Goal: Task Accomplishment & Management: Contribute content

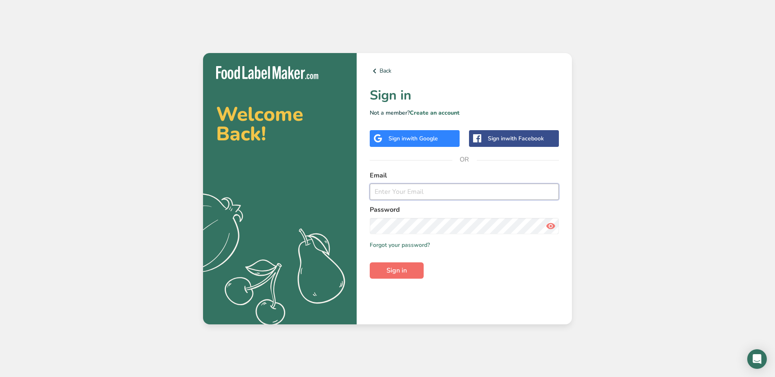
type input "greenspectrumscbd@gmail.com"
click at [395, 268] on span "Sign in" at bounding box center [396, 271] width 20 height 10
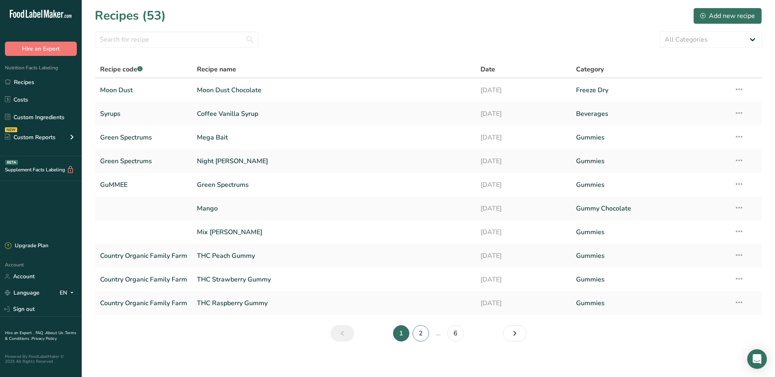
click at [420, 337] on link "2" at bounding box center [421, 334] width 16 height 16
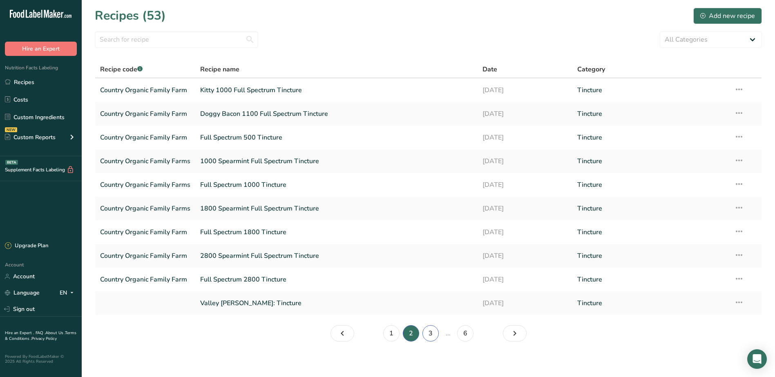
click at [431, 334] on link "3" at bounding box center [430, 334] width 16 height 16
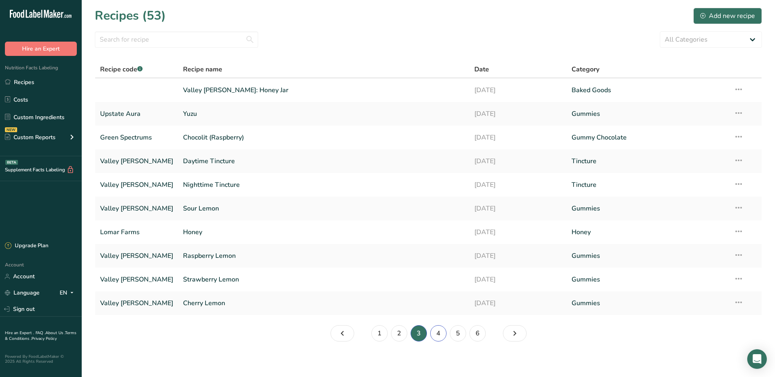
click at [441, 333] on link "4" at bounding box center [438, 334] width 16 height 16
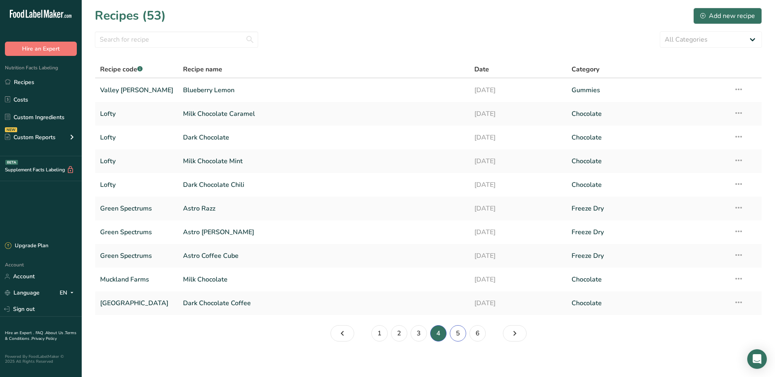
click at [464, 336] on link "5" at bounding box center [458, 334] width 16 height 16
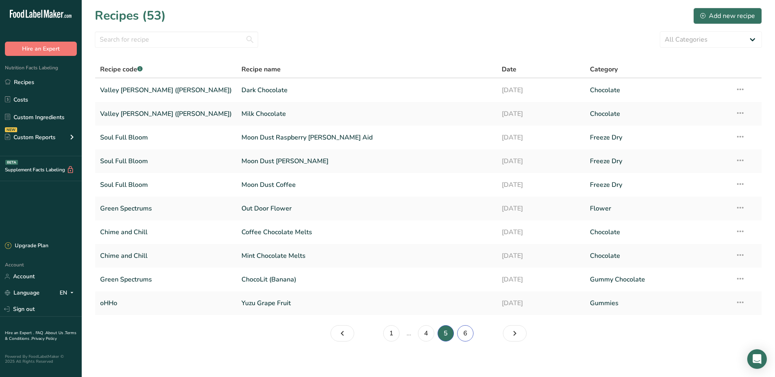
click at [471, 335] on link "6" at bounding box center [465, 334] width 16 height 16
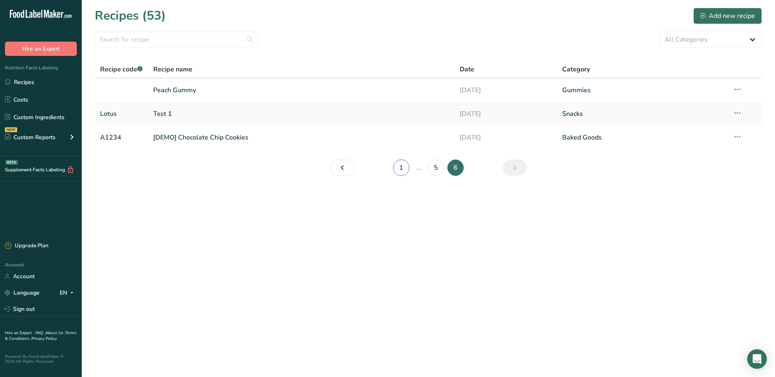
click at [406, 168] on link "1" at bounding box center [401, 168] width 16 height 16
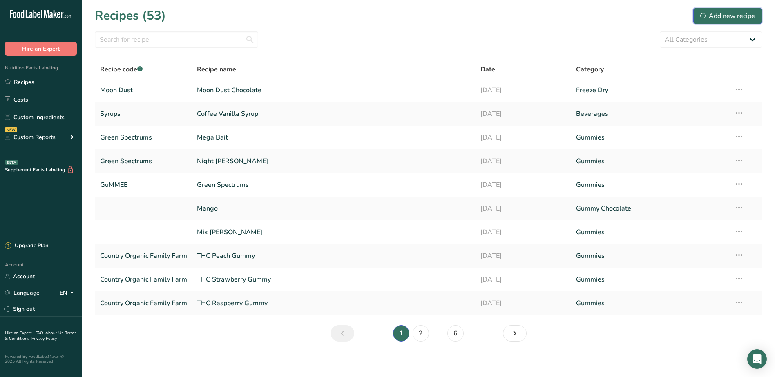
click at [719, 13] on div "Add new recipe" at bounding box center [727, 16] width 55 height 10
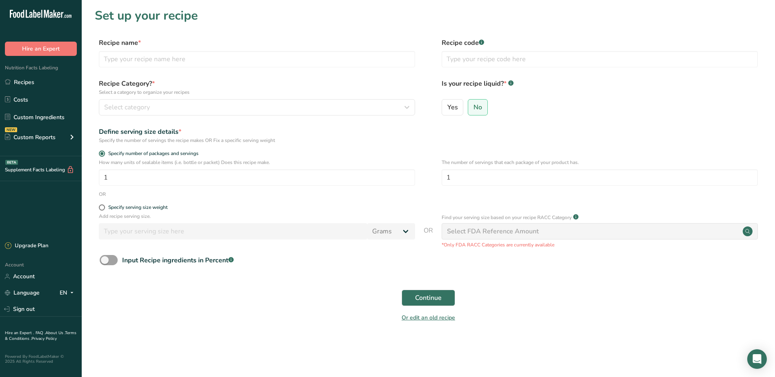
click at [133, 68] on div "Recipe name * Recipe code .a-a{fill:#347362;}.b-a{fill:#fff;}" at bounding box center [428, 55] width 667 height 34
click at [142, 59] on input "text" at bounding box center [257, 59] width 316 height 16
type input "Chill Out Chew"
click at [460, 53] on input "text" at bounding box center [600, 59] width 316 height 16
type input "Green Spectrum"
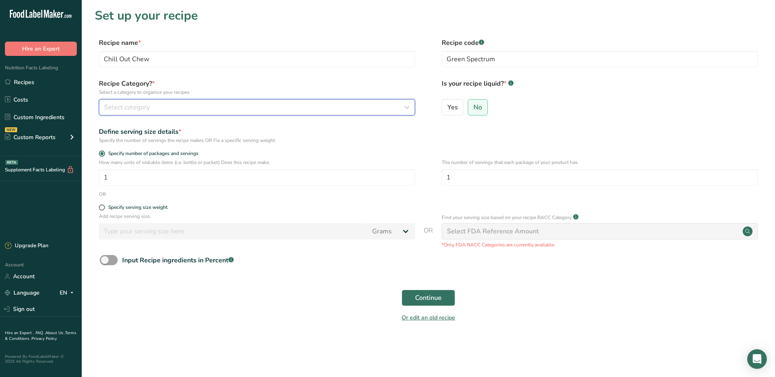
click at [120, 104] on span "Select category" at bounding box center [127, 108] width 46 height 10
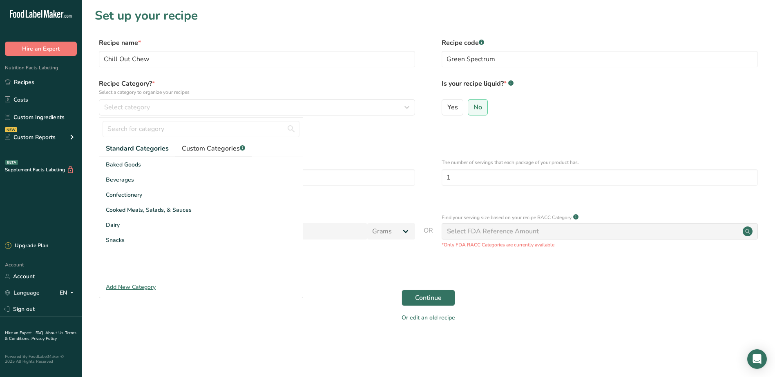
click at [216, 146] on span "Custom Categories .a-a{fill:#347362;}.b-a{fill:#fff;}" at bounding box center [213, 149] width 63 height 10
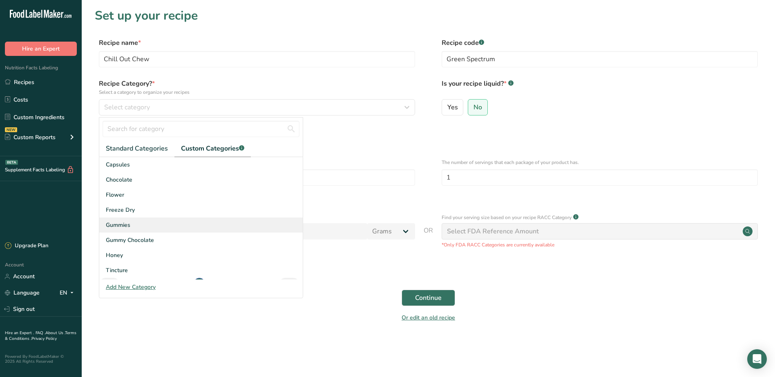
click at [132, 226] on div "Gummies" at bounding box center [200, 225] width 203 height 15
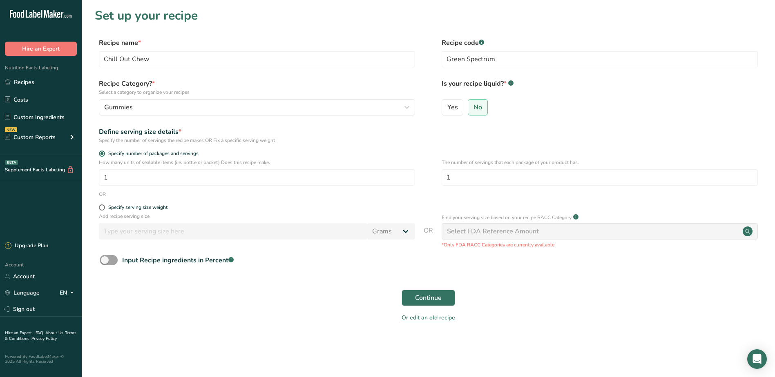
click at [299, 202] on form "Recipe name * Chill Out Chew Recipe code .a-a{fill:#347362;}.b-a{fill:#fff;} Gr…" at bounding box center [428, 183] width 667 height 290
click at [421, 297] on span "Continue" at bounding box center [428, 298] width 27 height 10
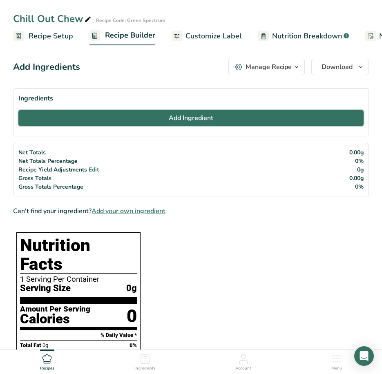
click at [187, 118] on span "Add Ingredient" at bounding box center [191, 118] width 45 height 10
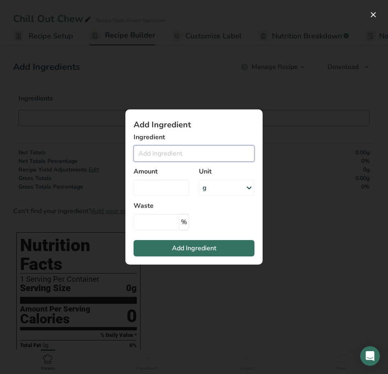
click at [152, 153] on input "Add ingredient modal" at bounding box center [194, 153] width 121 height 16
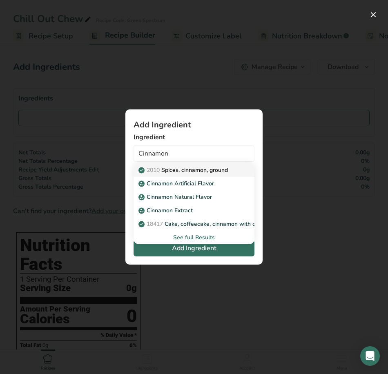
click at [195, 169] on p "2010 Spices, cinnamon, ground" at bounding box center [184, 170] width 88 height 9
type input "Spices, cinnamon, ground"
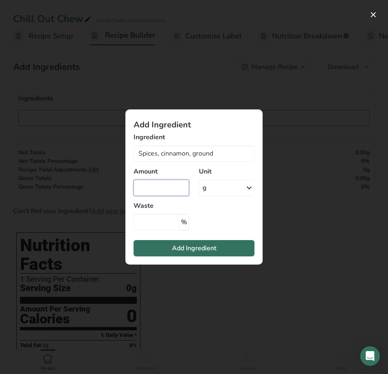
click at [165, 190] on input "Add ingredient modal" at bounding box center [162, 188] width 56 height 16
type input "1288.7"
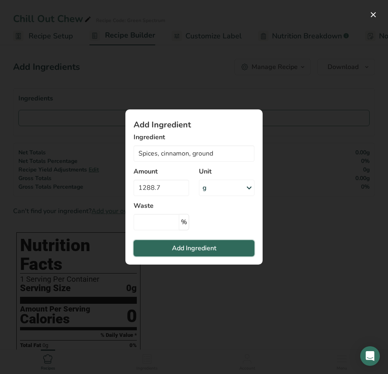
click at [212, 247] on span "Add Ingredient" at bounding box center [194, 248] width 45 height 10
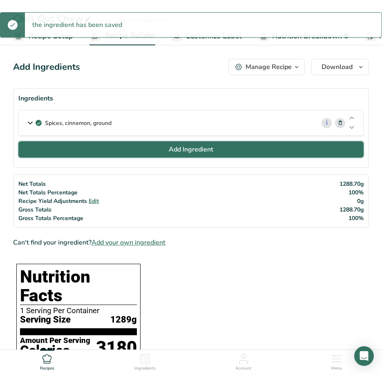
click at [136, 146] on button "Add Ingredient" at bounding box center [190, 149] width 345 height 16
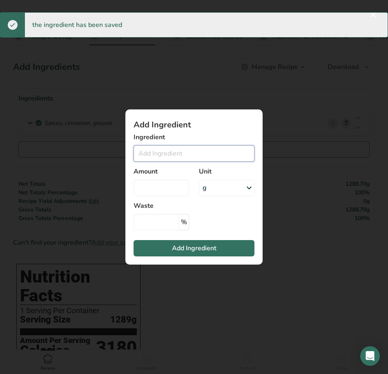
click at [153, 156] on input "Add ingredient modal" at bounding box center [194, 153] width 121 height 16
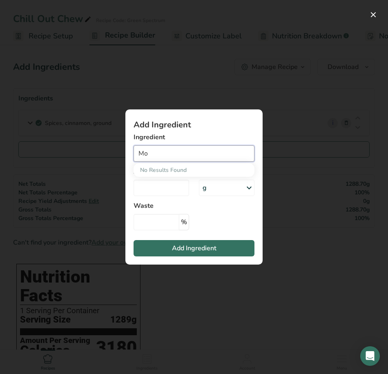
type input "M"
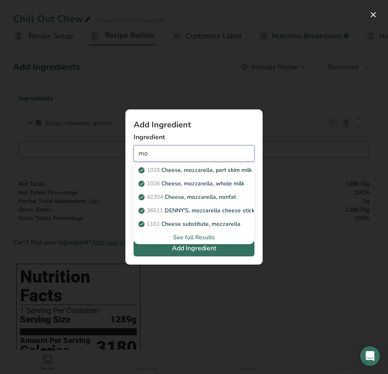
type input "m"
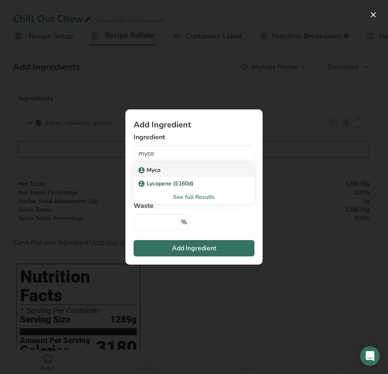
click at [167, 172] on div "Myco" at bounding box center [187, 170] width 95 height 9
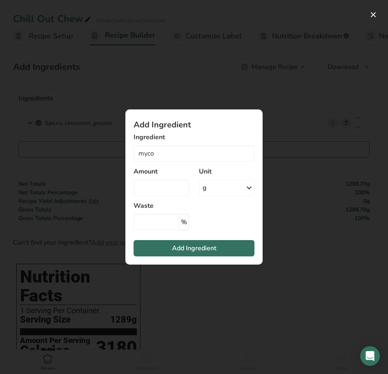
type input "Myco"
click at [178, 190] on input "Add ingredient modal" at bounding box center [162, 188] width 56 height 16
type input "24.5"
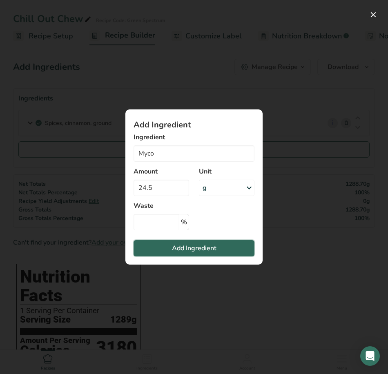
click at [251, 248] on button "Add Ingredient" at bounding box center [194, 248] width 121 height 16
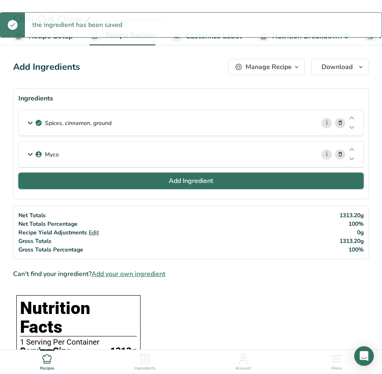
click at [179, 180] on span "Add Ingredient" at bounding box center [191, 181] width 45 height 10
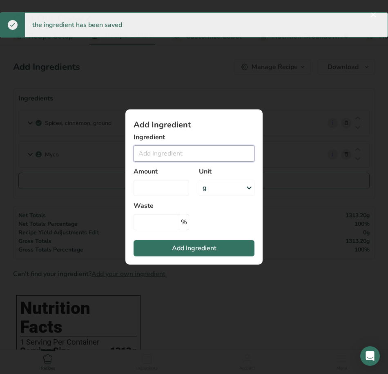
click at [174, 157] on input "Add ingredient modal" at bounding box center [194, 153] width 121 height 16
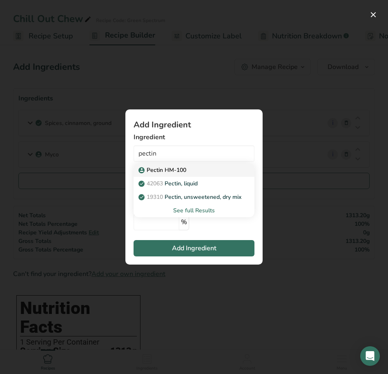
click at [154, 170] on p "Pectin HM-100" at bounding box center [163, 170] width 46 height 9
type input "Pectin HM-100"
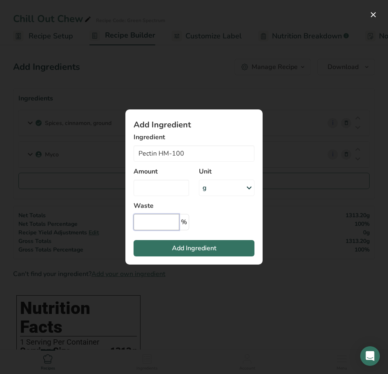
click at [161, 226] on input "Add ingredient modal" at bounding box center [157, 222] width 46 height 16
click at [158, 189] on input "Add ingredient modal" at bounding box center [162, 188] width 56 height 16
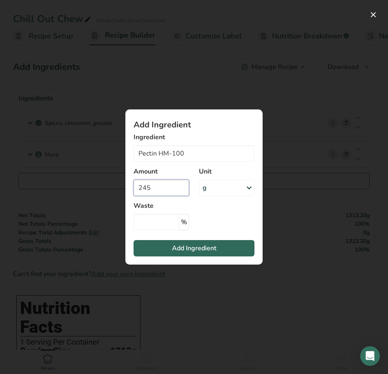
type input "245"
click at [195, 249] on span "Add Ingredient" at bounding box center [194, 248] width 45 height 10
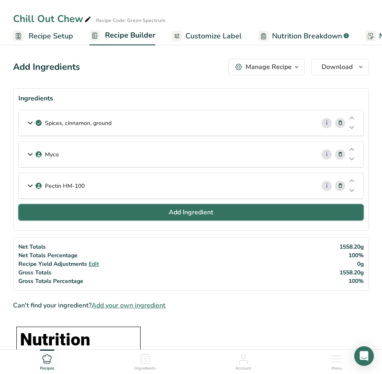
click at [135, 217] on button "Add Ingredient" at bounding box center [190, 212] width 345 height 16
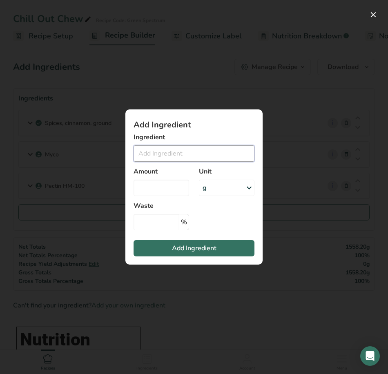
click at [153, 155] on input "Add ingredient modal" at bounding box center [194, 153] width 121 height 16
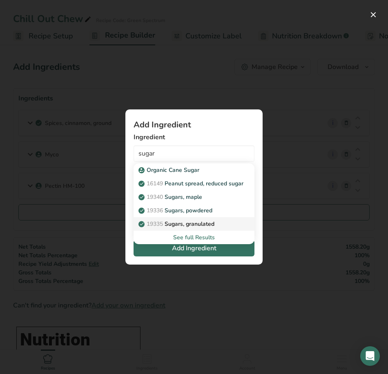
click at [199, 222] on p "19335 Sugars, granulated" at bounding box center [177, 224] width 74 height 9
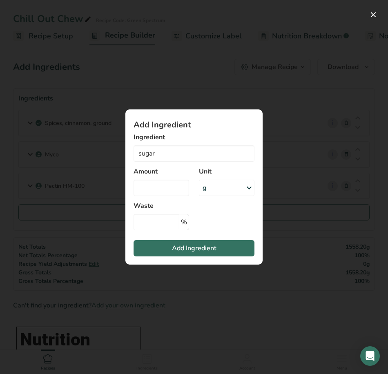
type input "Sugars, granulated"
click at [168, 188] on input "Add ingredient modal" at bounding box center [162, 188] width 56 height 16
type input "1937"
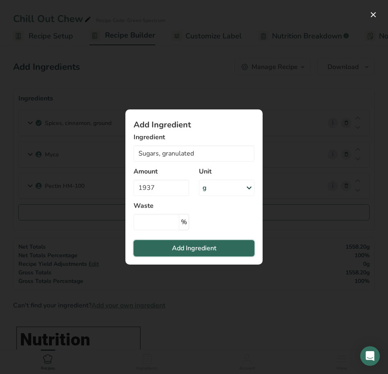
click at [190, 251] on span "Add Ingredient" at bounding box center [194, 248] width 45 height 10
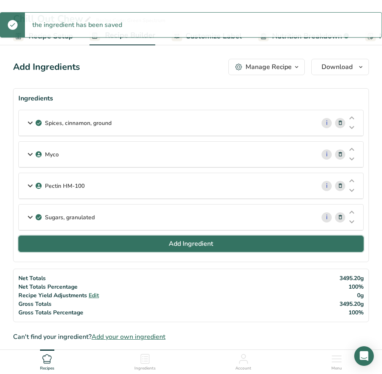
click at [163, 243] on button "Add Ingredient" at bounding box center [190, 244] width 345 height 16
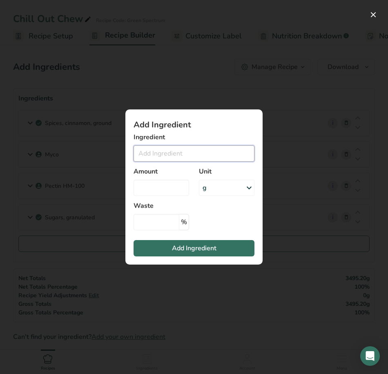
click at [156, 152] on input "Add ingredient modal" at bounding box center [194, 153] width 121 height 16
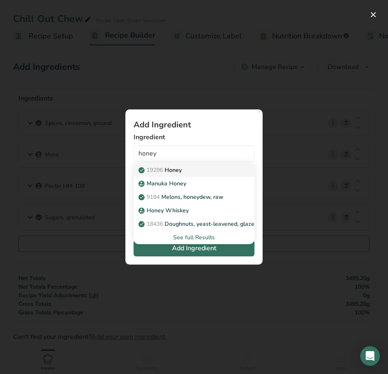
click at [181, 171] on p "19296 Honey" at bounding box center [161, 170] width 42 height 9
type input "Honey"
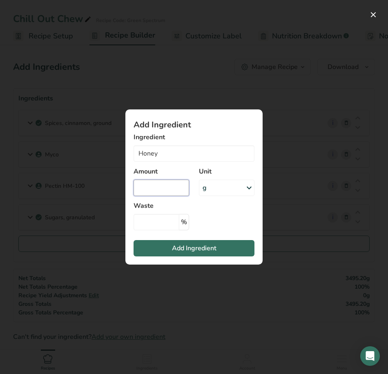
click at [155, 190] on input "Add ingredient modal" at bounding box center [162, 188] width 56 height 16
type input "1905.4"
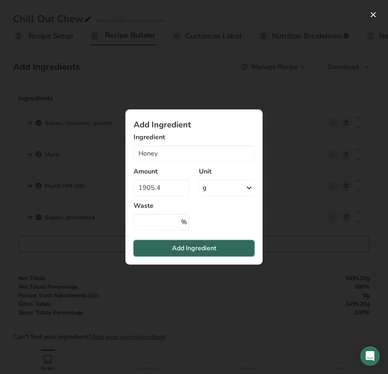
click at [166, 250] on button "Add Ingredient" at bounding box center [194, 248] width 121 height 16
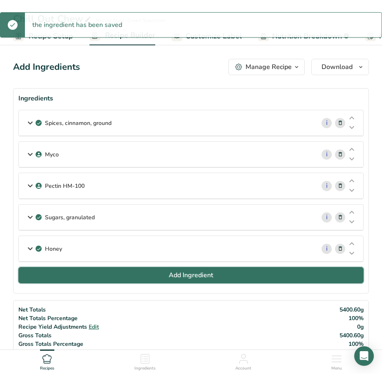
click at [161, 276] on button "Add Ingredient" at bounding box center [190, 275] width 345 height 16
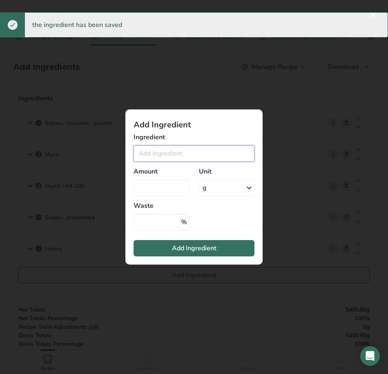
click at [168, 152] on input "Add ingredient modal" at bounding box center [194, 153] width 121 height 16
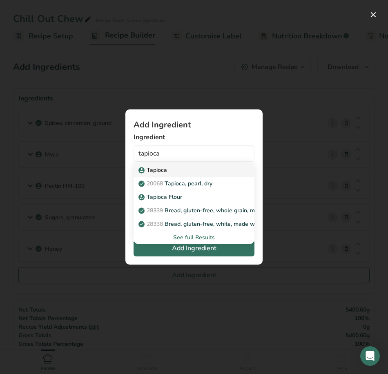
click at [164, 169] on p "Tapioca" at bounding box center [153, 170] width 27 height 9
type input "Tapioca"
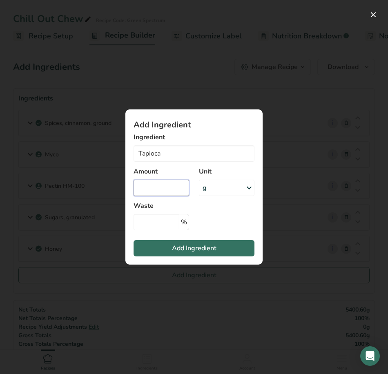
click at [149, 187] on input "Add ingredient modal" at bounding box center [162, 188] width 56 height 16
type input "1400"
click at [181, 247] on span "Add Ingredient" at bounding box center [194, 248] width 45 height 10
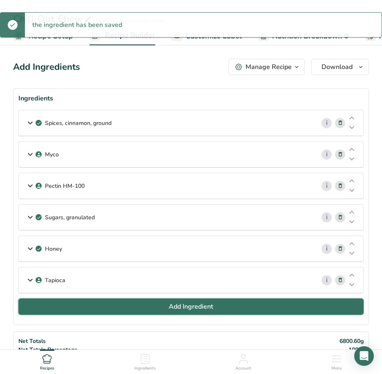
click at [140, 307] on button "Add Ingredient" at bounding box center [190, 307] width 345 height 16
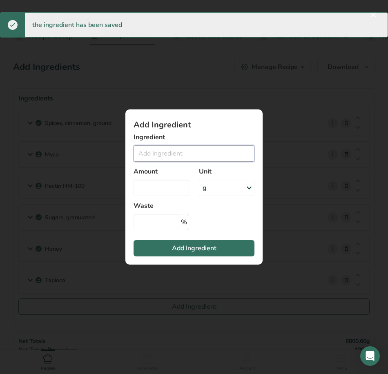
click at [148, 156] on input "Add ingredient modal" at bounding box center [194, 153] width 121 height 16
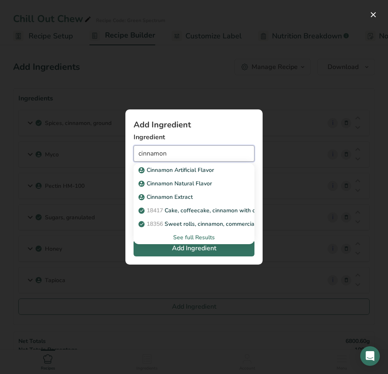
type input "cinnamon"
click at [142, 78] on div "Add ingredient modal" at bounding box center [194, 187] width 388 height 374
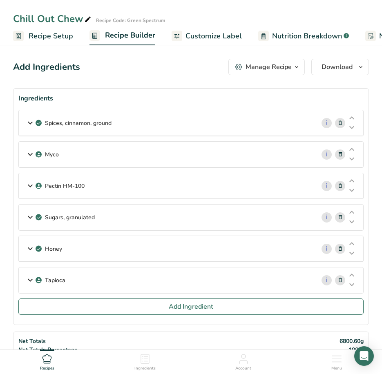
click at [106, 119] on p "Spices, cinnamon, ground" at bounding box center [78, 123] width 67 height 9
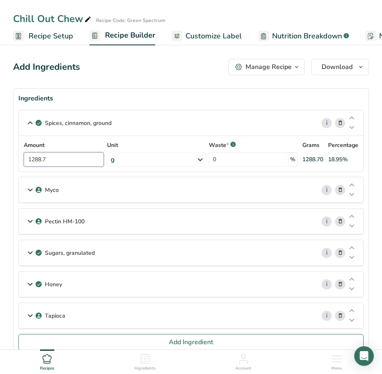
drag, startPoint x: 75, startPoint y: 162, endPoint x: 10, endPoint y: 158, distance: 65.5
click at [13, 158] on section "Ingredients Spices, cinnamon, ground i Amount 1288.7 Unit g Portions 1 tsp 1 tb…" at bounding box center [191, 224] width 356 height 272
type input "17.5"
click at [178, 71] on div "Add Ingredients Manage Recipe Delete Recipe Duplicate Recipe Scale Recipe Save …" at bounding box center [191, 67] width 356 height 16
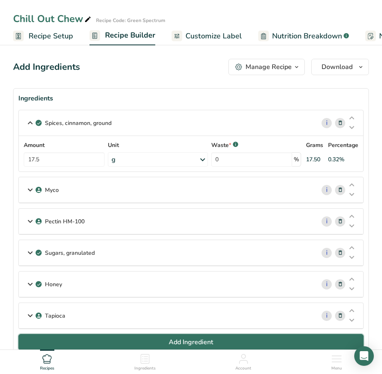
click at [204, 342] on span "Add Ingredient" at bounding box center [191, 342] width 45 height 10
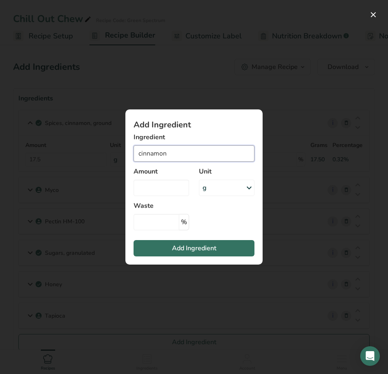
drag, startPoint x: 178, startPoint y: 156, endPoint x: 121, endPoint y: 156, distance: 57.6
click at [121, 156] on div "Add Ingredient Ingredient cinnamon Cinnamon Artificial Flavor Cinnamon Natural …" at bounding box center [193, 186] width 163 height 181
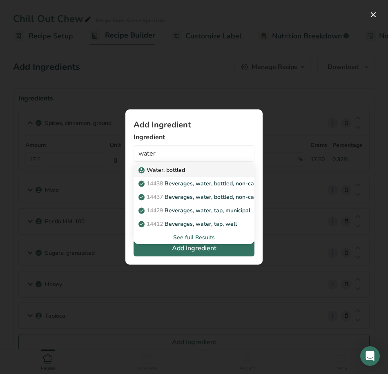
click at [181, 170] on p "Water, bottled" at bounding box center [162, 170] width 45 height 9
type input "Water, bottled"
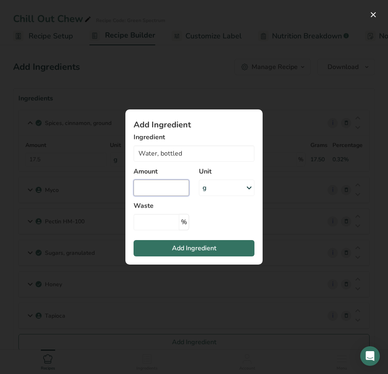
click at [154, 192] on input "Add ingredient modal" at bounding box center [162, 188] width 56 height 16
type input "1288"
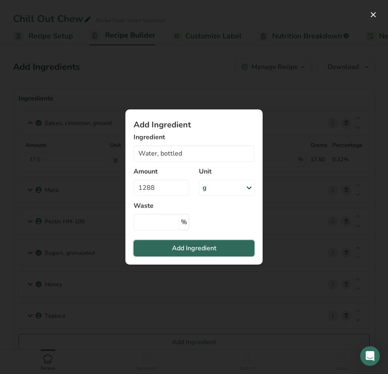
click at [198, 243] on button "Add Ingredient" at bounding box center [194, 248] width 121 height 16
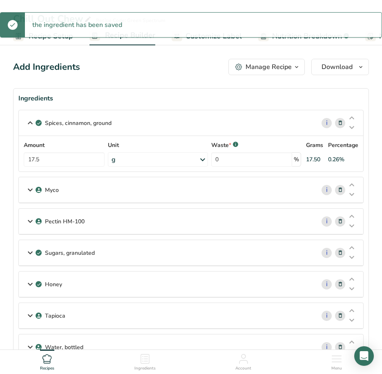
click at [31, 125] on icon at bounding box center [30, 123] width 10 height 15
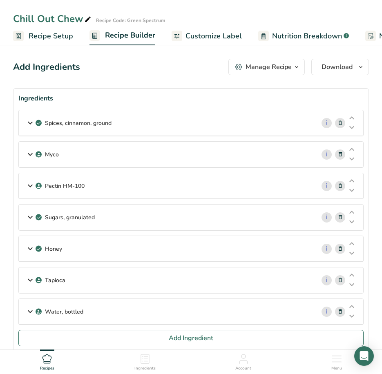
click at [29, 127] on icon at bounding box center [30, 123] width 10 height 15
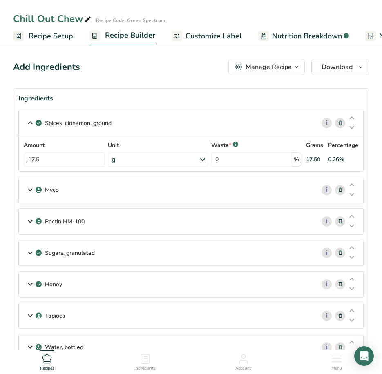
click at [29, 126] on icon at bounding box center [30, 123] width 10 height 15
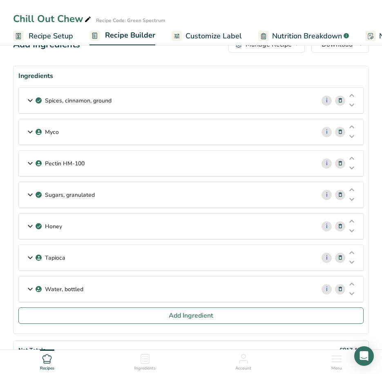
scroll to position [41, 0]
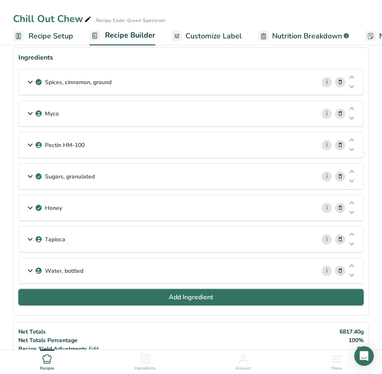
click at [139, 299] on button "Add Ingredient" at bounding box center [190, 297] width 345 height 16
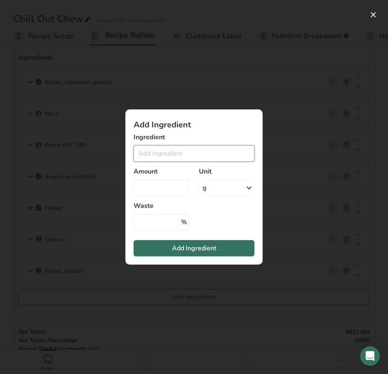
click at [163, 154] on input "Add ingredient modal" at bounding box center [194, 153] width 121 height 16
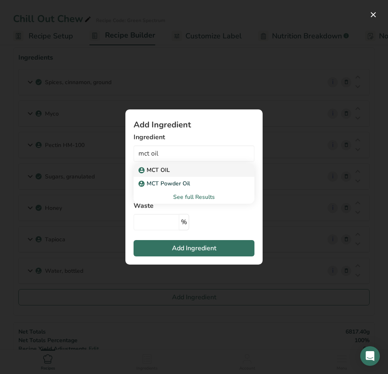
click at [167, 168] on p "MCT OIL" at bounding box center [155, 170] width 30 height 9
type input "MCT OIL"
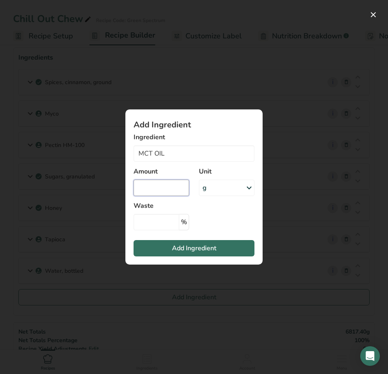
click at [162, 186] on input "Add ingredient modal" at bounding box center [162, 188] width 56 height 16
type input "10.5"
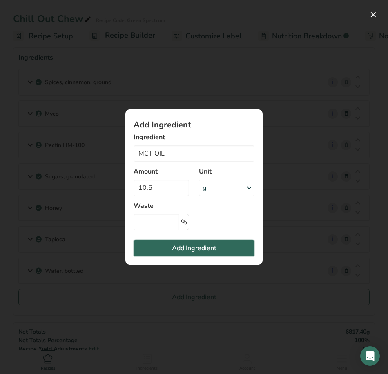
click at [188, 249] on span "Add Ingredient" at bounding box center [194, 248] width 45 height 10
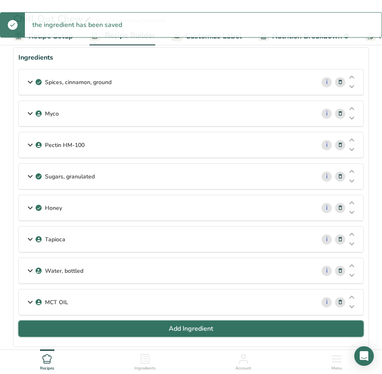
click at [135, 331] on button "Add Ingredient" at bounding box center [190, 329] width 345 height 16
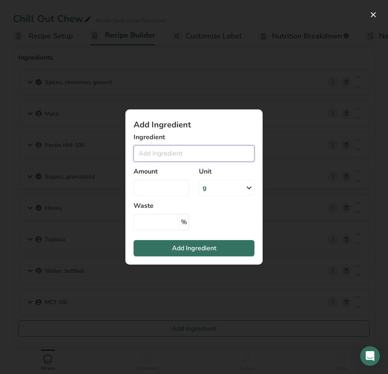
click at [153, 154] on input "Add ingredient modal" at bounding box center [194, 153] width 121 height 16
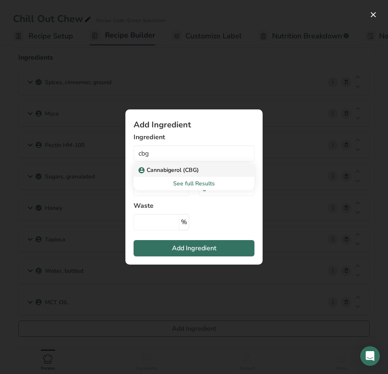
click at [158, 168] on p "Cannabigerol (CBG)" at bounding box center [169, 170] width 59 height 9
type input "Cannabigerol (CBG)"
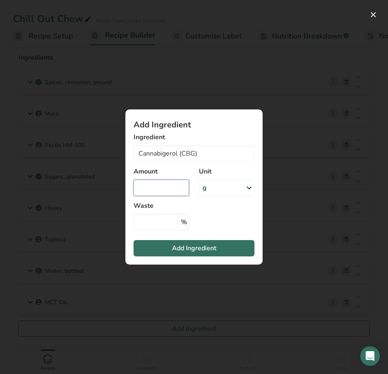
click at [158, 185] on input "Add ingredient modal" at bounding box center [162, 188] width 56 height 16
type input "31.5"
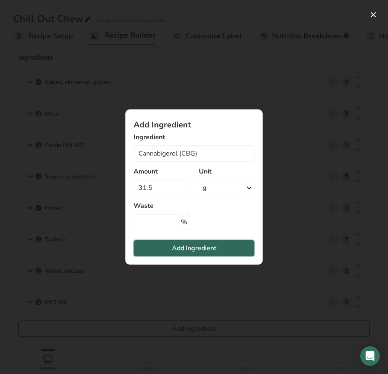
click at [198, 250] on span "Add Ingredient" at bounding box center [194, 248] width 45 height 10
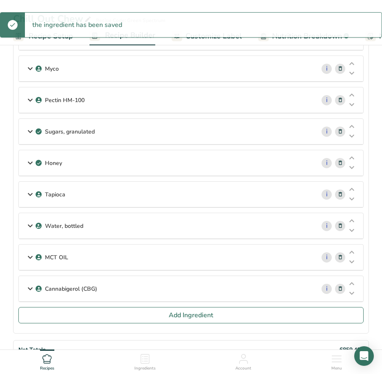
scroll to position [163, 0]
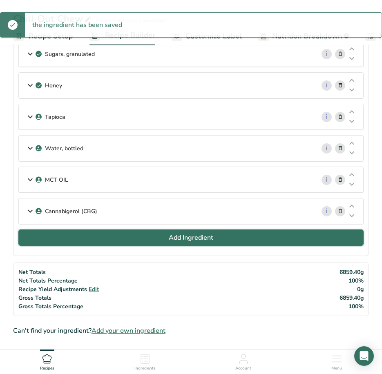
click at [131, 240] on button "Add Ingredient" at bounding box center [190, 238] width 345 height 16
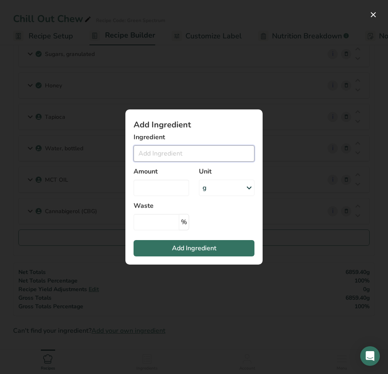
click at [170, 152] on input "Add ingredient modal" at bounding box center [194, 153] width 121 height 16
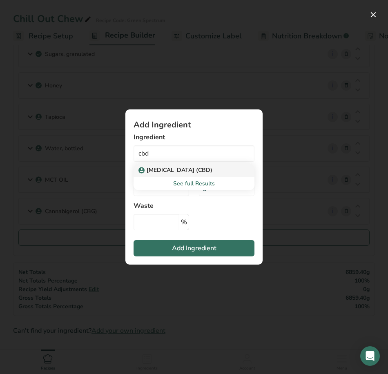
click at [177, 172] on p "[MEDICAL_DATA] (CBD)" at bounding box center [176, 170] width 72 height 9
type input "[MEDICAL_DATA] (CBD)"
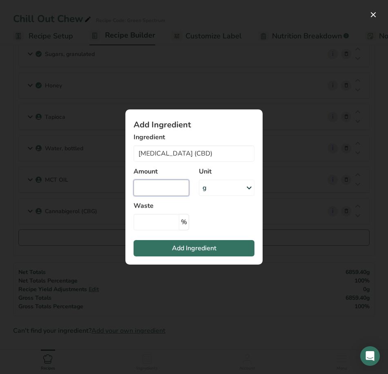
click at [139, 182] on input "Add ingredient modal" at bounding box center [162, 188] width 56 height 16
type input "24.5"
click at [192, 244] on span "Add Ingredient" at bounding box center [194, 248] width 45 height 10
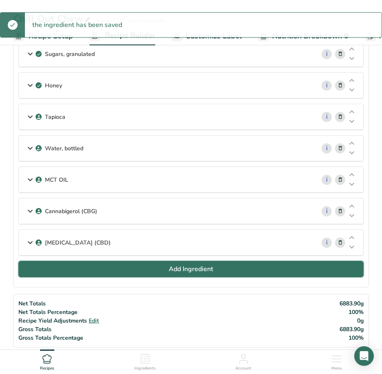
click at [74, 271] on button "Add Ingredient" at bounding box center [190, 269] width 345 height 16
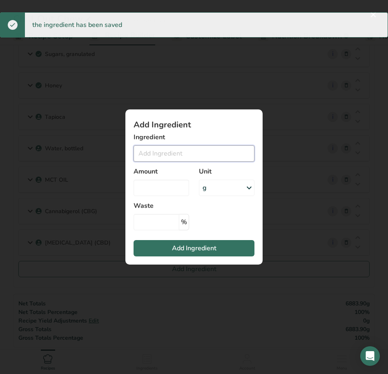
click at [178, 152] on input "Add ingredient modal" at bounding box center [194, 153] width 121 height 16
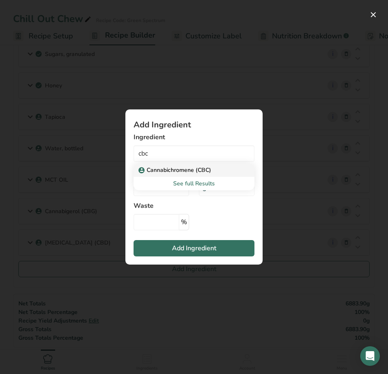
click at [178, 171] on p "Cannabichromene (CBC)" at bounding box center [175, 170] width 71 height 9
type input "Cannabichromene (CBC)"
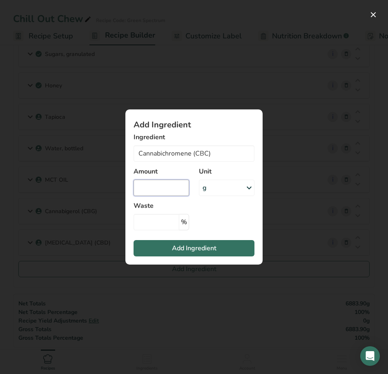
click at [175, 185] on input "Add ingredient modal" at bounding box center [162, 188] width 56 height 16
type input "35"
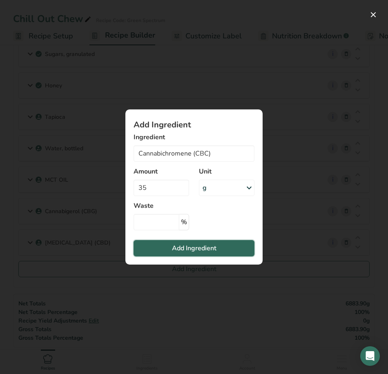
click at [197, 249] on span "Add Ingredient" at bounding box center [194, 248] width 45 height 10
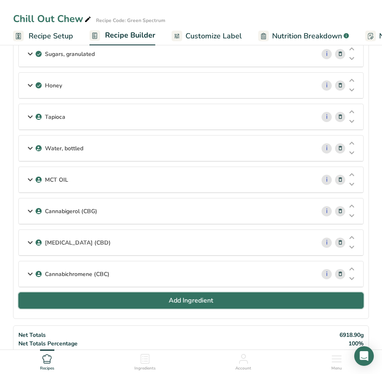
click at [119, 299] on button "Add Ingredient" at bounding box center [190, 301] width 345 height 16
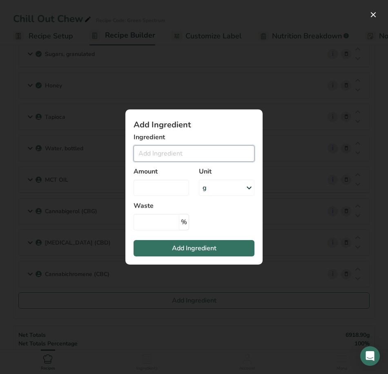
click at [174, 157] on input "Add ingredient modal" at bounding box center [194, 153] width 121 height 16
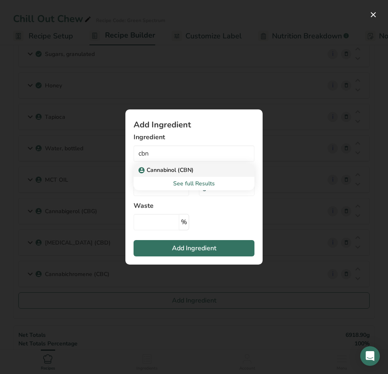
click at [179, 170] on p "Cannabinol (CBN)" at bounding box center [167, 170] width 54 height 9
type input "Cannabinol (CBN)"
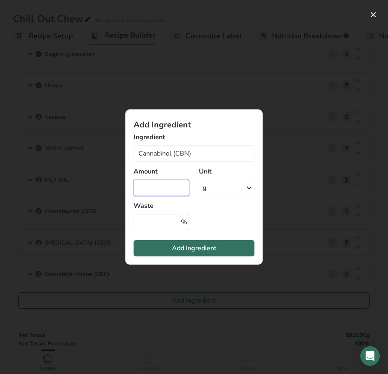
click at [164, 192] on input "Add ingredient modal" at bounding box center [162, 188] width 56 height 16
type input "9.8"
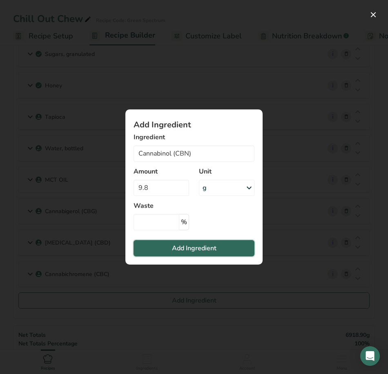
click at [215, 246] on span "Add Ingredient" at bounding box center [194, 248] width 45 height 10
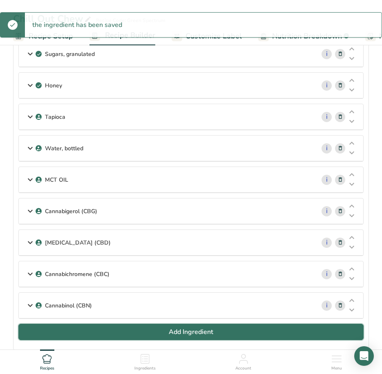
click at [94, 331] on button "Add Ingredient" at bounding box center [190, 332] width 345 height 16
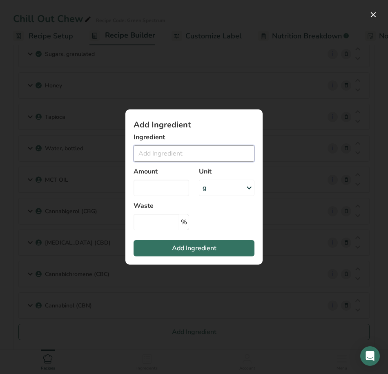
click at [183, 156] on input "Add ingredient modal" at bounding box center [194, 153] width 121 height 16
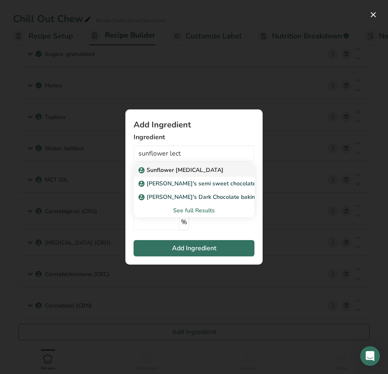
click at [202, 168] on div "Sunflower [MEDICAL_DATA]" at bounding box center [187, 170] width 95 height 9
type input "Sunflower [MEDICAL_DATA]"
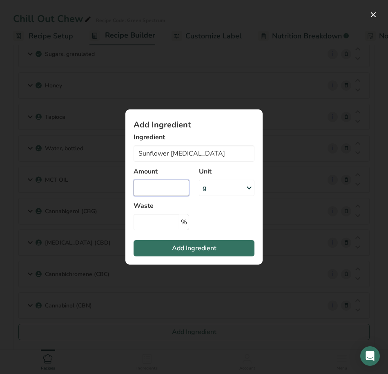
click at [156, 191] on input "Add ingredient modal" at bounding box center [162, 188] width 56 height 16
type input "7"
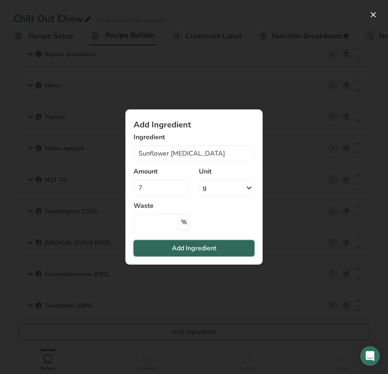
click at [173, 254] on button "Add Ingredient" at bounding box center [194, 248] width 121 height 16
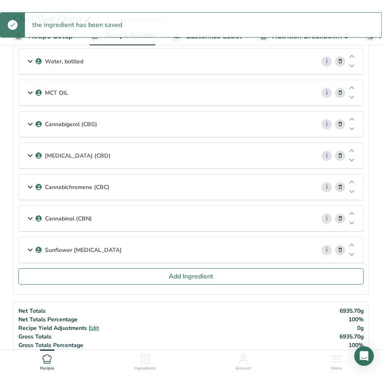
scroll to position [368, 0]
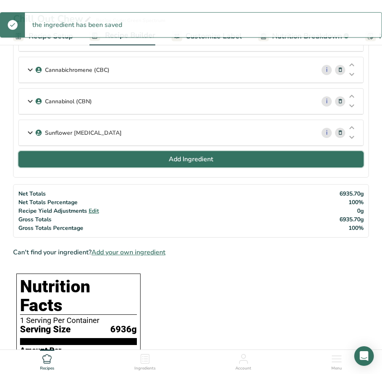
click at [128, 163] on button "Add Ingredient" at bounding box center [190, 159] width 345 height 16
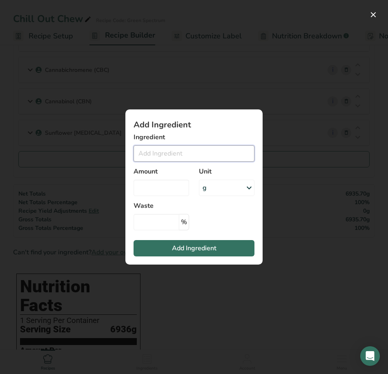
click at [202, 160] on input "Add ingredient modal" at bounding box center [194, 153] width 121 height 16
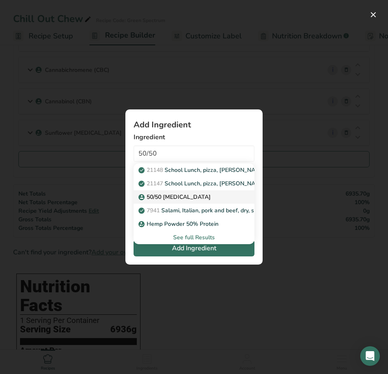
click at [174, 201] on link "50/50 [MEDICAL_DATA]" at bounding box center [194, 196] width 121 height 13
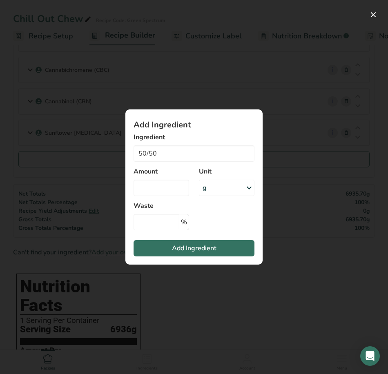
type input "50/50 [MEDICAL_DATA]"
click at [165, 191] on input "Add ingredient modal" at bounding box center [162, 188] width 56 height 16
type input "28"
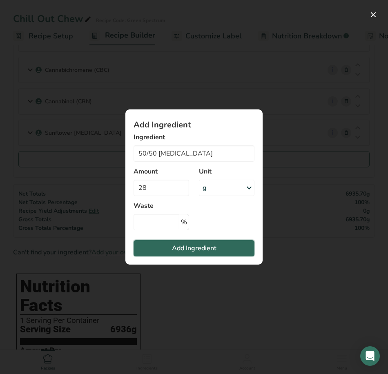
click at [211, 254] on button "Add Ingredient" at bounding box center [194, 248] width 121 height 16
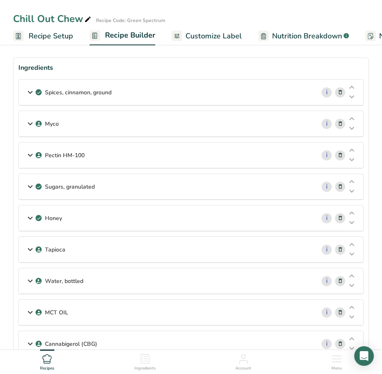
scroll to position [0, 0]
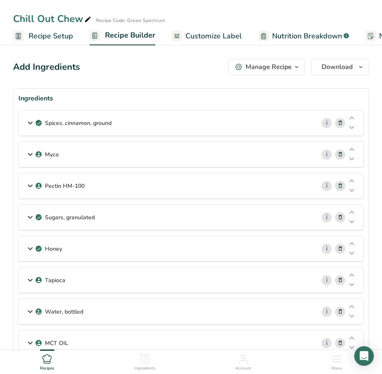
click at [36, 38] on span "Recipe Setup" at bounding box center [51, 36] width 45 height 11
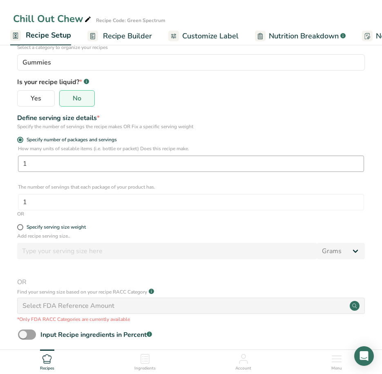
scroll to position [123, 0]
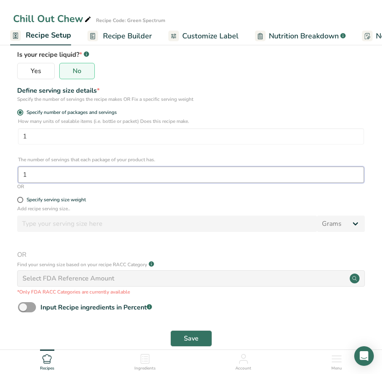
click at [34, 175] on input "1" at bounding box center [191, 175] width 346 height 16
type input "20"
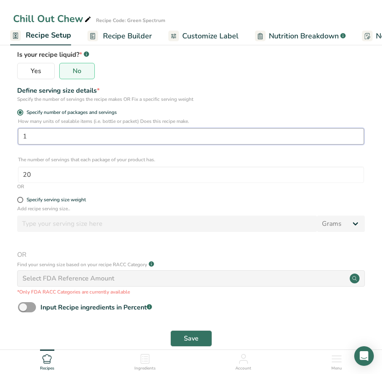
click at [140, 140] on input "1" at bounding box center [191, 136] width 346 height 16
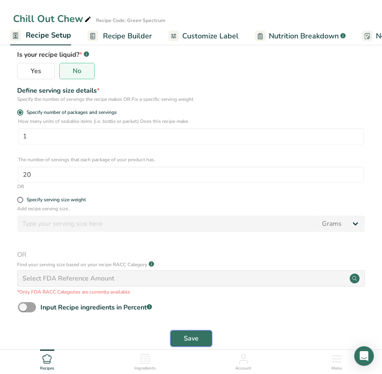
click at [186, 335] on span "Save" at bounding box center [191, 339] width 15 height 10
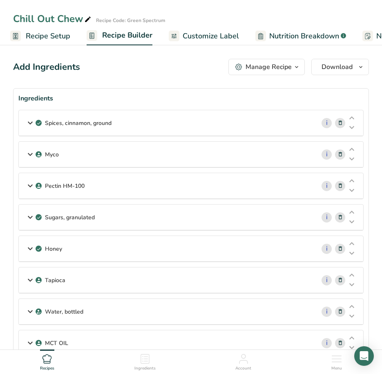
click at [26, 121] on icon at bounding box center [30, 123] width 10 height 15
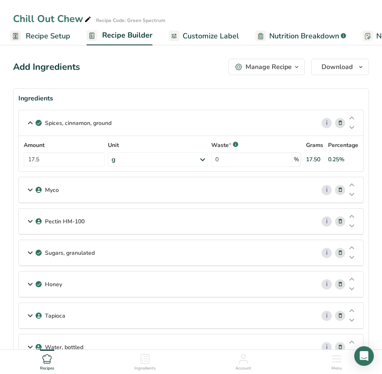
click at [29, 121] on icon at bounding box center [30, 123] width 10 height 15
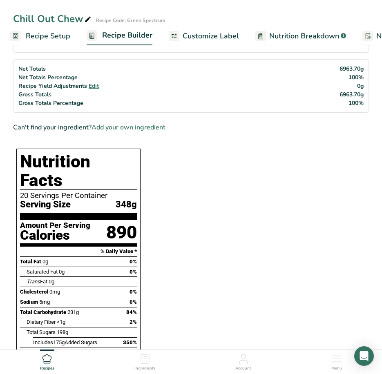
scroll to position [368, 0]
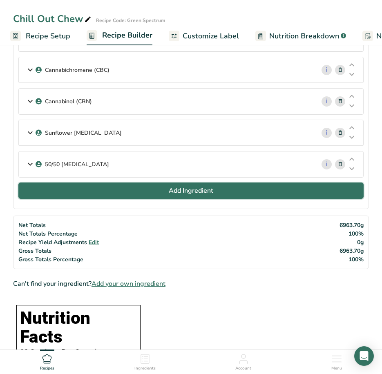
click at [174, 192] on span "Add Ingredient" at bounding box center [191, 191] width 45 height 10
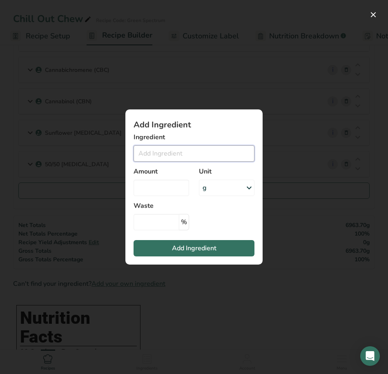
click at [153, 153] on input "Add ingredient modal" at bounding box center [194, 153] width 121 height 16
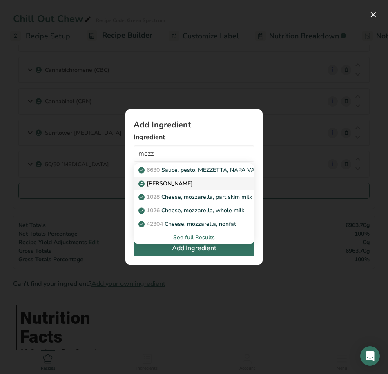
click at [168, 185] on div "[PERSON_NAME]" at bounding box center [187, 183] width 95 height 9
type input "[PERSON_NAME]"
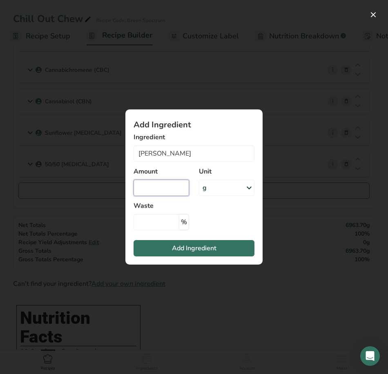
click at [165, 192] on input "Add ingredient modal" at bounding box center [162, 188] width 56 height 16
type input "35"
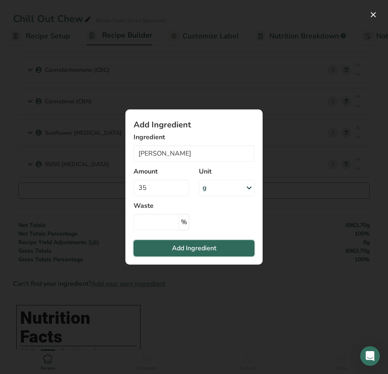
click at [209, 248] on span "Add Ingredient" at bounding box center [194, 248] width 45 height 10
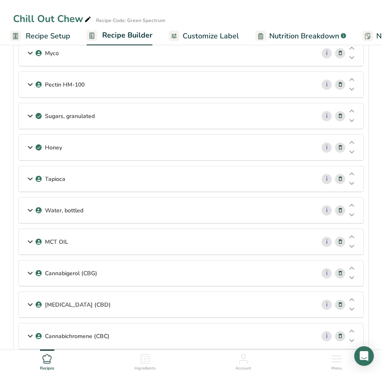
scroll to position [0, 0]
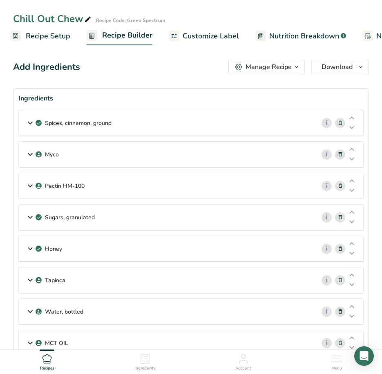
drag, startPoint x: 55, startPoint y: 38, endPoint x: 65, endPoint y: 109, distance: 71.9
click at [55, 38] on span "Recipe Setup" at bounding box center [48, 36] width 45 height 11
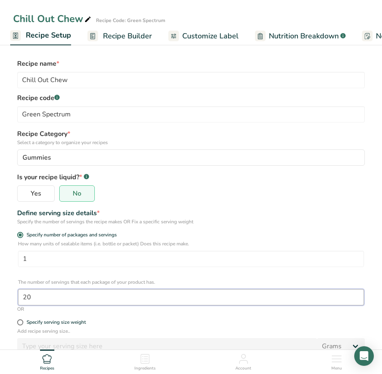
click at [34, 297] on input "20" at bounding box center [191, 297] width 346 height 16
type input "2000"
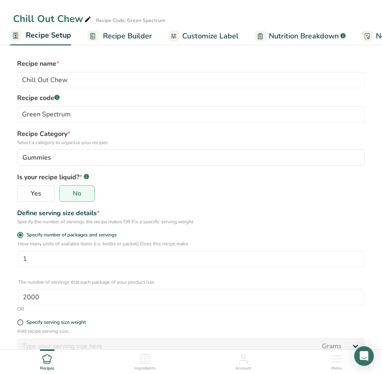
click at [266, 217] on div "Define serving size details *" at bounding box center [191, 213] width 348 height 10
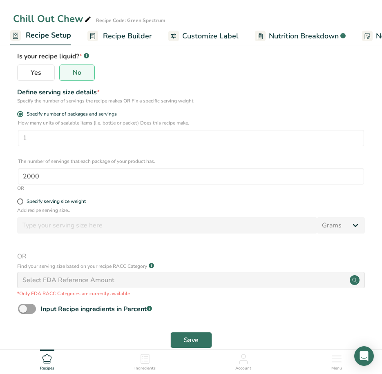
scroll to position [138, 0]
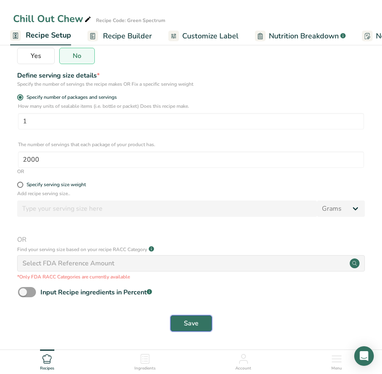
click at [195, 328] on span "Save" at bounding box center [191, 324] width 15 height 10
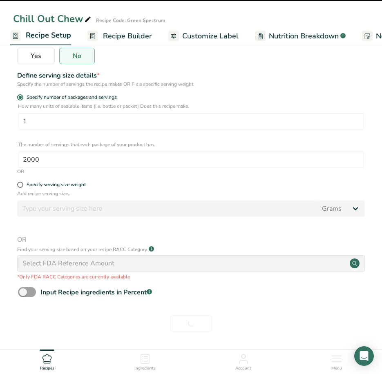
click at [124, 39] on span "Recipe Builder" at bounding box center [127, 36] width 49 height 11
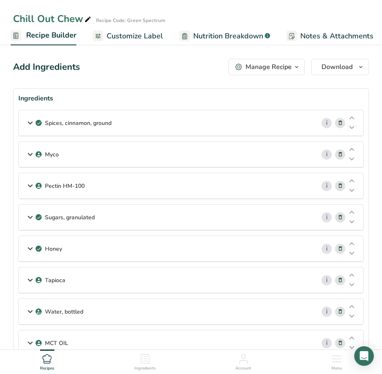
click at [129, 34] on span "Customize Label" at bounding box center [135, 36] width 56 height 11
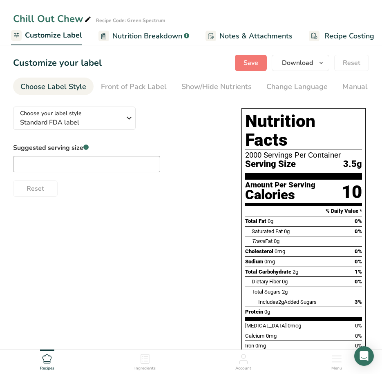
scroll to position [82, 0]
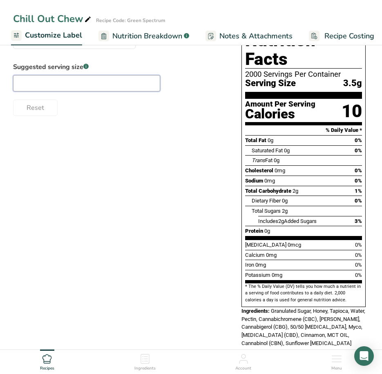
click at [40, 83] on input "text" at bounding box center [86, 83] width 147 height 16
type input "1 Piece"
click at [61, 137] on div "Choose your label style Standard FDA label USA (FDA) Standard FDA label Tabular…" at bounding box center [191, 187] width 356 height 336
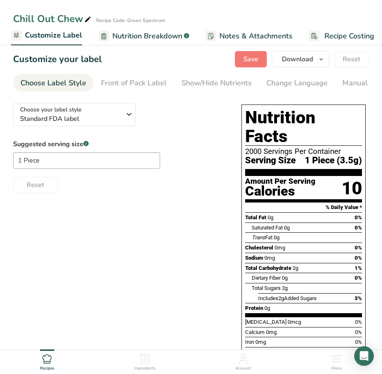
scroll to position [0, 0]
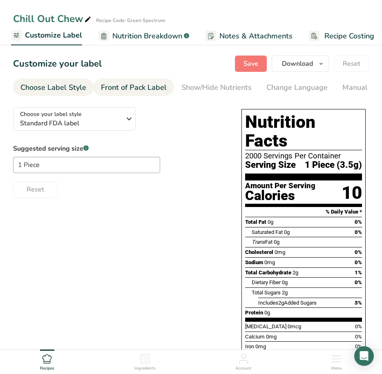
click at [125, 91] on div "Front of Pack Label" at bounding box center [134, 87] width 66 height 11
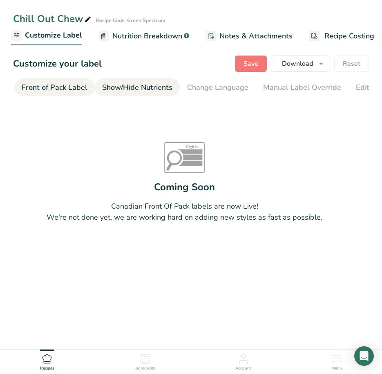
click at [132, 81] on link "Show/Hide Nutrients" at bounding box center [137, 87] width 70 height 18
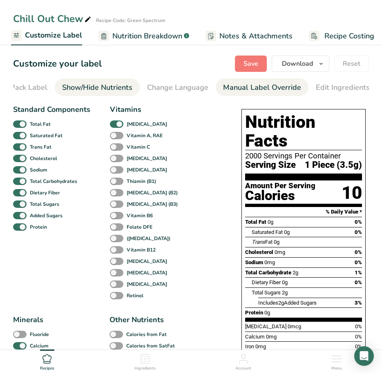
scroll to position [0, 159]
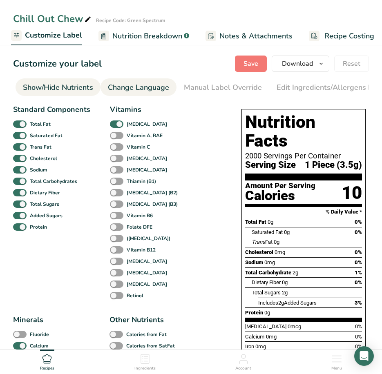
click at [134, 87] on div "Change Language" at bounding box center [138, 87] width 61 height 11
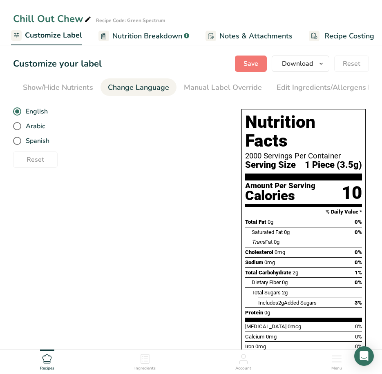
scroll to position [0, 238]
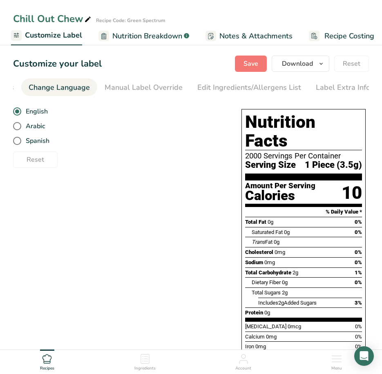
drag, startPoint x: 191, startPoint y: 98, endPoint x: 138, endPoint y: 99, distance: 53.5
click at [138, 99] on section "Customize your label Save Download Choose what to show on your downloaded label…" at bounding box center [191, 246] width 382 height 408
click at [206, 88] on div "Edit Ingredients/Allergens List" at bounding box center [249, 87] width 104 height 11
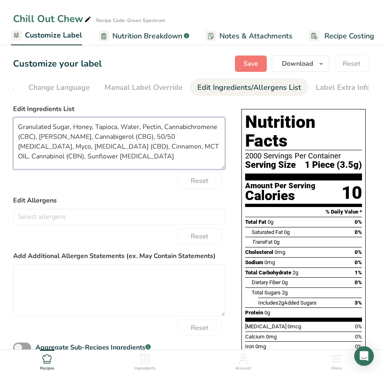
drag, startPoint x: 54, startPoint y: 129, endPoint x: -36, endPoint y: 115, distance: 90.5
click at [0, 115] on html "Chill Out Chew Recipe Code: Green Spectrum Recipe Setup Recipe Builder Customiz…" at bounding box center [191, 237] width 382 height 475
drag, startPoint x: 83, startPoint y: 129, endPoint x: 107, endPoint y: 128, distance: 24.1
click at [107, 128] on textarea "Water, Sugar, Honey, Tapioca, Water, Pectin, Cannabichromene (CBC), [PERSON_NAM…" at bounding box center [119, 143] width 212 height 52
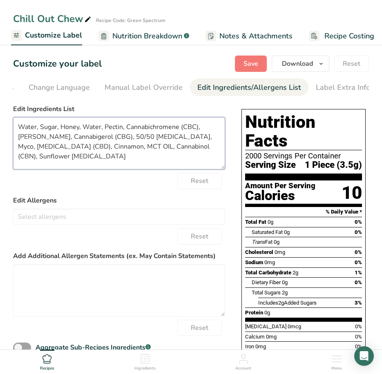
drag, startPoint x: 82, startPoint y: 127, endPoint x: 101, endPoint y: 128, distance: 18.8
click at [101, 128] on textarea "Water, Sugar, Honey, Water, Pectin, Cannabichromene (CBC), Mezzoni, Cannabigero…" at bounding box center [119, 143] width 212 height 52
click at [38, 162] on textarea "Water, Sugar, Honey, Tapioca, Pectin, Cannabichromene (CBC), [PERSON_NAME], Can…" at bounding box center [119, 143] width 212 height 52
click at [127, 127] on textarea "Water, Sugar, Honey, Tapioca, Pectin, Cannabichromene (CBC), [PERSON_NAME], Can…" at bounding box center [119, 143] width 212 height 52
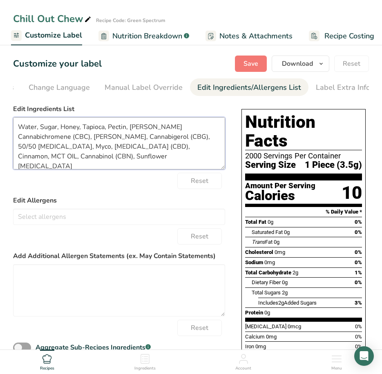
drag, startPoint x: 63, startPoint y: 140, endPoint x: 39, endPoint y: 138, distance: 24.1
click at [39, 138] on textarea "Water, Sugar, Honey, Tapioca, Pectin, Mezzoni Cannabichromene (CBC), Mezzoni, C…" at bounding box center [119, 143] width 212 height 52
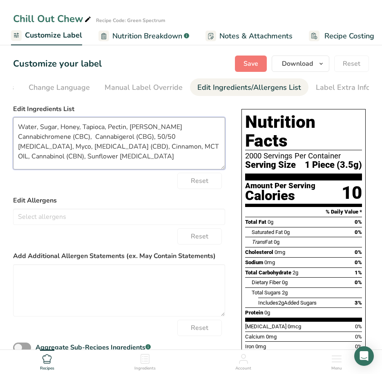
drag, startPoint x: 98, startPoint y: 138, endPoint x: 154, endPoint y: 127, distance: 56.8
click at [154, 127] on textarea "Water, Sugar, Honey, Tapioca, Pectin, Mezzoni Cannabichromene (CBC), Cannabiger…" at bounding box center [119, 143] width 212 height 52
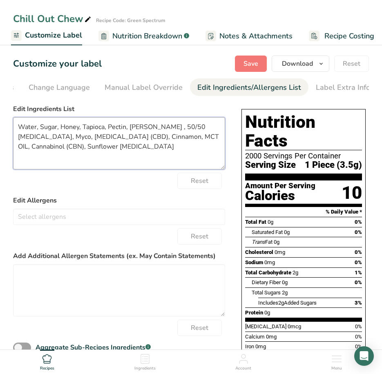
click at [99, 150] on textarea "Water, Sugar, Honey, Tapioca, Pectin, Mezzoni , 50/50 Citric Acid, Myco, Cannab…" at bounding box center [119, 143] width 212 height 52
paste textarea "Cannabichromene (CBC), Cannabigerol (CBG)"
drag, startPoint x: 156, startPoint y: 138, endPoint x: 209, endPoint y: 140, distance: 53.1
click at [209, 140] on textarea "Water, Sugar, Honey, Tapioca, Pectin, Mezzoni , 50/50 Citric Acid, Myco, Cannab…" at bounding box center [119, 143] width 212 height 52
click at [218, 138] on textarea "Water, Sugar, Honey, Tapioca, Pectin, Mezzoni , 50/50 Citric Acid, Myco, Cannab…" at bounding box center [119, 143] width 212 height 52
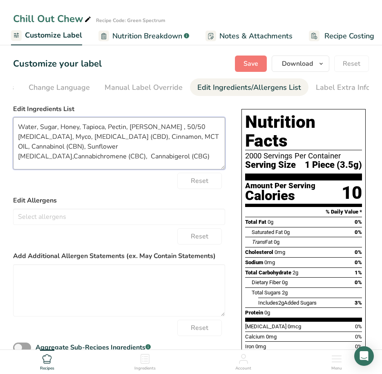
drag, startPoint x: 156, startPoint y: 138, endPoint x: 213, endPoint y: 140, distance: 56.8
click at [213, 140] on textarea "Water, Sugar, Honey, Tapioca, Pectin, Mezzoni , 50/50 Citric Acid, Myco, Cannab…" at bounding box center [119, 143] width 212 height 52
click at [182, 150] on textarea "Water, Sugar, Honey, Tapioca, Pectin, Mezzoni , 50/50 Citric Acid, Myco, Cannab…" at bounding box center [119, 143] width 212 height 52
paste textarea "Cannabinol (CBN),"
click at [159, 150] on textarea "Water, Sugar, Honey, Tapioca, Pectin, Mezzoni , 50/50 Citric Acid, Myco, Cannab…" at bounding box center [119, 143] width 212 height 52
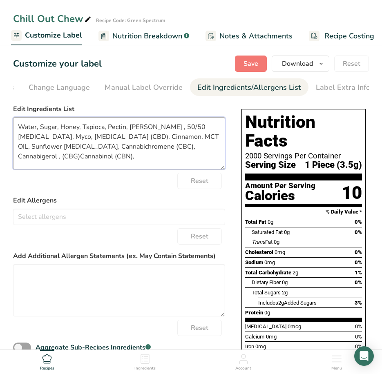
click at [190, 147] on textarea "Water, Sugar, Honey, Tapioca, Pectin, Mezzoni , 50/50 Citric Acid, Myco, Cannab…" at bounding box center [119, 143] width 212 height 52
click at [170, 136] on textarea "Water, Sugar, Honey, Tapioca, Pectin, Mezzoni , 50/50 Citric Acid, Myco, Cannab…" at bounding box center [119, 143] width 212 height 52
click at [140, 159] on textarea "Water, Sugar, Honey, Tapioca, Pectin, Mezzoni , 50/50 Citric Acid, Myco, Cannab…" at bounding box center [119, 143] width 212 height 52
click at [132, 172] on form "Edit Ingredients List Water, Sugar, Honey, Tapioca, Pectin, Mezzoni , 50/50 Cit…" at bounding box center [119, 238] width 212 height 268
drag, startPoint x: 176, startPoint y: 130, endPoint x: 159, endPoint y: 130, distance: 17.2
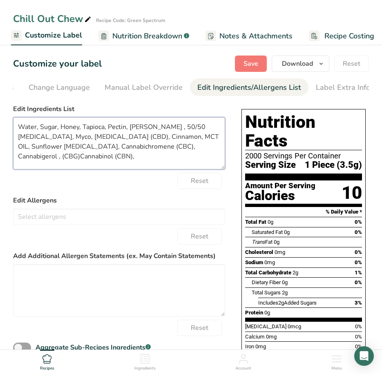
click at [159, 130] on textarea "Water, Sugar, Honey, Tapioca, Pectin, Mezzoni , 50/50 Citric Acid, Myco, Cannab…" at bounding box center [119, 143] width 212 height 52
click at [88, 162] on textarea "Water, Sugar, Honey, Tapioca, Pectin, Mezzoni , Citric Acid, Myco, Cannabidiol …" at bounding box center [119, 143] width 212 height 52
drag, startPoint x: 71, startPoint y: 141, endPoint x: 17, endPoint y: 141, distance: 54.3
click at [17, 141] on textarea "Water, Sugar, Honey, Tapioca, Pectin, Mezzoni , Citric Acid, Myco, Cannabidiol …" at bounding box center [119, 143] width 212 height 52
click at [139, 150] on textarea "Water, Sugar, Honey, Tapioca, Pectin, Mezzoni , Citric Acid, Myco, Cinnamon, MC…" at bounding box center [119, 143] width 212 height 52
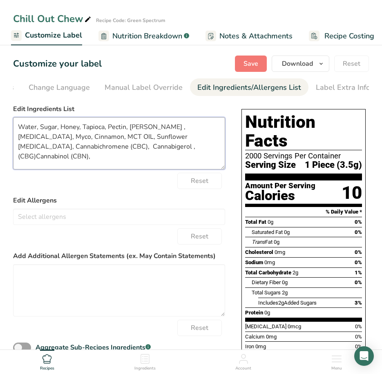
paste textarea "[MEDICAL_DATA] (CBD)"
click at [97, 164] on textarea "Water, Sugar, Honey, Tapioca, Pectin, Mezzoni , Citric Acid, Myco, Cinnamon, MC…" at bounding box center [119, 143] width 212 height 52
click at [62, 150] on textarea "Water, Sugar, Honey, Tapioca, Pectin, Mezzoni , Citric Acid, Myco, Cinnamon, MC…" at bounding box center [119, 143] width 212 height 52
click at [58, 150] on textarea "Water, Sugar, Honey, Tapioca, Pectin, Mezzoni , Citric Acid, Myco, Cinnamon, MC…" at bounding box center [119, 143] width 212 height 52
click at [82, 160] on textarea "Water, Sugar, Honey, Tapioca, Pectin, [PERSON_NAME] , [MEDICAL_DATA], Myco, Cin…" at bounding box center [119, 143] width 212 height 52
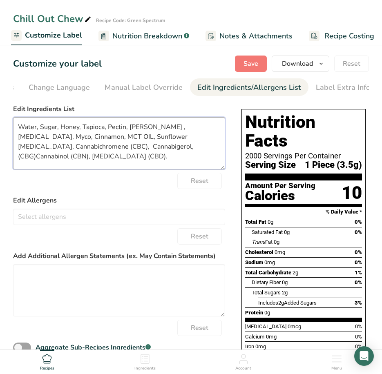
click at [186, 161] on textarea "Water, Sugar, Honey, Tapioca, Pectin, [PERSON_NAME] , [MEDICAL_DATA], Myco, Cin…" at bounding box center [119, 143] width 212 height 52
click at [217, 152] on textarea "Water, Sugar, Honey, Tapioca, Pectin, [PERSON_NAME] , [MEDICAL_DATA], Myco, Cin…" at bounding box center [119, 143] width 212 height 52
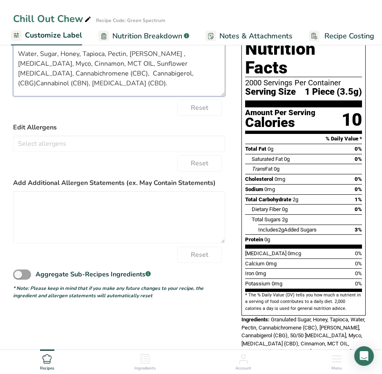
scroll to position [84, 0]
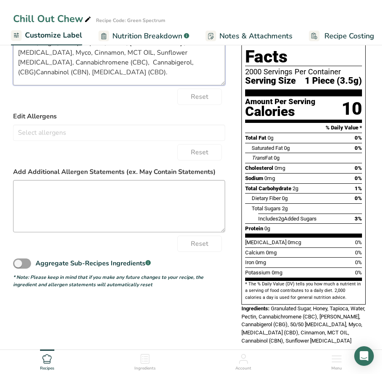
type textarea "Water, Sugar, Honey, Tapioca, Pectin, [PERSON_NAME] , [MEDICAL_DATA], Myco, Cin…"
click at [64, 205] on textarea at bounding box center [119, 206] width 212 height 52
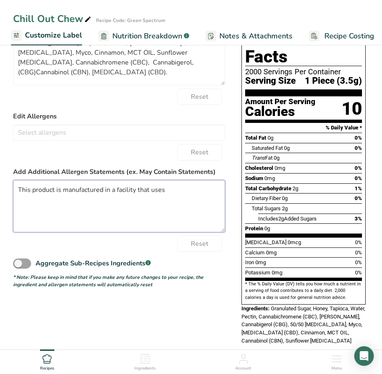
click at [171, 194] on textarea "This product is manufactured in a facility that uses" at bounding box center [119, 206] width 212 height 52
drag, startPoint x: 164, startPoint y: 194, endPoint x: 152, endPoint y: 191, distance: 12.1
click at [152, 191] on textarea "This product is manufactured in a facility that uses tree nuts and dairy." at bounding box center [119, 206] width 212 height 52
click at [88, 204] on textarea "This product is manufactured in a facility that also produces tree nuts and dai…" at bounding box center [119, 206] width 212 height 52
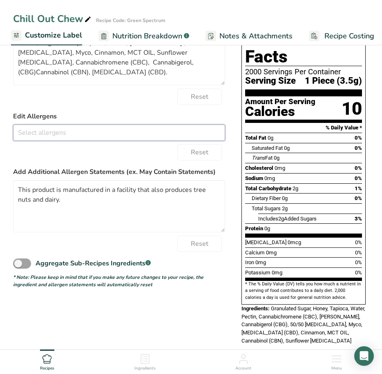
click at [83, 136] on input "text" at bounding box center [118, 132] width 211 height 13
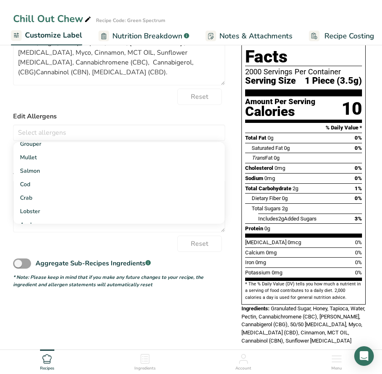
click at [114, 114] on label "Edit Allergens" at bounding box center [119, 117] width 212 height 10
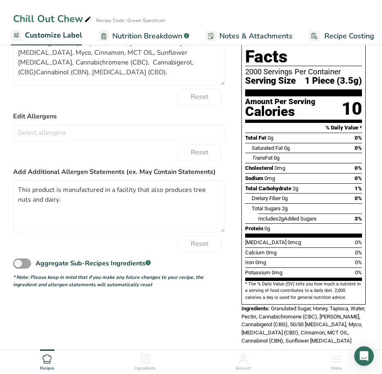
click at [150, 313] on div "Choose your label style Standard FDA label USA (FDA) Standard FDA label Tabular…" at bounding box center [191, 185] width 356 height 336
click at [150, 364] on icon at bounding box center [145, 359] width 9 height 10
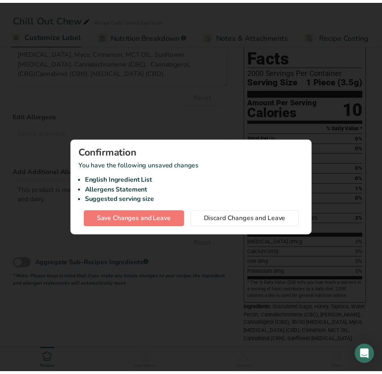
scroll to position [0, 159]
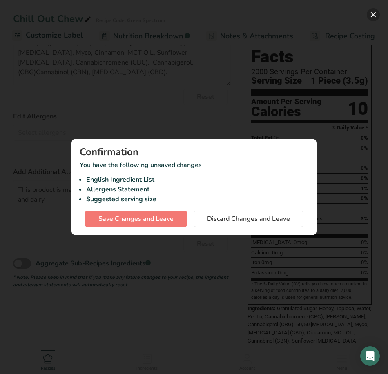
click at [371, 12] on button "button" at bounding box center [373, 14] width 13 height 13
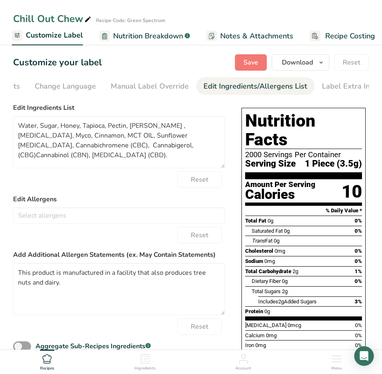
scroll to position [0, 0]
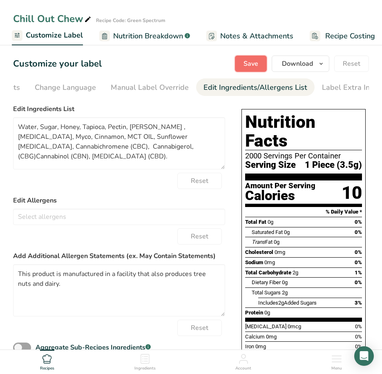
click at [247, 64] on span "Save" at bounding box center [250, 64] width 15 height 10
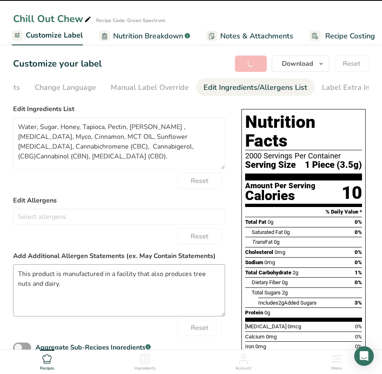
type textarea "This product is manufactured in a facility that also produces tree nuts and dai…"
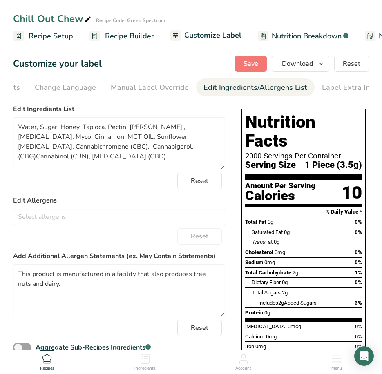
click at [22, 37] on rect at bounding box center [18, 36] width 11 height 11
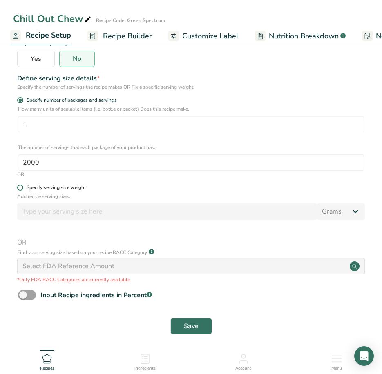
scroll to position [138, 0]
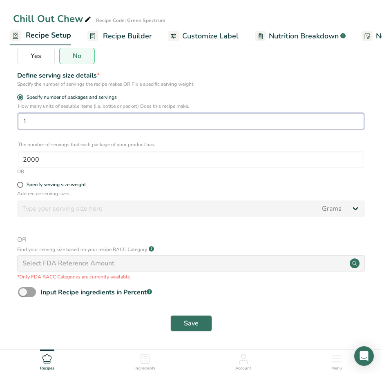
click at [54, 125] on input "1" at bounding box center [191, 121] width 346 height 16
type input "1"
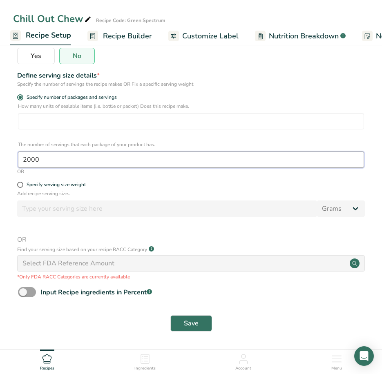
drag, startPoint x: 45, startPoint y: 159, endPoint x: 16, endPoint y: 162, distance: 28.8
click at [16, 161] on div "How many units of sealable items (i.e. bottle or packet) Does this recipe make.…" at bounding box center [191, 135] width 356 height 65
type input "20"
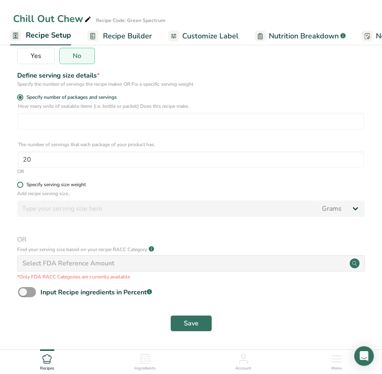
click at [20, 185] on span at bounding box center [20, 185] width 6 height 6
click at [20, 185] on input "Specify serving size weight" at bounding box center [19, 184] width 5 height 5
radio input "true"
radio input "false"
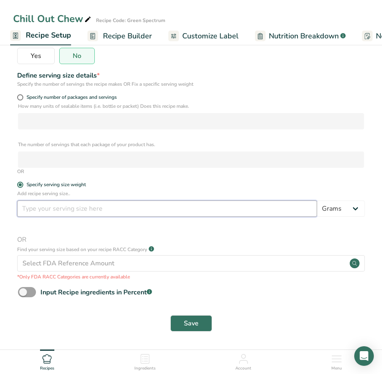
click at [44, 210] on input "number" at bounding box center [167, 209] width 300 height 16
type input "3.5"
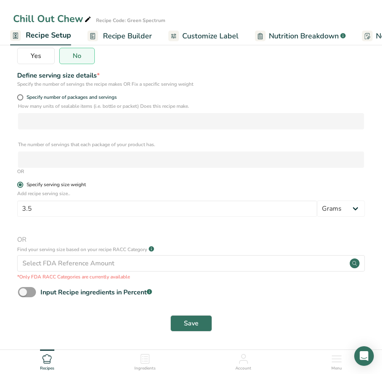
click at [120, 186] on label "Specify serving size weight" at bounding box center [191, 185] width 348 height 6
click at [22, 186] on input "Specify serving size weight" at bounding box center [19, 184] width 5 height 5
click at [178, 323] on button "Save" at bounding box center [191, 323] width 42 height 16
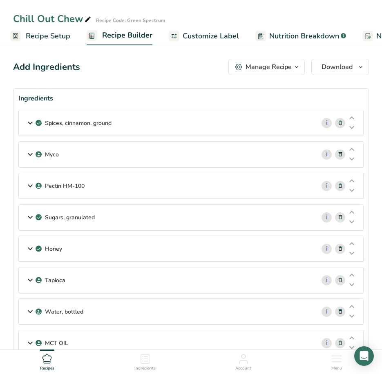
click at [41, 34] on span "Recipe Setup" at bounding box center [48, 36] width 45 height 11
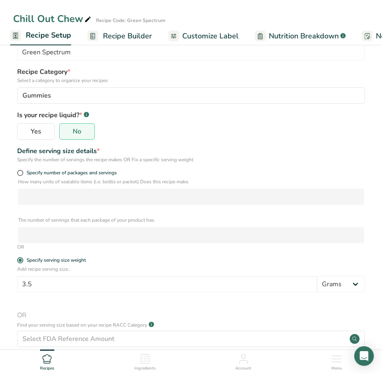
scroll to position [138, 0]
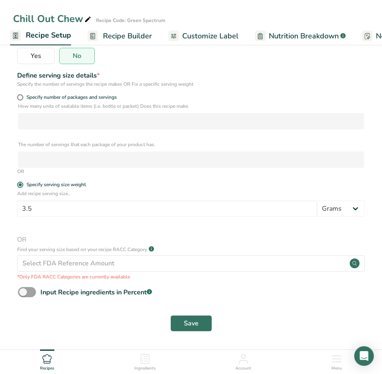
click at [52, 356] on icon at bounding box center [47, 359] width 10 height 10
click at [51, 358] on icon at bounding box center [46, 359] width 9 height 9
click at [49, 355] on icon at bounding box center [46, 359] width 9 height 9
click at [248, 359] on icon at bounding box center [244, 359] width 10 height 10
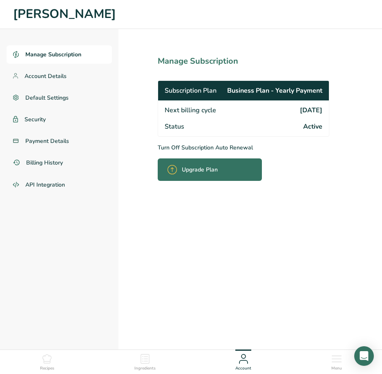
click at [143, 356] on icon at bounding box center [145, 359] width 10 height 10
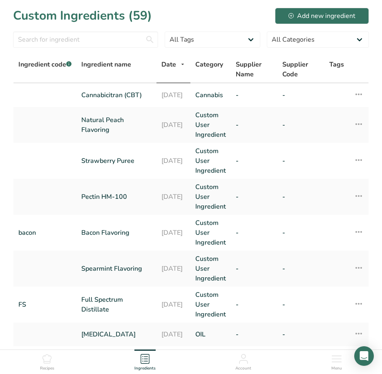
click at [46, 356] on icon at bounding box center [46, 359] width 9 height 9
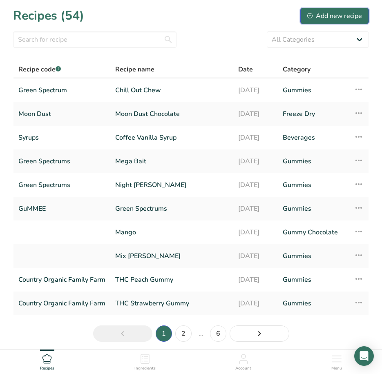
click at [309, 12] on div "Add new recipe" at bounding box center [334, 16] width 55 height 10
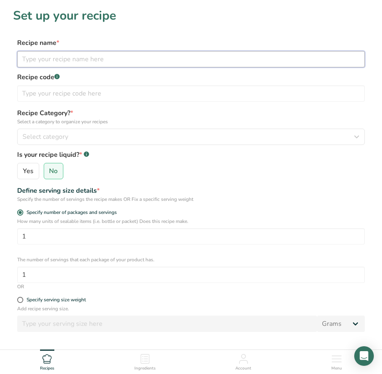
click at [84, 59] on input "text" at bounding box center [191, 59] width 348 height 16
type input "Happy Days"
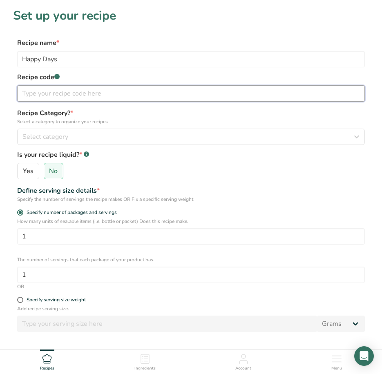
click at [46, 95] on input "text" at bounding box center [191, 93] width 348 height 16
type input "Green Spectrums"
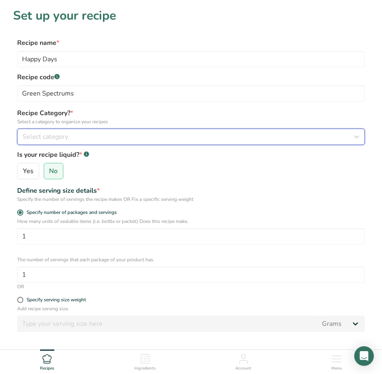
click at [42, 138] on span "Select category" at bounding box center [45, 137] width 46 height 10
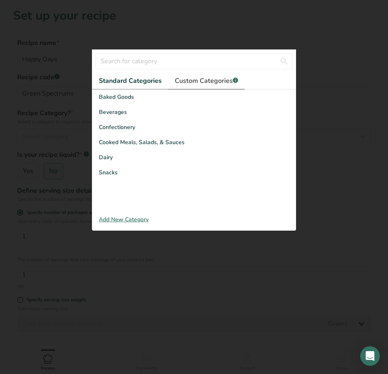
click at [191, 85] on span "Custom Categories .a-a{fill:#347362;}.b-a{fill:#fff;}" at bounding box center [206, 81] width 63 height 10
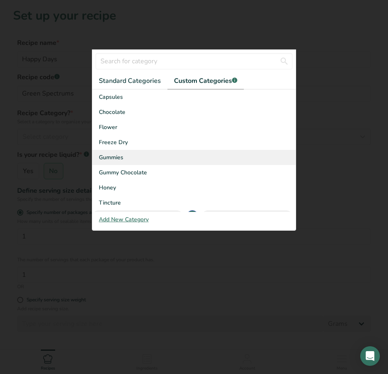
click at [115, 159] on span "Gummies" at bounding box center [111, 157] width 25 height 9
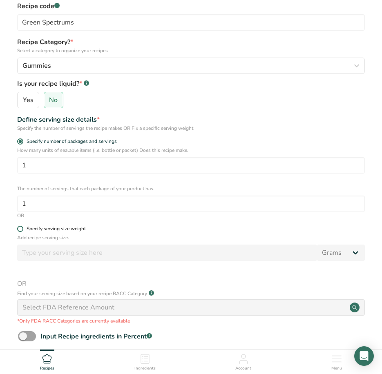
scroll to position [82, 0]
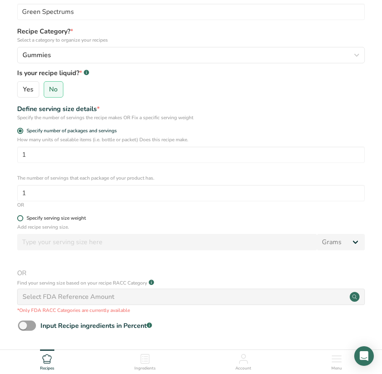
click at [22, 220] on span at bounding box center [20, 218] width 6 height 6
click at [22, 220] on input "Specify serving size weight" at bounding box center [19, 218] width 5 height 5
radio input "true"
radio input "false"
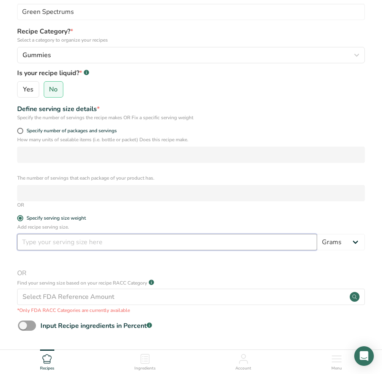
click at [29, 241] on input "number" at bounding box center [167, 242] width 300 height 16
type input "3.5"
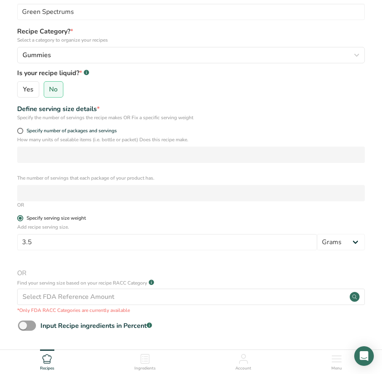
click at [163, 219] on label "Specify serving size weight" at bounding box center [191, 218] width 348 height 6
click at [22, 219] on input "Specify serving size weight" at bounding box center [19, 218] width 5 height 5
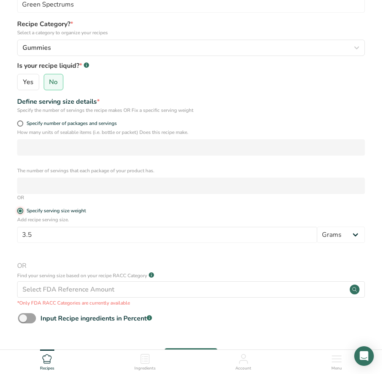
scroll to position [164, 0]
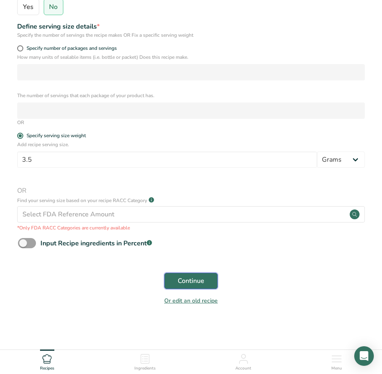
click at [195, 279] on span "Continue" at bounding box center [191, 281] width 27 height 10
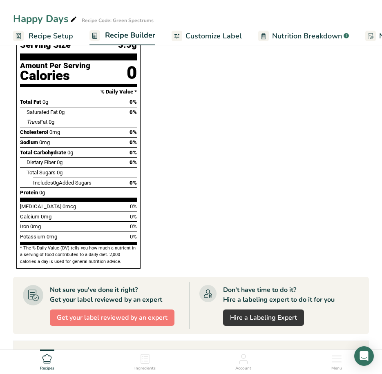
scroll to position [409, 0]
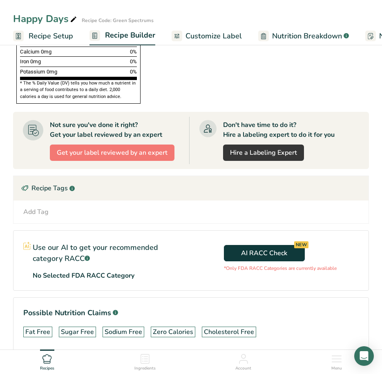
click at [338, 360] on icon at bounding box center [337, 359] width 10 height 10
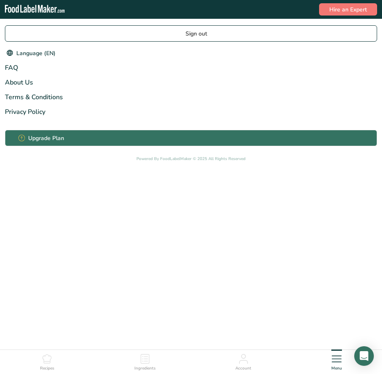
click at [35, 11] on icon ".a-20{fill:#fff;}" at bounding box center [35, 11] width 61 height 12
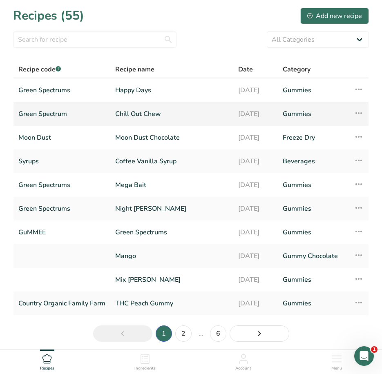
click at [149, 114] on link "Chill Out Chew" at bounding box center [171, 113] width 113 height 17
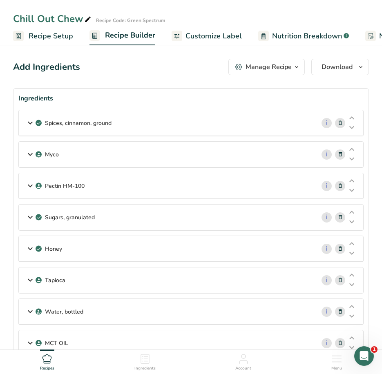
click at [63, 126] on p "Spices, cinnamon, ground" at bounding box center [78, 123] width 67 height 9
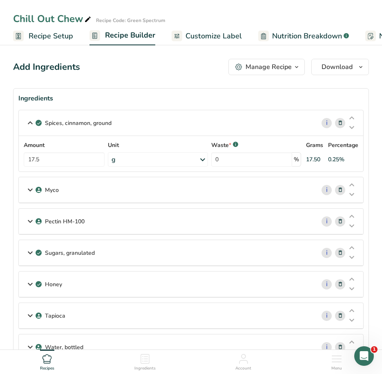
click at [55, 191] on p "Myco" at bounding box center [52, 190] width 14 height 9
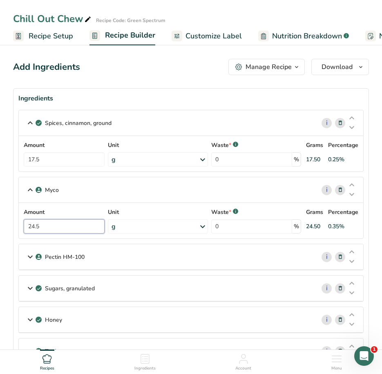
drag, startPoint x: 56, startPoint y: 228, endPoint x: 13, endPoint y: 223, distance: 43.5
type input "0.245"
click at [59, 259] on p "Pectin HM-100" at bounding box center [65, 257] width 40 height 9
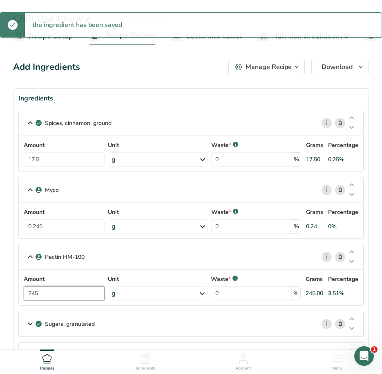
click at [86, 295] on input "245" at bounding box center [64, 293] width 81 height 14
drag, startPoint x: 86, startPoint y: 295, endPoint x: 44, endPoint y: 290, distance: 42.8
click at [44, 290] on input "245" at bounding box center [64, 293] width 81 height 14
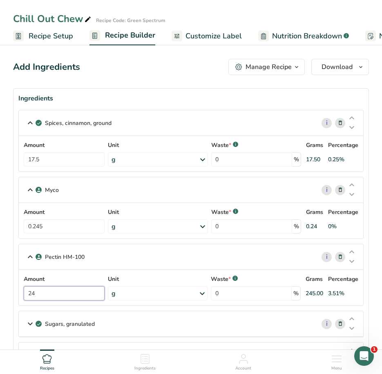
type input "2"
type input "2.45"
click at [31, 255] on div "Pectin HM-100 i Amount 2.45 Unit g Weight Units g kg mg See more Volume Units l…" at bounding box center [190, 275] width 345 height 62
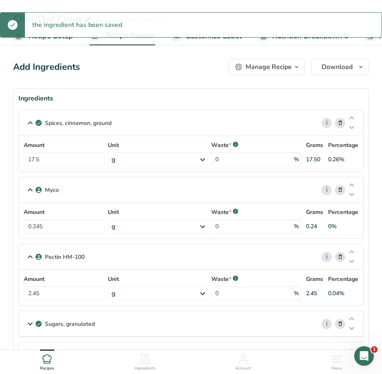
click at [31, 190] on icon at bounding box center [30, 190] width 10 height 15
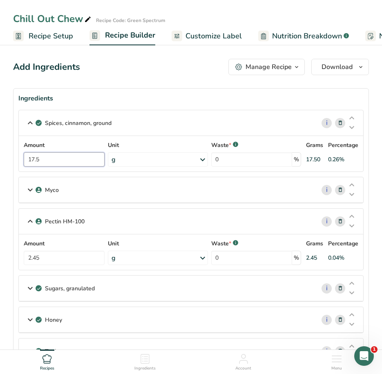
drag, startPoint x: 53, startPoint y: 160, endPoint x: 19, endPoint y: 154, distance: 34.1
click at [19, 154] on div "Amount 17.5 Unit g Portions 1 tsp 1 tbsp 1 teaspoon Weight Units g kg mg See mo…" at bounding box center [191, 154] width 344 height 36
type input "0.175"
click at [31, 124] on div "Spices, cinnamon, ground i Amount 0.175 Unit g Portions 1 tsp 1 tbsp 1 teaspoon…" at bounding box center [190, 141] width 345 height 62
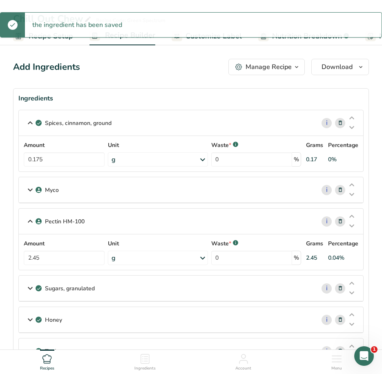
click at [30, 221] on icon at bounding box center [30, 221] width 10 height 15
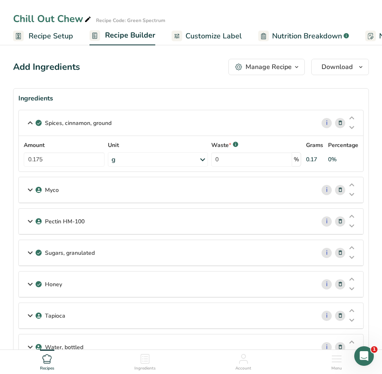
click at [30, 254] on icon at bounding box center [30, 253] width 10 height 15
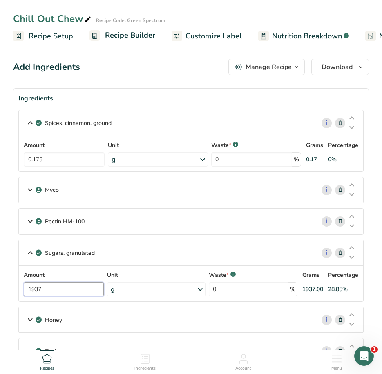
click at [58, 289] on input "1937" at bounding box center [64, 289] width 80 height 14
type input "19.37"
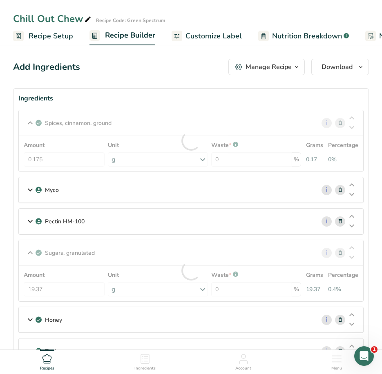
click at [32, 255] on div "Sugars, granulated i Amount 19.37 Unit g Portions 1 serving packet 1 tsp 1 cup …" at bounding box center [190, 271] width 345 height 62
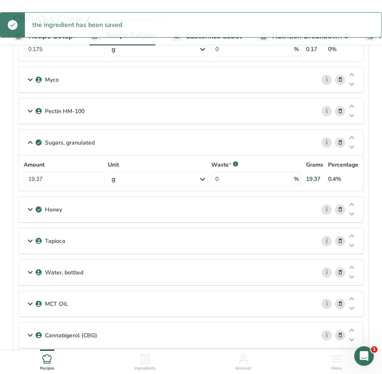
scroll to position [123, 0]
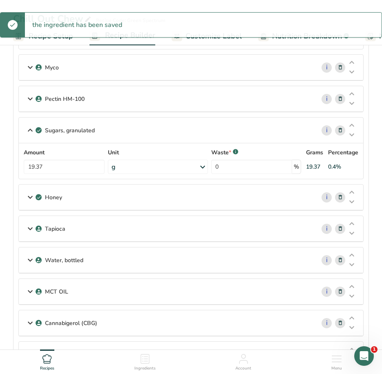
click at [31, 230] on icon at bounding box center [30, 228] width 10 height 15
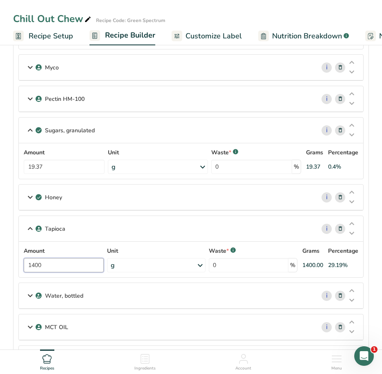
drag, startPoint x: 49, startPoint y: 266, endPoint x: 11, endPoint y: 259, distance: 37.9
type input "14"
click at [29, 224] on div "Tapioca i Amount 14 Unit g Weight Units g kg mg See more Volume Units l Volume …" at bounding box center [190, 247] width 345 height 62
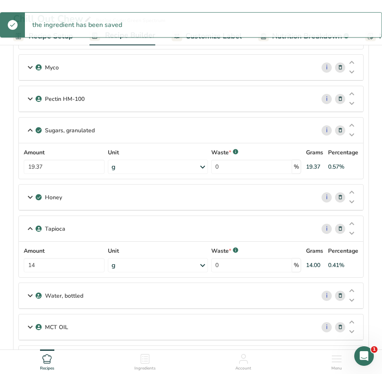
click at [31, 295] on icon at bounding box center [30, 295] width 10 height 15
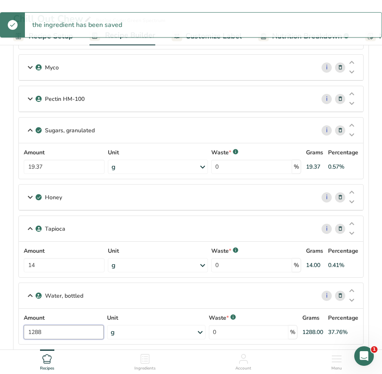
drag, startPoint x: 62, startPoint y: 335, endPoint x: 14, endPoint y: 331, distance: 47.6
click at [14, 331] on section "Ingredients Spices, cinnamon, ground i Amount 0.175 Unit g Portions 1 tsp 1 tbs…" at bounding box center [191, 297] width 356 height 662
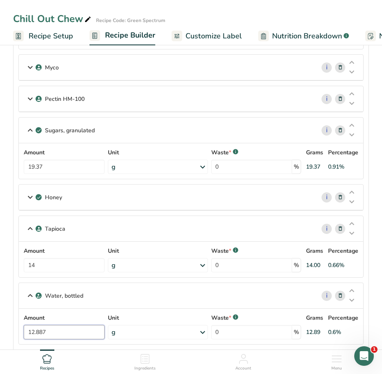
type input "12.887"
click at [29, 296] on div "Water, bottled i Amount 12.887 Unit g Weight Units g kg mg See more Volume Unit…" at bounding box center [190, 314] width 345 height 62
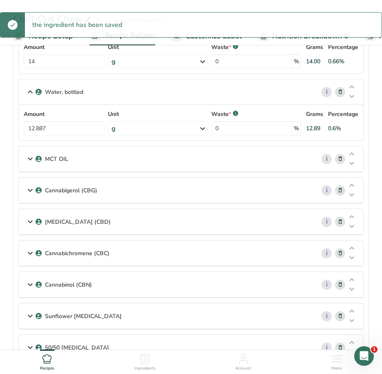
scroll to position [327, 0]
click at [55, 160] on p "MCT OIL" at bounding box center [56, 158] width 23 height 9
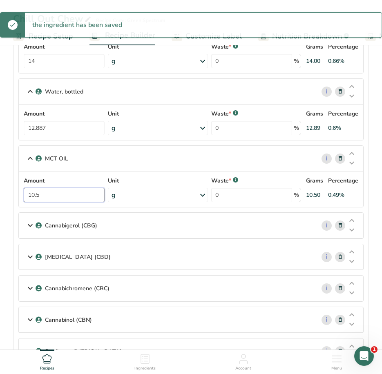
drag, startPoint x: 53, startPoint y: 194, endPoint x: 16, endPoint y: 192, distance: 37.2
click at [16, 192] on section "Ingredients Spices, cinnamon, ground i Amount 0.175 Unit g Portions 1 tsp 1 tbs…" at bounding box center [191, 110] width 356 height 698
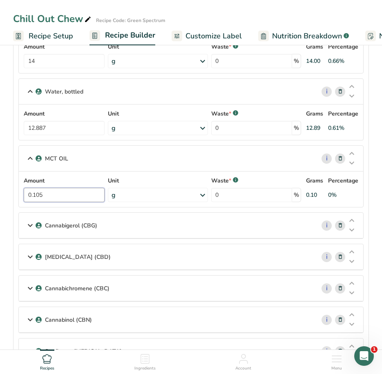
type input "0.105"
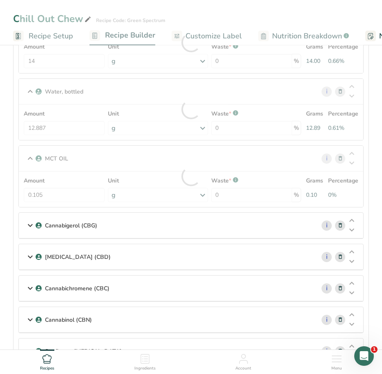
click at [25, 226] on icon at bounding box center [30, 225] width 10 height 15
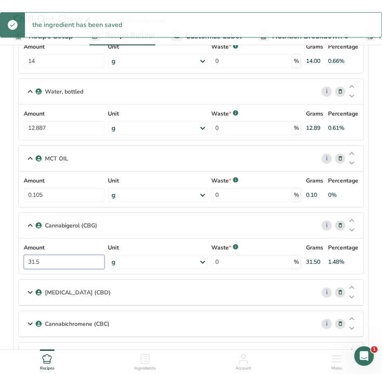
drag, startPoint x: 62, startPoint y: 263, endPoint x: 35, endPoint y: 264, distance: 27.4
click at [35, 264] on input "31.5" at bounding box center [64, 262] width 81 height 14
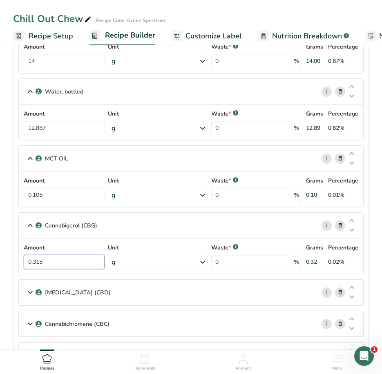
type input "0.315"
click at [70, 287] on div "[MEDICAL_DATA] (CBD)" at bounding box center [167, 292] width 296 height 25
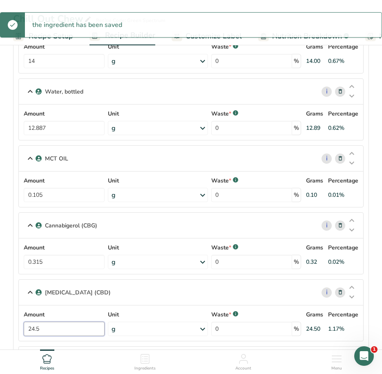
click at [46, 331] on input "24.5" at bounding box center [64, 329] width 81 height 14
type input "2"
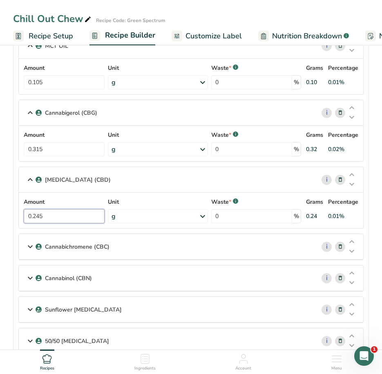
scroll to position [449, 0]
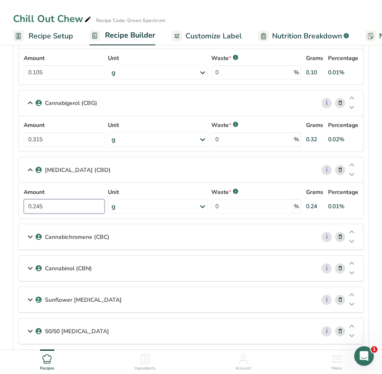
type input "0.245"
click at [31, 170] on div "[MEDICAL_DATA] (CBD) i Amount 0.245 Unit g Weight Units g kg mg See more Volume…" at bounding box center [190, 188] width 345 height 62
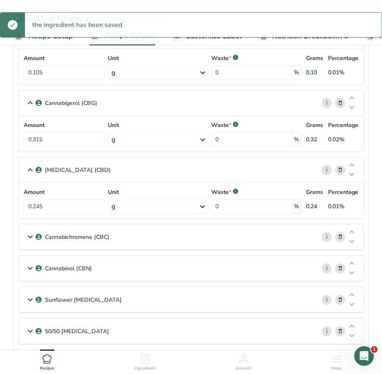
click at [57, 235] on p "Cannabichromene (CBC)" at bounding box center [77, 237] width 65 height 9
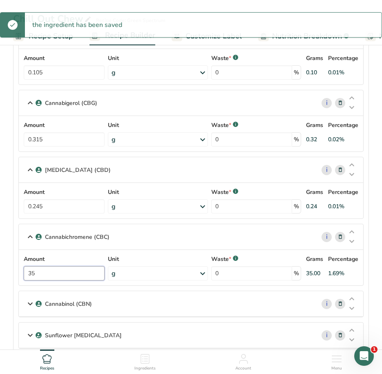
click at [47, 273] on input "35" at bounding box center [64, 273] width 81 height 14
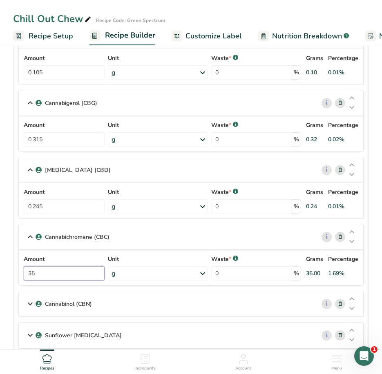
type input "3"
type input "0.35"
click at [31, 235] on div "Cannabichromene (CBC) i Amount 0.35 Unit g Weight Units g kg mg See more Volume…" at bounding box center [190, 255] width 345 height 62
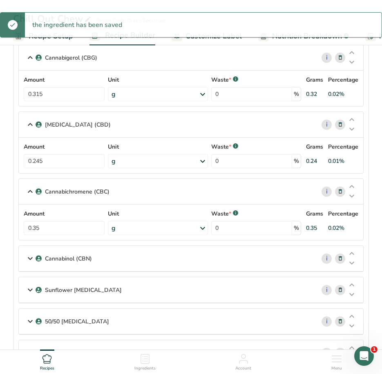
scroll to position [613, 0]
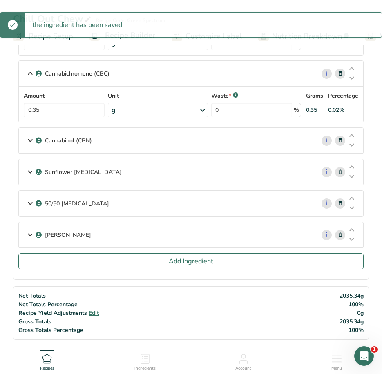
click at [44, 132] on div "Cannabinol (CBN)" at bounding box center [167, 140] width 296 height 25
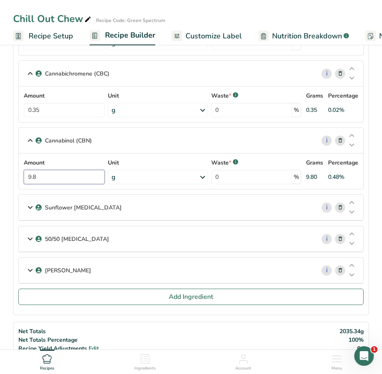
drag, startPoint x: 51, startPoint y: 179, endPoint x: 16, endPoint y: 176, distance: 34.8
type input "9"
type input "0.098"
click at [29, 136] on div "Cannabinol (CBN) i Amount 0.098 Unit g Weight Units g kg mg See more Volume Uni…" at bounding box center [190, 158] width 345 height 62
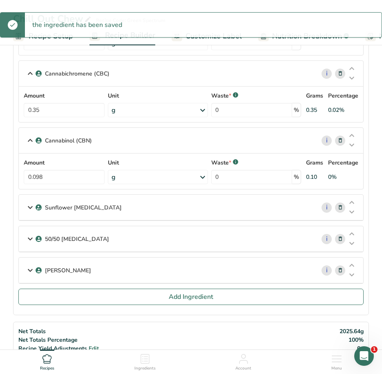
click at [52, 206] on p "Sunflower [MEDICAL_DATA]" at bounding box center [83, 207] width 77 height 9
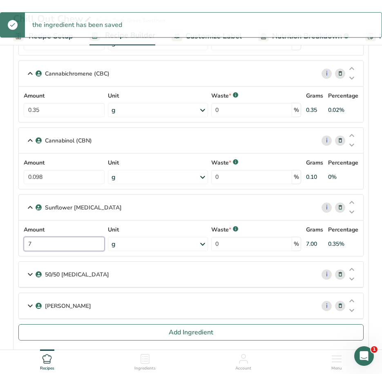
click at [51, 244] on input "7" at bounding box center [64, 244] width 81 height 14
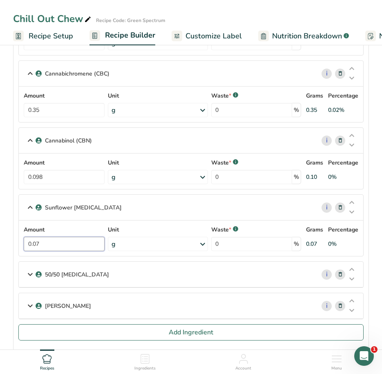
type input "0.07"
click at [27, 205] on div "Sunflower [MEDICAL_DATA] i Amount 0.07 Unit g Weight Units g kg mg See more Vol…" at bounding box center [190, 225] width 345 height 62
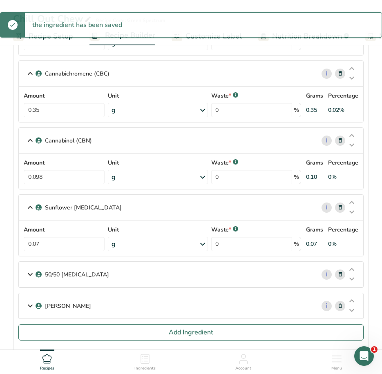
click at [47, 277] on p "50/50 [MEDICAL_DATA]" at bounding box center [77, 274] width 64 height 9
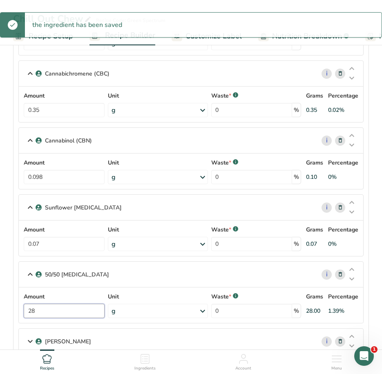
click at [61, 314] on input "28" at bounding box center [64, 311] width 81 height 14
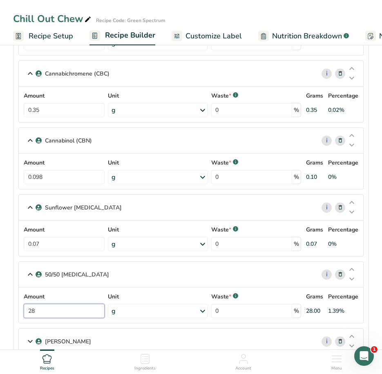
drag, startPoint x: 61, startPoint y: 313, endPoint x: 26, endPoint y: 310, distance: 35.2
click at [26, 310] on div "Amount 28 Unit g Weight Units g kg mg See more Volume Units l Volume units requ…" at bounding box center [191, 306] width 335 height 26
type input "0.28"
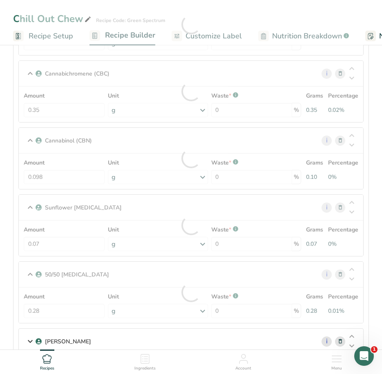
click at [31, 272] on div "50/50 [MEDICAL_DATA] i Amount 0.28 Unit g Weight Units g kg mg See more Volume …" at bounding box center [190, 292] width 345 height 62
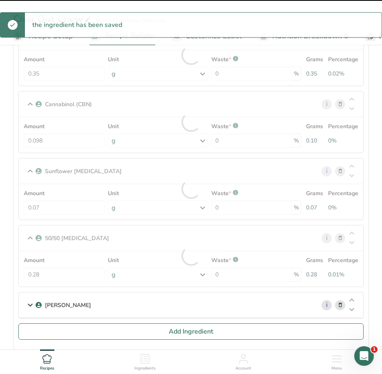
scroll to position [776, 0]
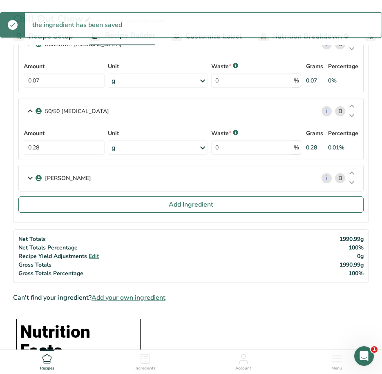
click at [28, 176] on icon at bounding box center [30, 178] width 10 height 15
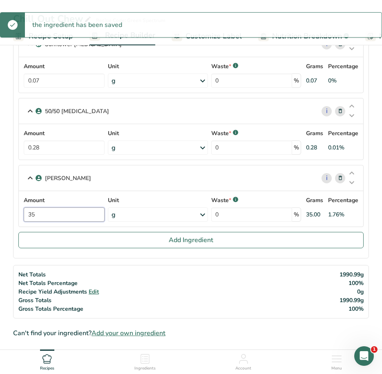
click at [51, 219] on input "35" at bounding box center [64, 215] width 81 height 14
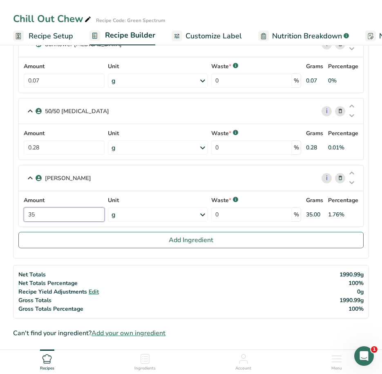
type input "3"
type input "0.35"
click at [29, 174] on div "[PERSON_NAME] i Amount 0.35 Unit g Weight Units g kg mg See more Volume Units l…" at bounding box center [190, 196] width 345 height 62
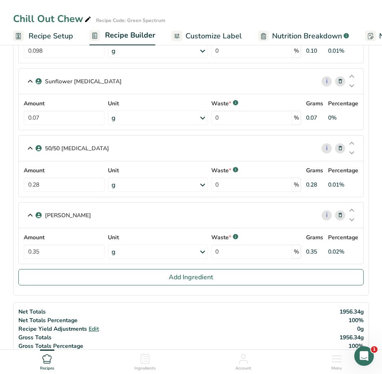
scroll to position [735, 0]
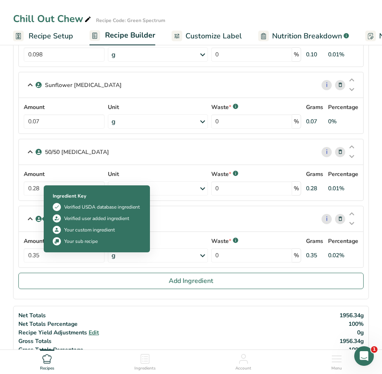
click at [28, 215] on icon at bounding box center [30, 219] width 10 height 15
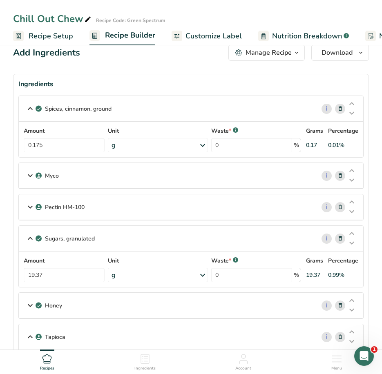
scroll to position [0, 0]
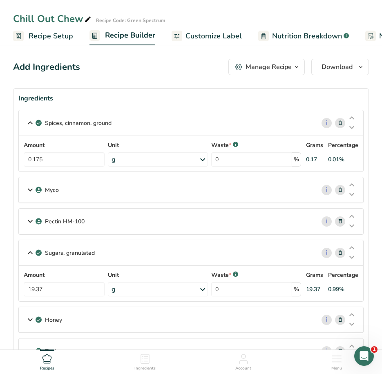
click at [49, 40] on span "Recipe Setup" at bounding box center [51, 36] width 45 height 11
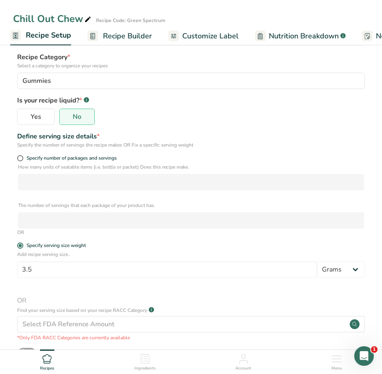
scroll to position [138, 0]
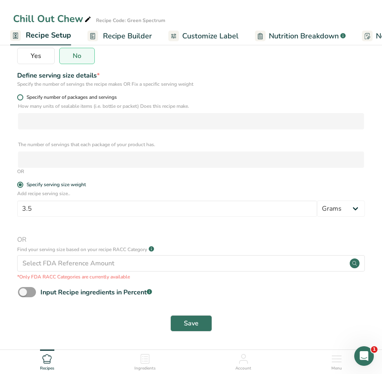
click at [22, 101] on div "Specify number of packages and servings" at bounding box center [191, 98] width 348 height 8
click at [21, 96] on span at bounding box center [20, 97] width 6 height 6
click at [21, 96] on input "Specify number of packages and servings" at bounding box center [19, 97] width 5 height 5
radio input "true"
radio input "false"
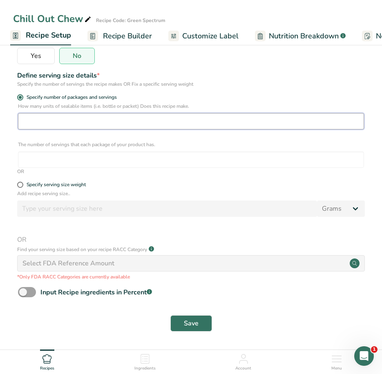
click at [31, 119] on input "number" at bounding box center [191, 121] width 346 height 16
type input "1"
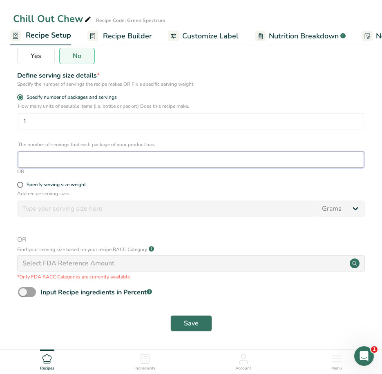
click at [20, 159] on input "number" at bounding box center [191, 160] width 346 height 16
type input "20"
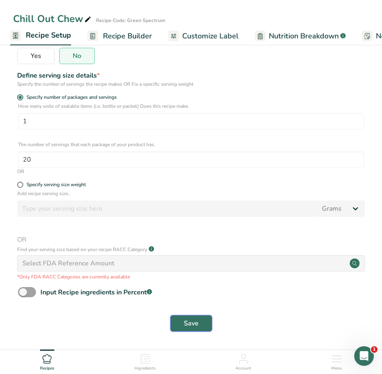
click at [204, 323] on button "Save" at bounding box center [191, 323] width 42 height 16
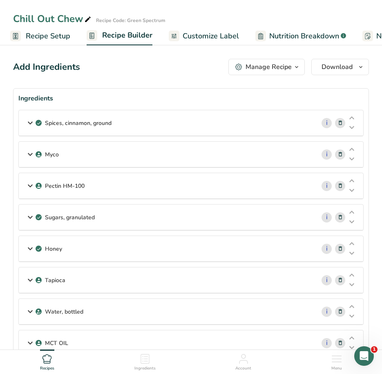
drag, startPoint x: 36, startPoint y: 29, endPoint x: 51, endPoint y: 47, distance: 24.0
click at [36, 29] on link "Recipe Setup" at bounding box center [40, 36] width 60 height 18
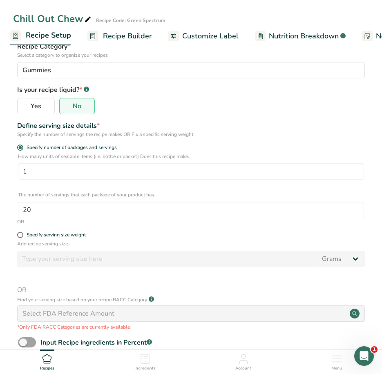
scroll to position [138, 0]
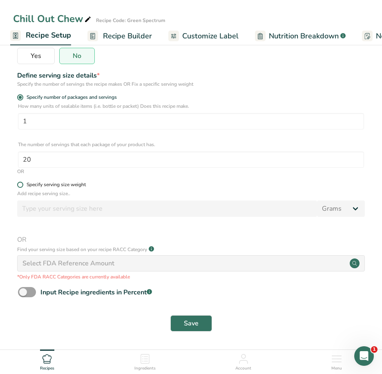
click at [24, 182] on span "Specify serving size weight" at bounding box center [54, 185] width 63 height 6
click at [22, 182] on input "Specify serving size weight" at bounding box center [19, 184] width 5 height 5
radio input "true"
radio input "false"
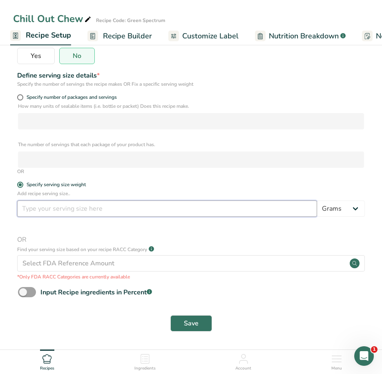
click at [81, 210] on input "number" at bounding box center [167, 209] width 300 height 16
type input "3"
click at [42, 205] on input "3" at bounding box center [167, 209] width 300 height 16
drag, startPoint x: 42, startPoint y: 208, endPoint x: 12, endPoint y: 201, distance: 31.1
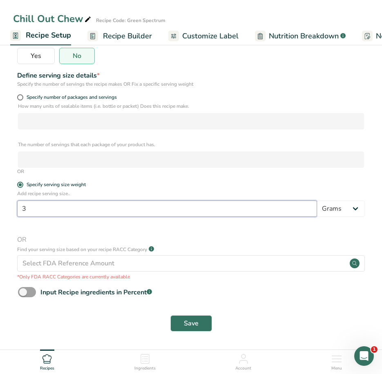
click at [12, 201] on section "Recipe name * Chill Out Chew Recipe code .a-a{fill:#347362;}.b-a{fill:#fff;} Gr…" at bounding box center [191, 127] width 382 height 445
type input "70"
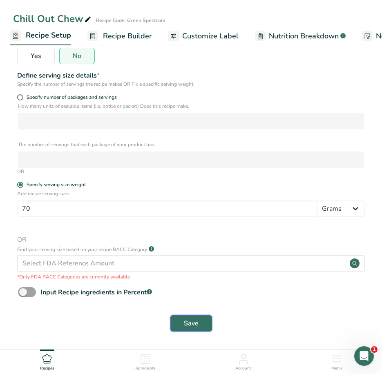
click at [201, 324] on button "Save" at bounding box center [191, 323] width 42 height 16
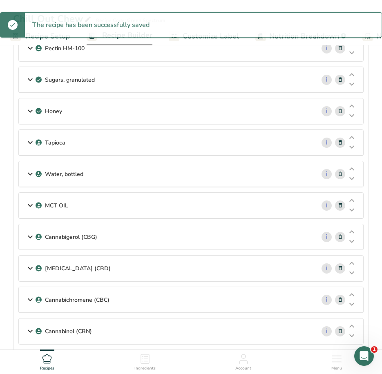
click at [117, 41] on link "Recipe Builder" at bounding box center [120, 36] width 66 height 20
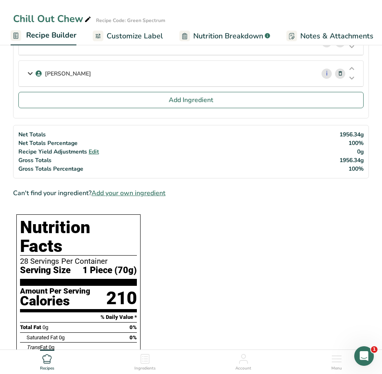
scroll to position [368, 0]
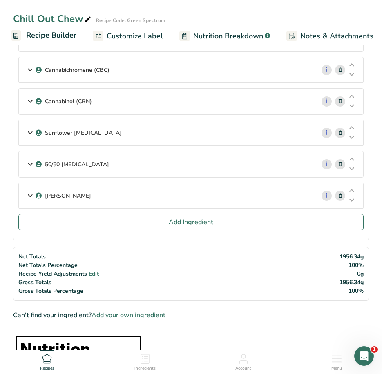
click at [37, 36] on span "Recipe Builder" at bounding box center [51, 35] width 50 height 11
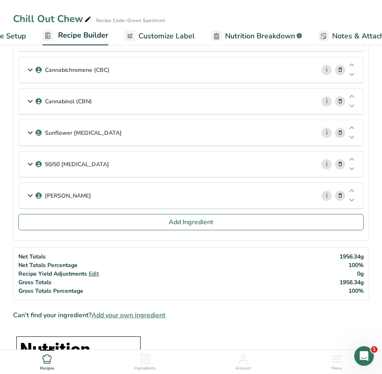
scroll to position [0, 0]
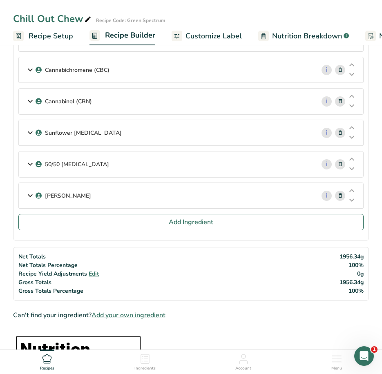
click at [49, 36] on span "Recipe Setup" at bounding box center [51, 36] width 45 height 11
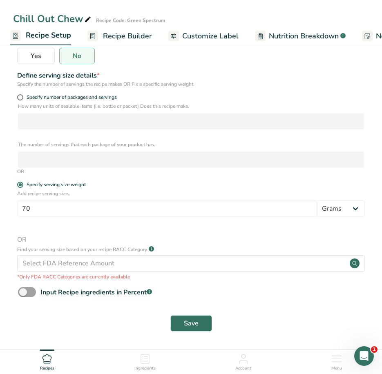
scroll to position [138, 0]
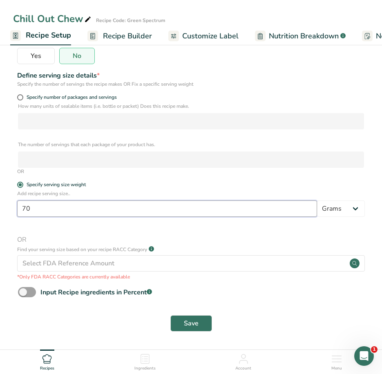
drag, startPoint x: 66, startPoint y: 211, endPoint x: 11, endPoint y: 209, distance: 55.2
click at [11, 209] on section "Recipe name * Chill Out Chew Recipe code .a-a{fill:#347362;}.b-a{fill:#fff;} Gr…" at bounding box center [191, 127] width 382 height 445
type input "3.5"
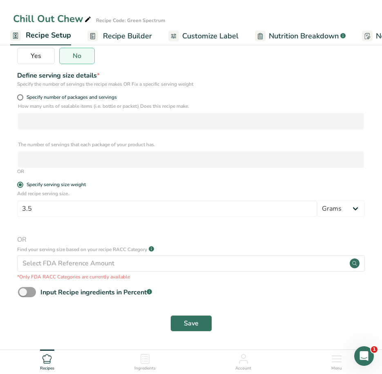
click at [191, 191] on p "Add recipe serving size.." at bounding box center [191, 193] width 348 height 7
click at [126, 38] on span "Recipe Builder" at bounding box center [127, 36] width 49 height 11
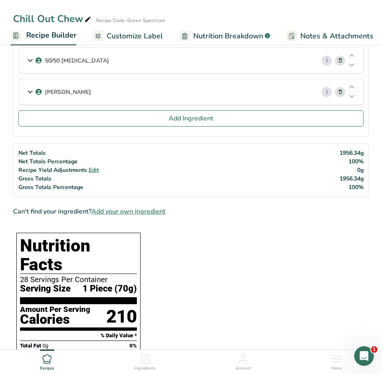
scroll to position [587, 0]
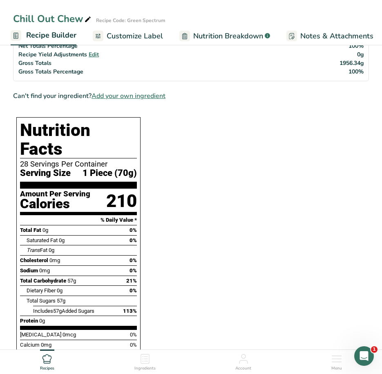
click at [53, 35] on span "Recipe Builder" at bounding box center [51, 35] width 50 height 11
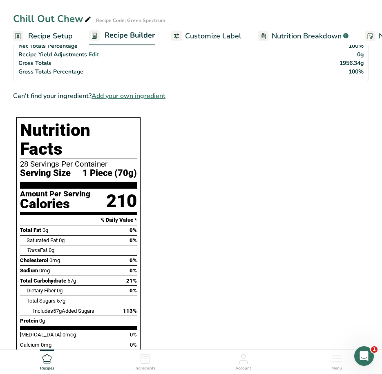
scroll to position [0, 0]
drag, startPoint x: 38, startPoint y: 34, endPoint x: 47, endPoint y: 60, distance: 27.1
click at [38, 34] on span "Recipe Setup" at bounding box center [51, 36] width 45 height 11
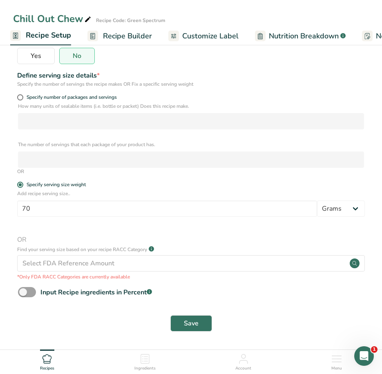
scroll to position [138, 0]
click at [18, 97] on span at bounding box center [20, 97] width 6 height 6
click at [18, 97] on input "Specify number of packages and servings" at bounding box center [19, 97] width 5 height 5
radio input "true"
radio input "false"
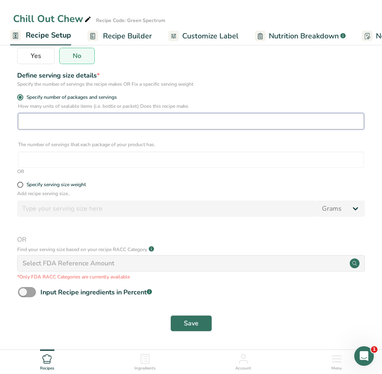
click at [39, 123] on input "number" at bounding box center [191, 121] width 346 height 16
type input "20"
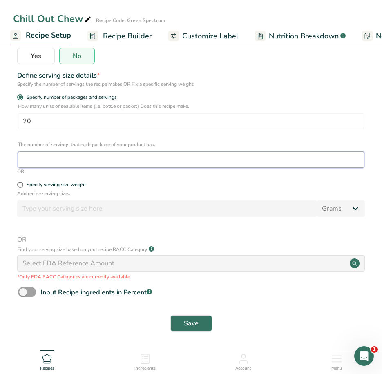
click at [61, 163] on input "number" at bounding box center [191, 160] width 346 height 16
type input "1"
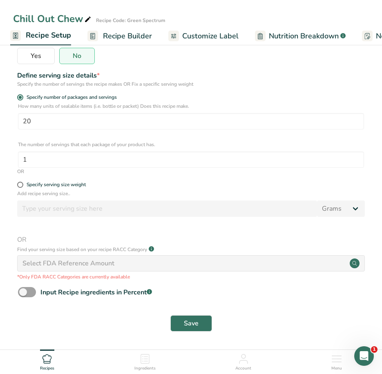
click at [237, 313] on div "Save" at bounding box center [191, 323] width 356 height 26
click at [199, 323] on button "Save" at bounding box center [191, 323] width 42 height 16
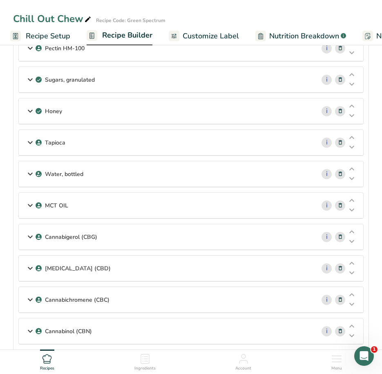
click at [113, 42] on link "Recipe Builder" at bounding box center [120, 36] width 66 height 20
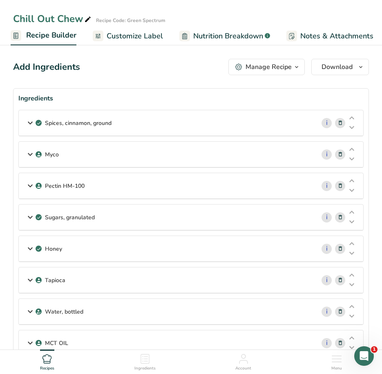
click at [44, 30] on span "Recipe Builder" at bounding box center [51, 35] width 50 height 11
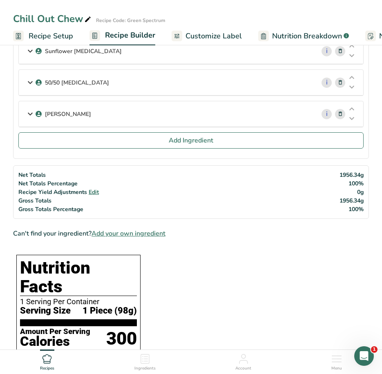
click at [36, 39] on span "Recipe Setup" at bounding box center [51, 36] width 45 height 11
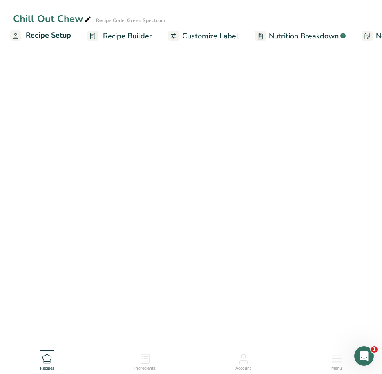
scroll to position [138, 0]
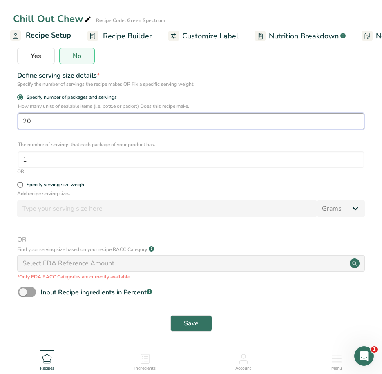
drag, startPoint x: 36, startPoint y: 118, endPoint x: -10, endPoint y: 119, distance: 46.6
click at [0, 119] on html "Chill Out Chew Recipe Code: Green Spectrum Recipe Setup Recipe Builder Customiz…" at bounding box center [191, 118] width 382 height 512
type input "1"
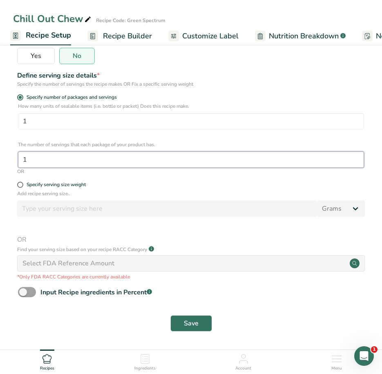
click at [24, 156] on input "1" at bounding box center [191, 160] width 346 height 16
drag, startPoint x: 26, startPoint y: 158, endPoint x: 20, endPoint y: 161, distance: 6.8
click at [22, 161] on input "1" at bounding box center [191, 160] width 346 height 16
type input "20"
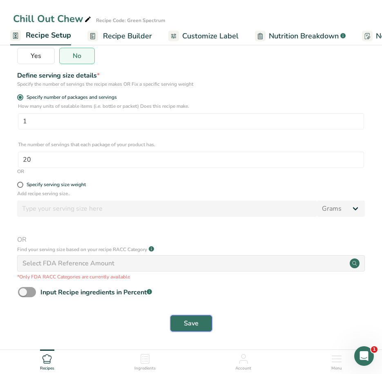
click at [184, 317] on button "Save" at bounding box center [191, 323] width 42 height 16
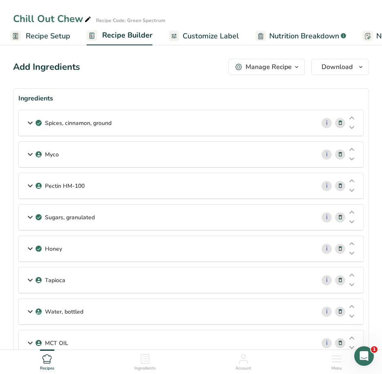
click at [91, 126] on p "Spices, cinnamon, ground" at bounding box center [78, 123] width 67 height 9
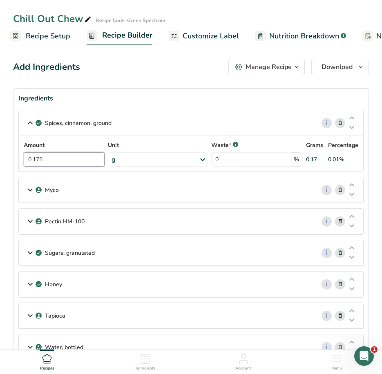
drag, startPoint x: 51, startPoint y: 160, endPoint x: 21, endPoint y: 158, distance: 30.7
click at [21, 158] on div "Amount 0.175 Unit g Portions 1 tsp 1 tbsp 1 teaspoon Weight Units g kg mg See m…" at bounding box center [191, 154] width 344 height 36
type input "17.5"
click at [34, 188] on icon at bounding box center [30, 190] width 10 height 15
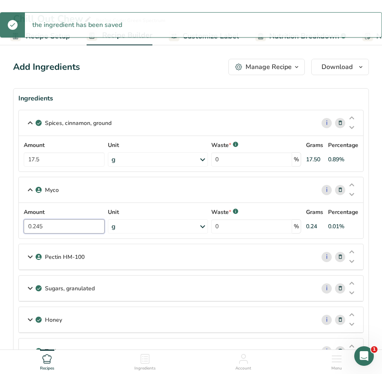
click at [54, 226] on input "0.245" at bounding box center [64, 226] width 81 height 14
drag, startPoint x: 58, startPoint y: 225, endPoint x: 4, endPoint y: 227, distance: 54.0
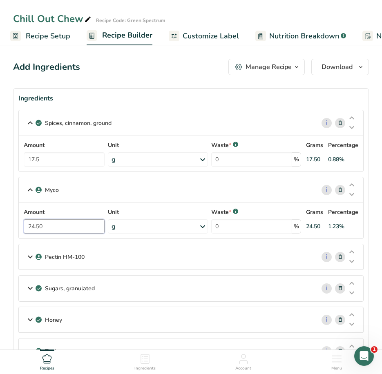
type input "24.50"
click at [72, 249] on div "Pectin HM-100" at bounding box center [167, 256] width 296 height 25
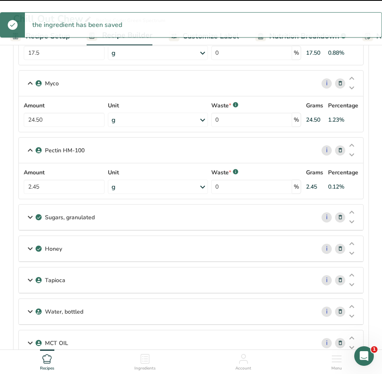
scroll to position [123, 0]
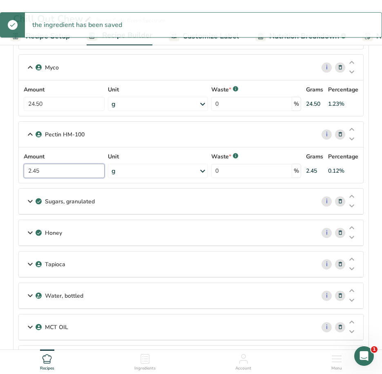
drag, startPoint x: 60, startPoint y: 168, endPoint x: -18, endPoint y: 168, distance: 78.4
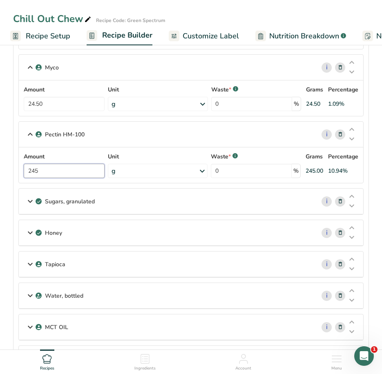
type input "245"
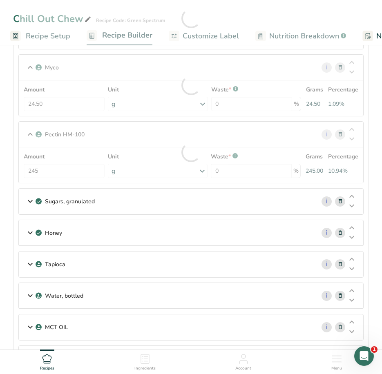
click at [47, 198] on p "Sugars, granulated" at bounding box center [70, 201] width 50 height 9
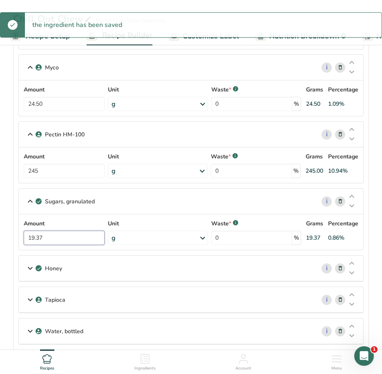
drag, startPoint x: 57, startPoint y: 238, endPoint x: 6, endPoint y: 238, distance: 51.5
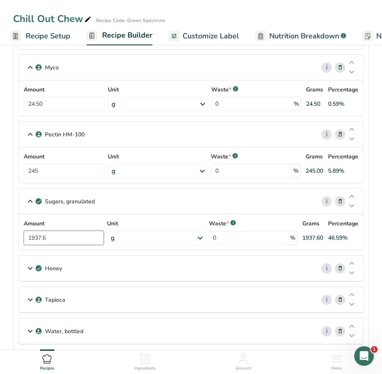
type input "1937.6"
click at [65, 272] on div "Honey" at bounding box center [167, 268] width 296 height 25
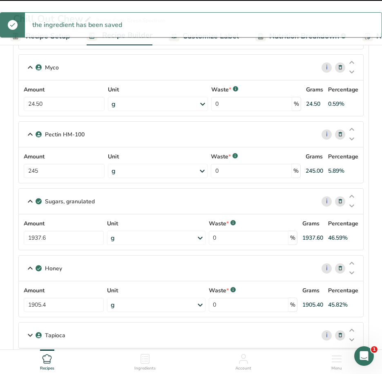
scroll to position [286, 0]
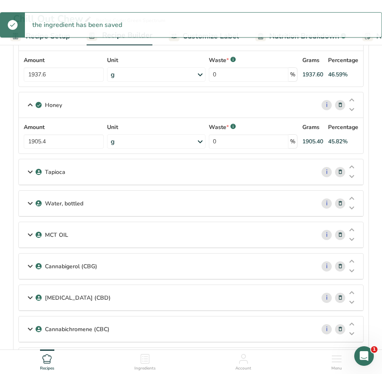
click at [58, 172] on p "Tapioca" at bounding box center [55, 172] width 20 height 9
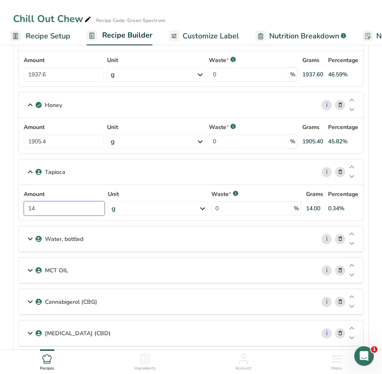
click at [58, 211] on input "14" at bounding box center [64, 208] width 81 height 14
type input "1400"
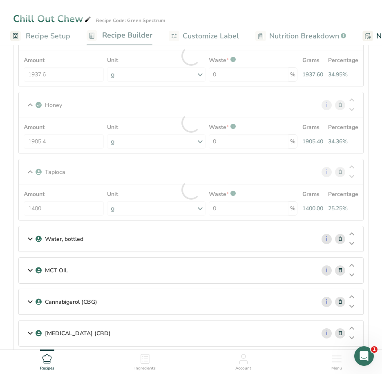
click at [64, 232] on div "Water, bottled" at bounding box center [167, 238] width 296 height 25
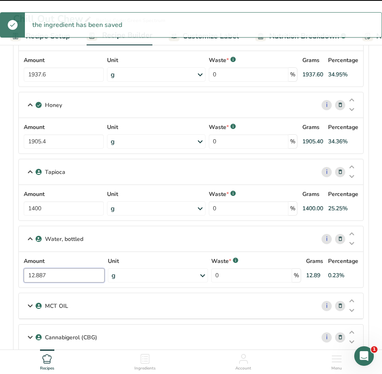
click at [61, 275] on input "12.887" at bounding box center [64, 275] width 81 height 14
drag, startPoint x: 61, startPoint y: 275, endPoint x: 21, endPoint y: 278, distance: 40.1
click at [23, 277] on div "Amount 12.887 Unit g Weight Units g kg mg See more Volume Units l Volume units …" at bounding box center [191, 270] width 344 height 36
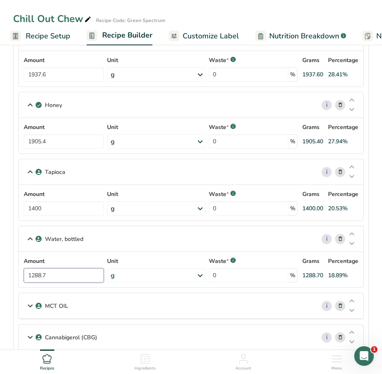
type input "1288.7"
click at [82, 305] on div "MCT OIL" at bounding box center [167, 305] width 296 height 25
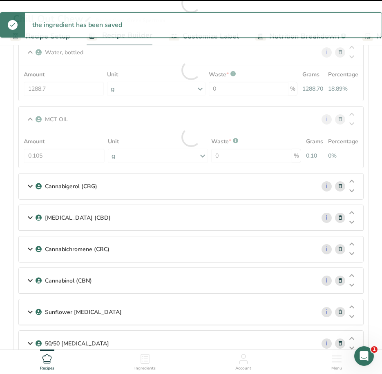
scroll to position [490, 0]
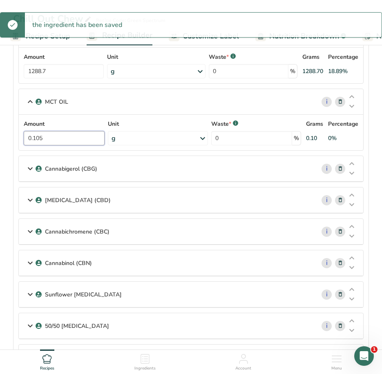
drag, startPoint x: 56, startPoint y: 136, endPoint x: 1, endPoint y: 137, distance: 54.8
click at [1, 137] on section "Add Ingredients Manage Recipe Delete Recipe Duplicate Recipe Scale Recipe Save …" at bounding box center [191, 328] width 382 height 1552
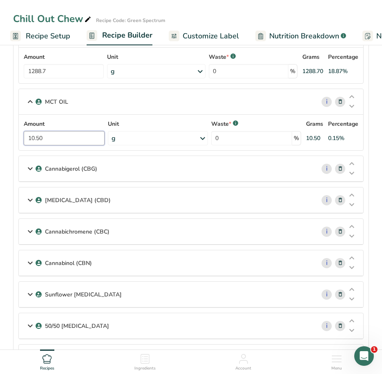
type input "10.50"
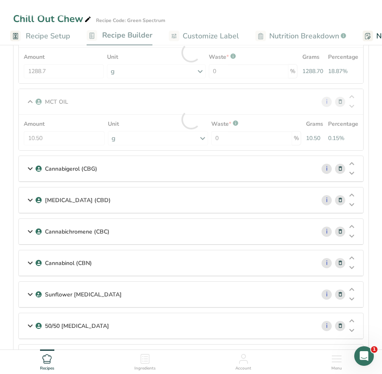
click at [69, 170] on p "Cannabigerol (CBG)" at bounding box center [71, 169] width 52 height 9
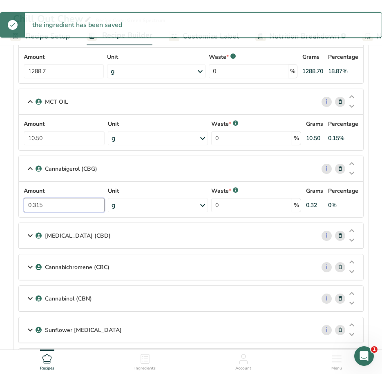
drag, startPoint x: 70, startPoint y: 203, endPoint x: 11, endPoint y: 208, distance: 59.4
click at [11, 208] on section "Add Ingredients Manage Recipe Delete Recipe Duplicate Recipe Scale Recipe Save …" at bounding box center [191, 350] width 382 height 1596
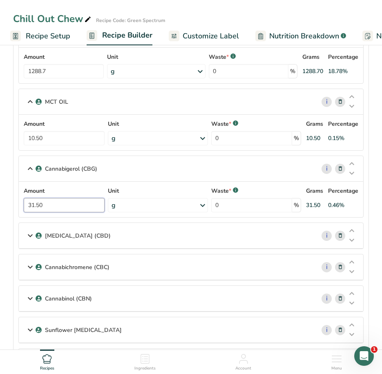
type input "31.50"
click at [51, 235] on p "[MEDICAL_DATA] (CBD)" at bounding box center [78, 236] width 66 height 9
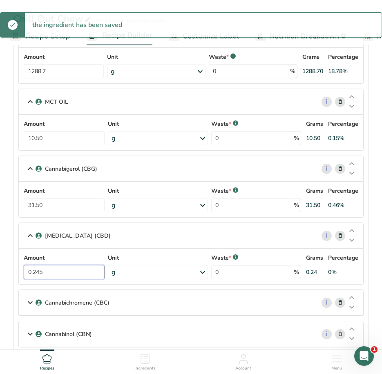
drag, startPoint x: 70, startPoint y: 269, endPoint x: -3, endPoint y: 269, distance: 72.7
click at [0, 269] on html "Chill Out Chew Recipe Code: Green Spectrum Recipe Setup Recipe Builder Customiz…" at bounding box center [191, 355] width 382 height 1691
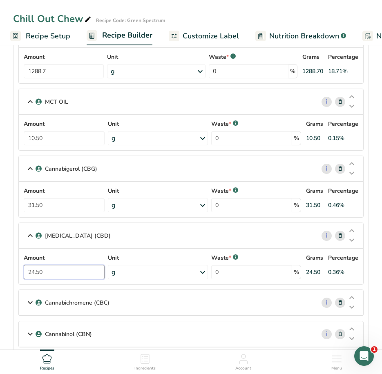
type input "24.50"
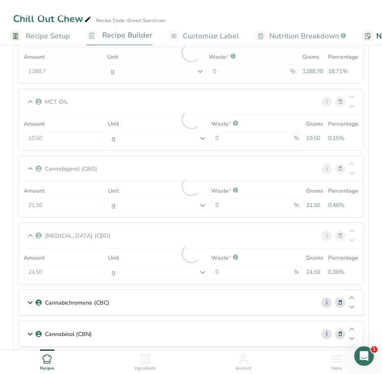
click at [54, 302] on p "Cannabichromene (CBC)" at bounding box center [77, 303] width 65 height 9
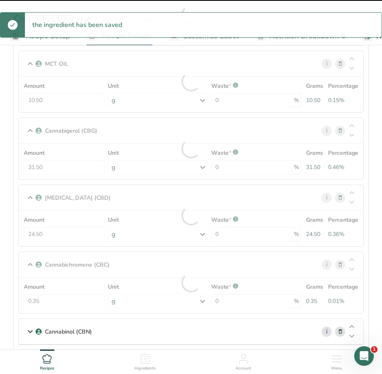
scroll to position [695, 0]
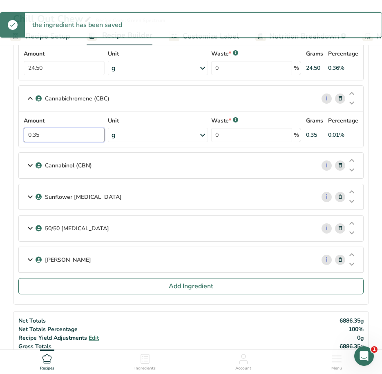
drag, startPoint x: 54, startPoint y: 136, endPoint x: -60, endPoint y: 135, distance: 113.6
click at [0, 135] on html "Chill Out Chew Recipe Code: Green Spectrum Recipe Setup Recipe Builder Customiz…" at bounding box center [191, 168] width 382 height 1726
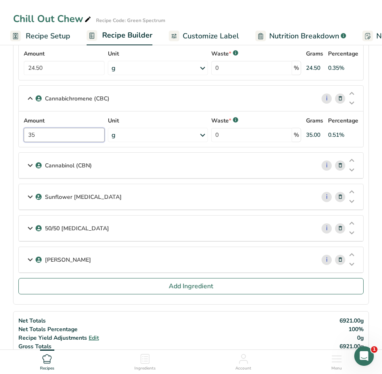
type input "35"
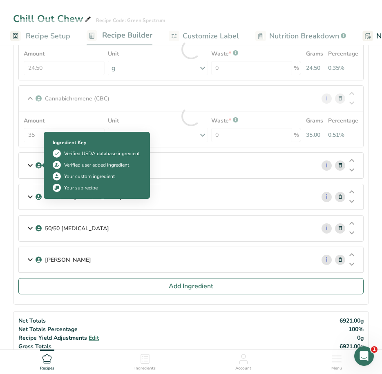
click at [51, 165] on div "Ingredient Key Verified USDA database ingredient Verified user added ingredient…" at bounding box center [97, 165] width 98 height 63
click at [28, 167] on icon at bounding box center [30, 165] width 10 height 15
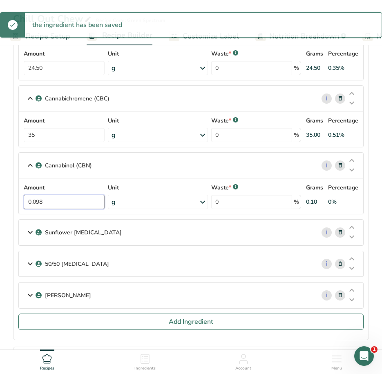
click at [64, 200] on input "0.098" at bounding box center [64, 202] width 81 height 14
drag, startPoint x: 64, startPoint y: 201, endPoint x: 12, endPoint y: 198, distance: 51.5
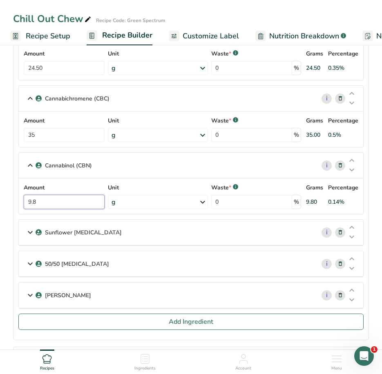
type input "9.8"
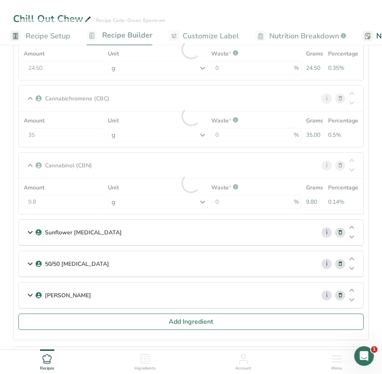
click at [56, 231] on p "Sunflower [MEDICAL_DATA]" at bounding box center [83, 232] width 77 height 9
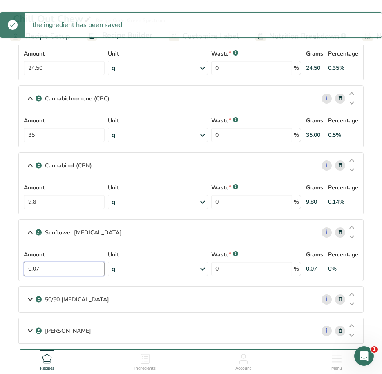
drag, startPoint x: 47, startPoint y: 267, endPoint x: -13, endPoint y: 267, distance: 59.6
click at [0, 267] on html "Chill Out Chew Recipe Code: Green Spectrum Recipe Setup Recipe Builder Customiz…" at bounding box center [191, 203] width 382 height 1797
type input "7"
click at [92, 232] on div "Sunflower [MEDICAL_DATA] i Amount 7 Unit g Weight Units g kg mg See more Volume…" at bounding box center [190, 250] width 345 height 62
click at [71, 300] on p "50/50 [MEDICAL_DATA]" at bounding box center [77, 299] width 64 height 9
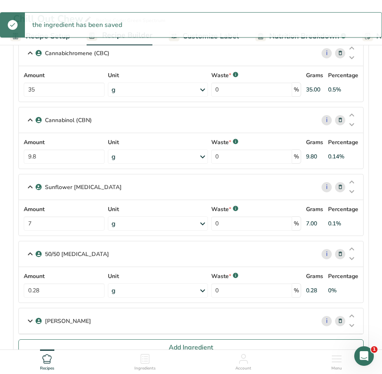
scroll to position [817, 0]
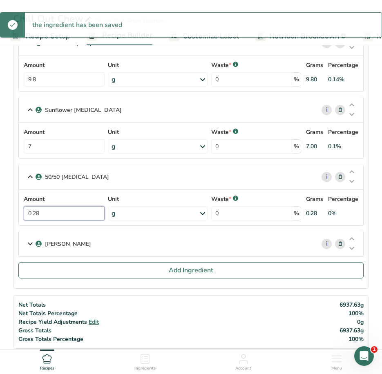
drag, startPoint x: 65, startPoint y: 213, endPoint x: -11, endPoint y: 211, distance: 76.0
click at [0, 211] on html "Chill Out Chew Recipe Code: Green Spectrum Recipe Setup Recipe Builder Customiz…" at bounding box center [191, 103] width 382 height 1841
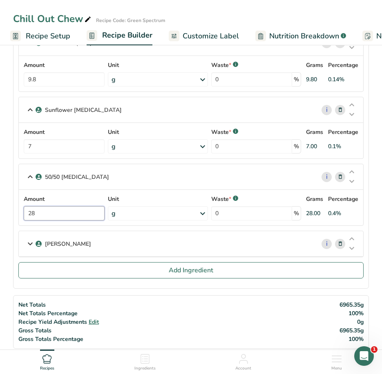
type input "28"
click at [52, 243] on p "[PERSON_NAME]" at bounding box center [68, 244] width 46 height 9
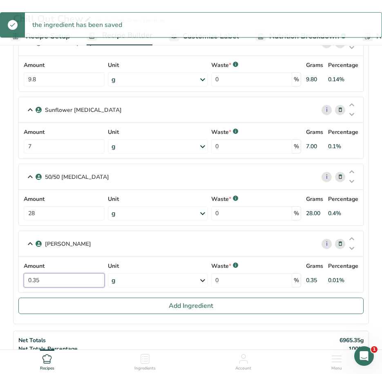
drag, startPoint x: 59, startPoint y: 281, endPoint x: -45, endPoint y: 272, distance: 104.2
click at [0, 272] on html "Chill Out Chew Recipe Code: Green Spectrum Recipe Setup Recipe Builder Customiz…" at bounding box center [191, 121] width 382 height 1876
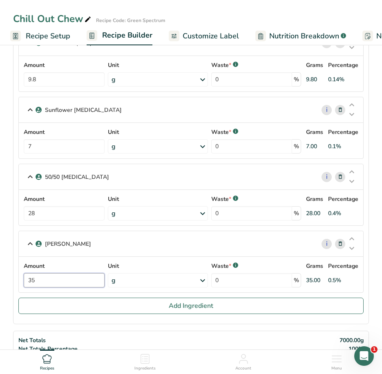
type input "35"
click at [47, 248] on div "[PERSON_NAME] i Amount 35 Unit g Weight Units g kg mg See more Volume Units l V…" at bounding box center [190, 262] width 345 height 62
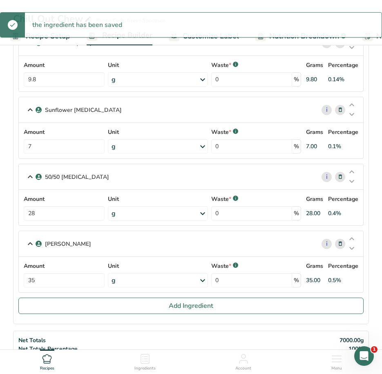
click at [64, 42] on link "Recipe Setup" at bounding box center [40, 36] width 60 height 18
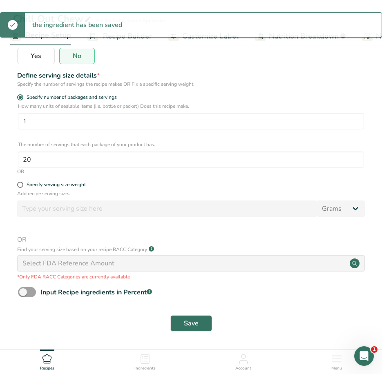
scroll to position [138, 0]
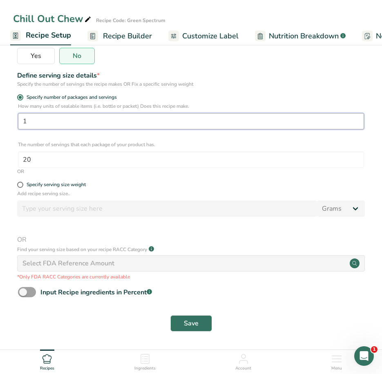
click at [55, 120] on input "1" at bounding box center [191, 121] width 346 height 16
drag, startPoint x: 37, startPoint y: 121, endPoint x: 3, endPoint y: 117, distance: 33.7
click at [3, 117] on section "Recipe name * Chill Out Chew Recipe code .a-a{fill:#347362;}.b-a{fill:#fff;} Gr…" at bounding box center [191, 127] width 382 height 445
type input "2000"
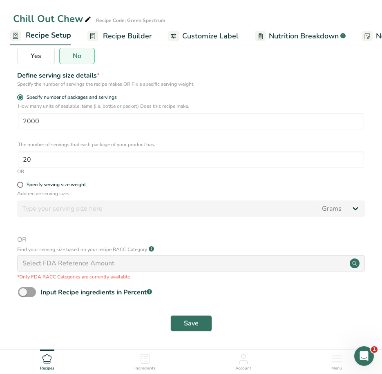
click at [142, 326] on div "Save" at bounding box center [191, 323] width 346 height 16
click at [180, 323] on button "Save" at bounding box center [191, 323] width 42 height 16
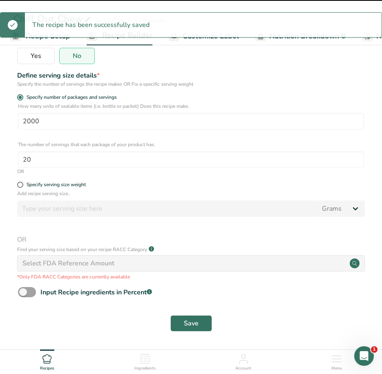
click at [129, 36] on div "The recipe has been successfully saved" at bounding box center [91, 25] width 132 height 25
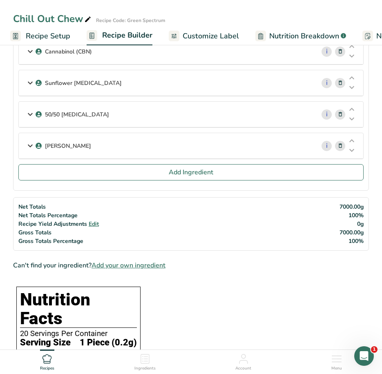
scroll to position [342, 0]
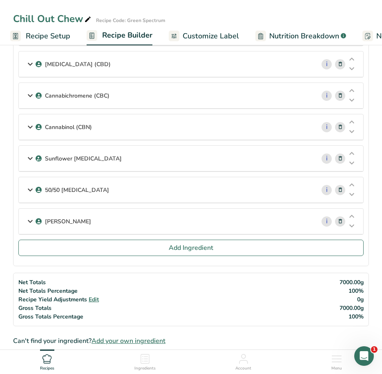
click at [219, 36] on span "Customize Label" at bounding box center [211, 36] width 56 height 11
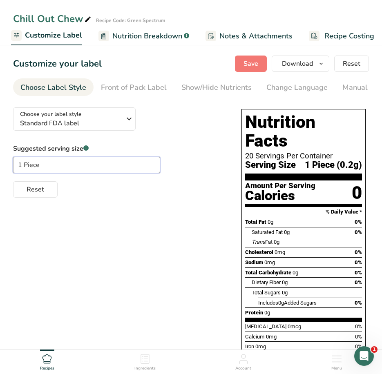
click at [102, 170] on input "1 Piece" at bounding box center [86, 165] width 147 height 16
drag, startPoint x: 49, startPoint y: 164, endPoint x: 0, endPoint y: 161, distance: 48.3
click at [0, 161] on section "Customize your label Save Download Choose what to show on your downloaded label…" at bounding box center [191, 246] width 382 height 408
click at [123, 261] on div "Choose your label style Standard FDA label USA (FDA) Standard FDA label Tabular…" at bounding box center [191, 269] width 356 height 336
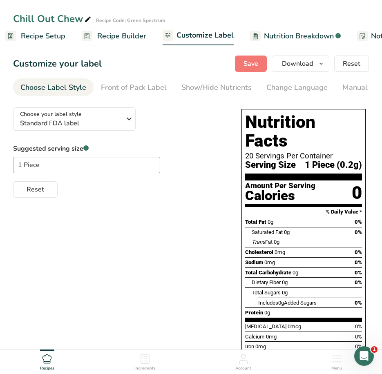
click at [30, 36] on span "Recipe Setup" at bounding box center [43, 36] width 45 height 11
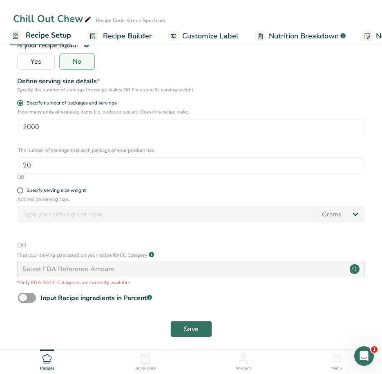
scroll to position [138, 0]
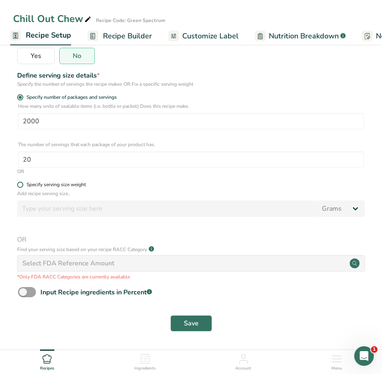
click at [20, 185] on span at bounding box center [20, 185] width 6 height 6
click at [20, 185] on input "Specify serving size weight" at bounding box center [19, 184] width 5 height 5
radio input "true"
radio input "false"
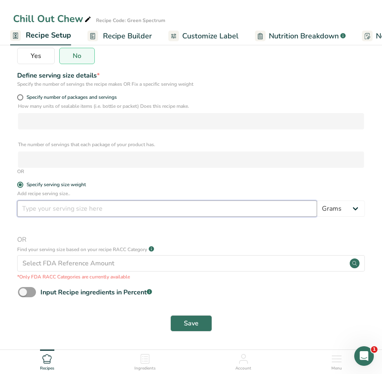
click at [31, 208] on input "number" at bounding box center [167, 209] width 300 height 16
type input "5"
type input "3"
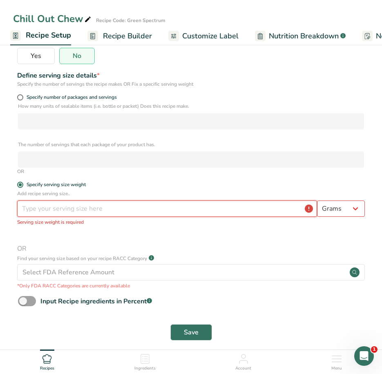
type input "5"
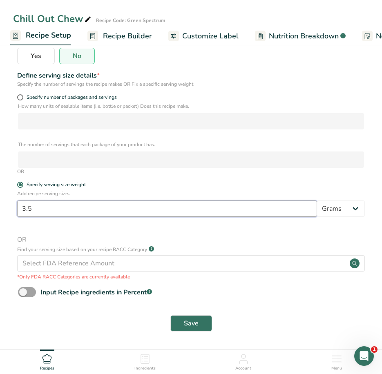
type input "3.5"
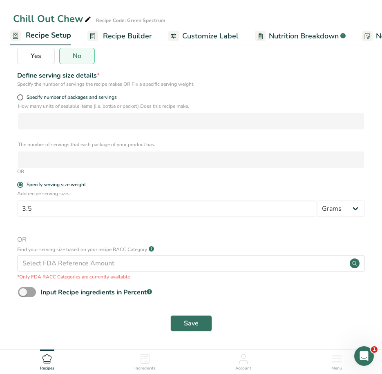
click at [73, 196] on p "Add recipe serving size.." at bounding box center [191, 193] width 348 height 7
click at [194, 325] on span "Save" at bounding box center [191, 324] width 15 height 10
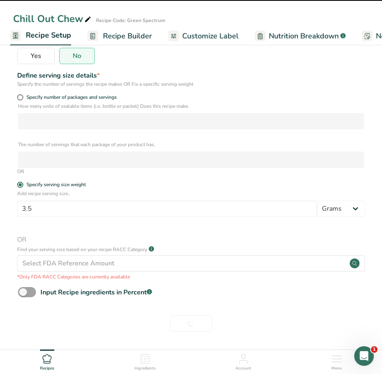
click at [123, 38] on span "Recipe Builder" at bounding box center [127, 36] width 49 height 11
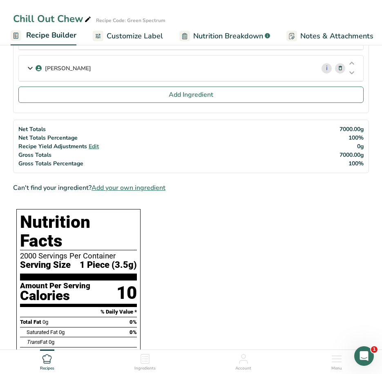
scroll to position [587, 0]
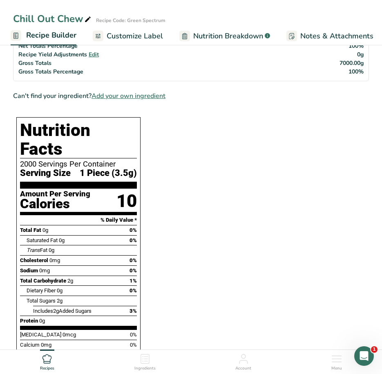
click at [67, 27] on link "Recipe Builder" at bounding box center [44, 36] width 66 height 20
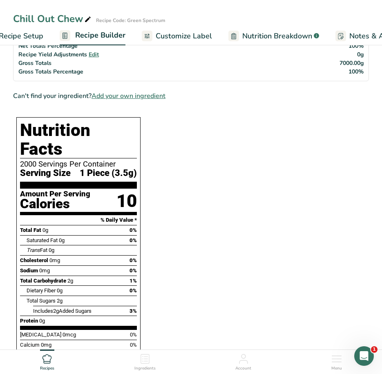
scroll to position [0, 0]
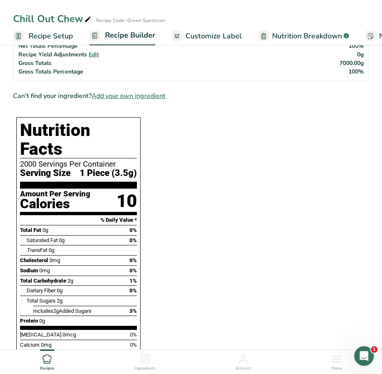
click at [31, 37] on span "Recipe Setup" at bounding box center [51, 36] width 45 height 11
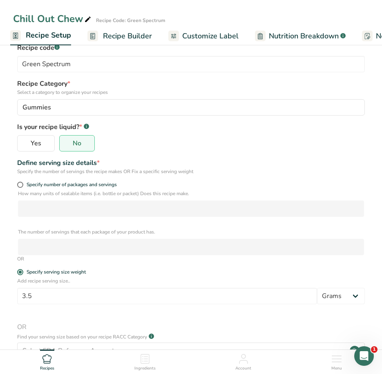
scroll to position [138, 0]
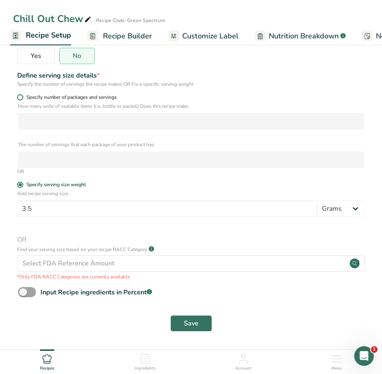
click at [22, 98] on span at bounding box center [20, 97] width 6 height 6
click at [22, 98] on input "Specify number of packages and servings" at bounding box center [19, 97] width 5 height 5
radio input "true"
radio input "false"
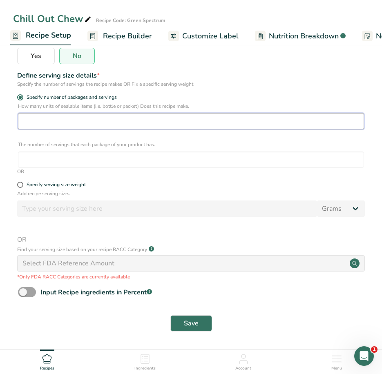
click at [44, 120] on input "number" at bounding box center [191, 121] width 346 height 16
type input "2000"
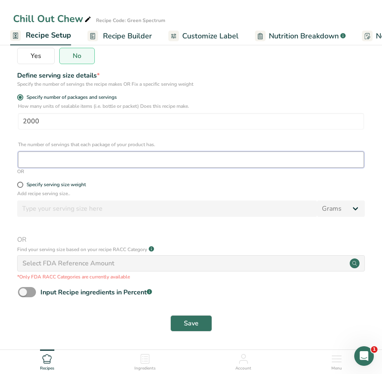
click at [49, 165] on input "number" at bounding box center [191, 160] width 346 height 16
type input "1"
type input "20"
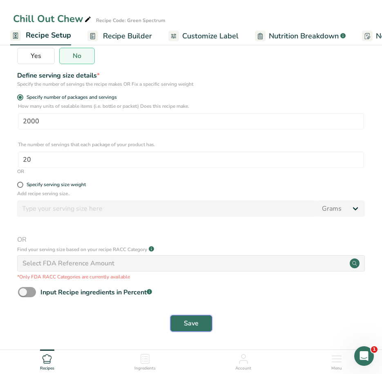
click at [178, 321] on button "Save" at bounding box center [191, 323] width 42 height 16
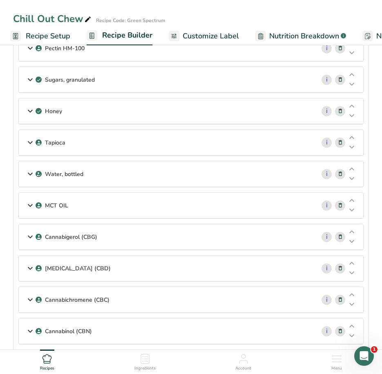
drag, startPoint x: 40, startPoint y: 32, endPoint x: 56, endPoint y: 58, distance: 30.6
click at [40, 32] on span "Recipe Setup" at bounding box center [48, 36] width 45 height 11
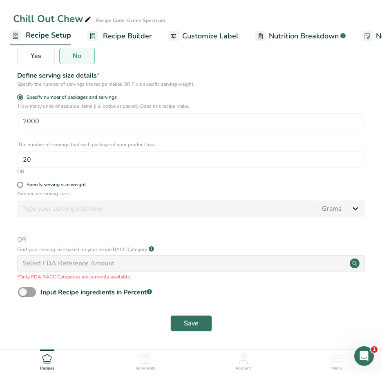
click at [136, 32] on span "Recipe Builder" at bounding box center [127, 36] width 49 height 11
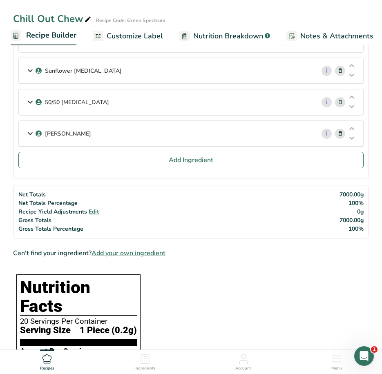
scroll to position [490, 0]
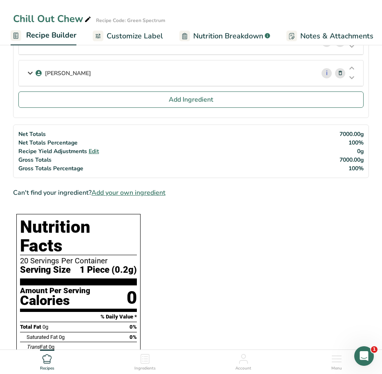
click at [98, 152] on span "Edit" at bounding box center [94, 151] width 10 height 8
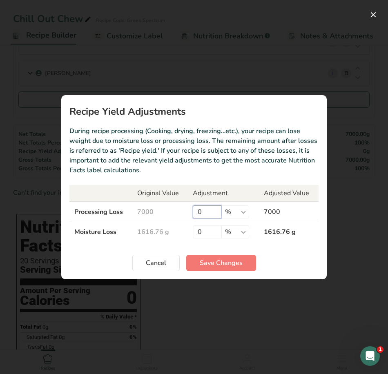
click at [212, 212] on input "0" at bounding box center [207, 211] width 29 height 13
type input "2"
type input "5"
type input "8"
type input "1"
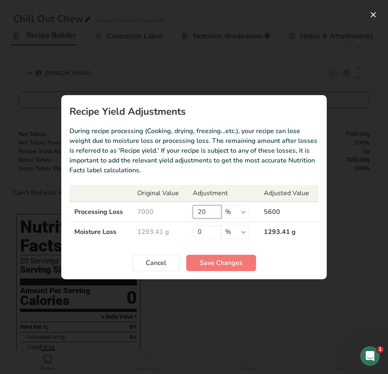
type input "2"
type input "16.42"
click at [232, 266] on span "Save Changes" at bounding box center [221, 263] width 43 height 10
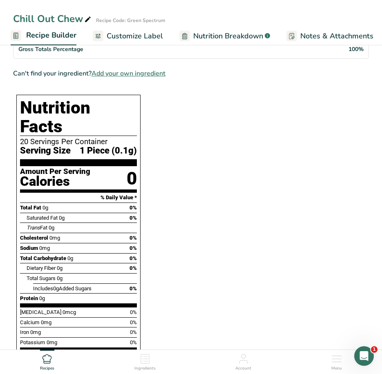
scroll to position [654, 0]
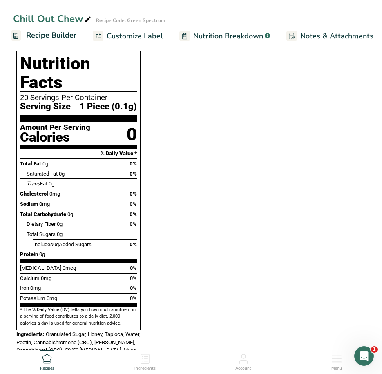
click at [131, 33] on span "Customize Label" at bounding box center [135, 36] width 56 height 11
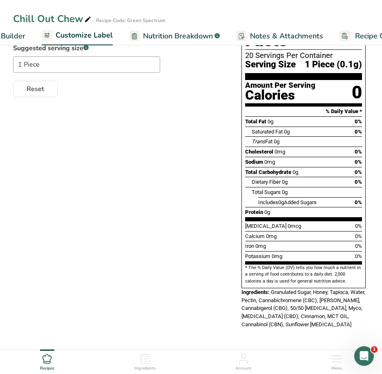
scroll to position [0, 159]
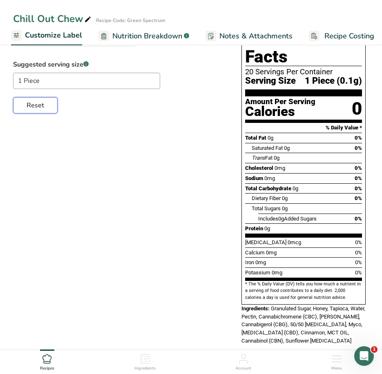
click at [34, 105] on span "Reset" at bounding box center [36, 106] width 18 height 10
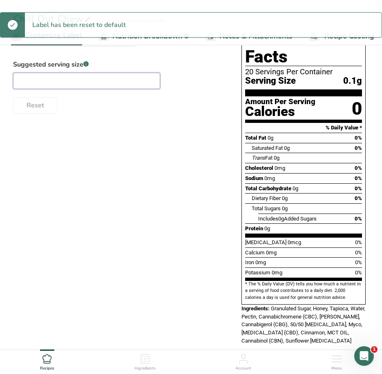
click at [57, 84] on input "text" at bounding box center [86, 81] width 147 height 16
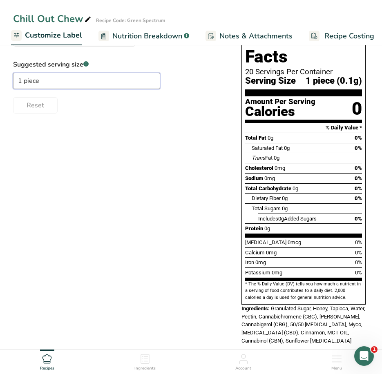
type input "1 piece"
click at [120, 157] on div "Choose your label style Standard FDA label USA (FDA) Standard FDA label Tabular…" at bounding box center [191, 185] width 356 height 336
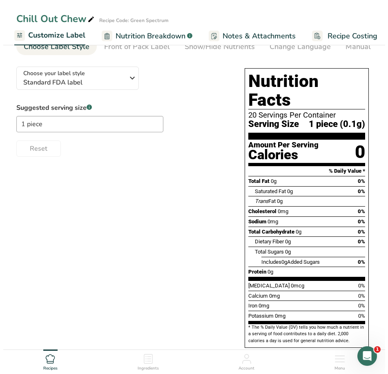
scroll to position [0, 0]
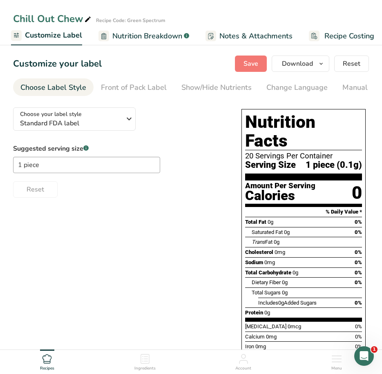
click at [234, 36] on span "Notes & Attachments" at bounding box center [255, 36] width 73 height 11
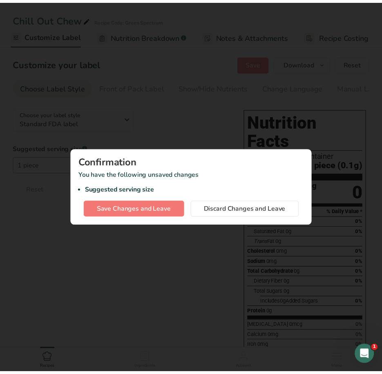
scroll to position [0, 159]
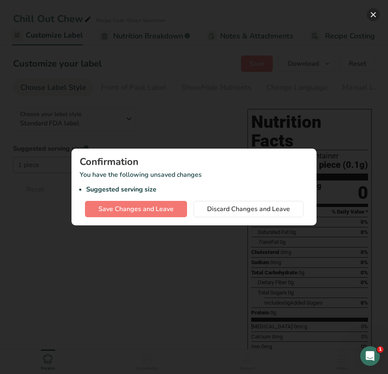
click at [378, 16] on button "button" at bounding box center [373, 14] width 13 height 13
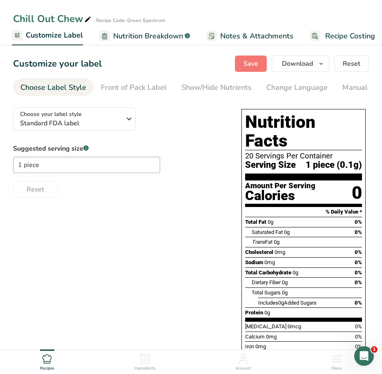
click at [139, 35] on span "Nutrition Breakdown" at bounding box center [148, 36] width 70 height 11
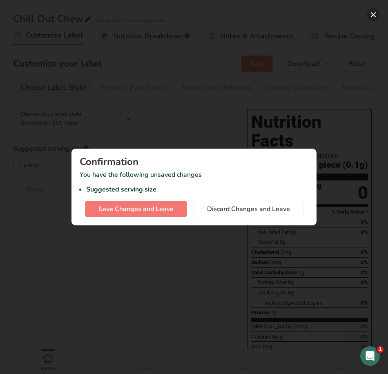
click at [373, 13] on button "button" at bounding box center [373, 14] width 13 height 13
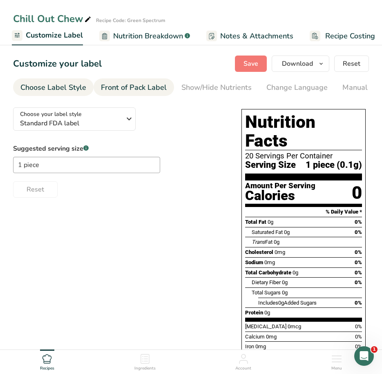
click at [122, 88] on div "Front of Pack Label" at bounding box center [134, 87] width 66 height 11
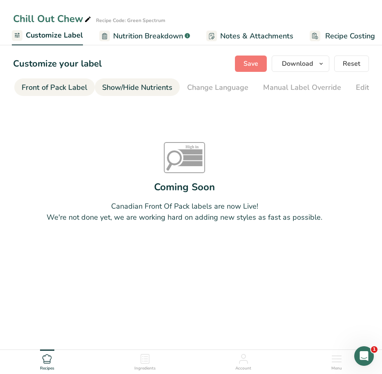
click at [161, 90] on div "Show/Hide Nutrients" at bounding box center [137, 87] width 70 height 11
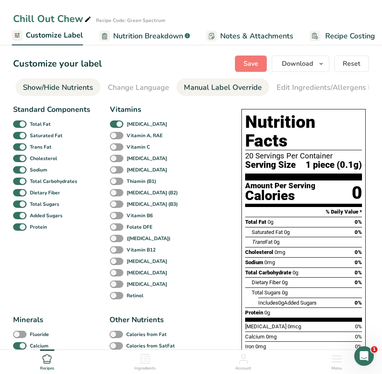
click at [179, 86] on li "Manual Label Override" at bounding box center [222, 87] width 93 height 18
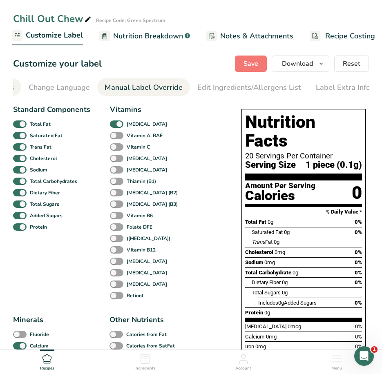
click at [159, 86] on div "Manual Label Override" at bounding box center [144, 87] width 78 height 11
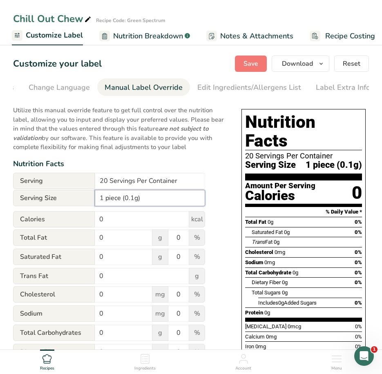
click at [139, 201] on input "1 piece (0.1g)" at bounding box center [150, 198] width 110 height 16
click at [124, 201] on input "1 piece (3.5g)" at bounding box center [150, 198] width 110 height 16
click at [164, 195] on input "1 piece (3.5g)" at bounding box center [150, 198] width 110 height 16
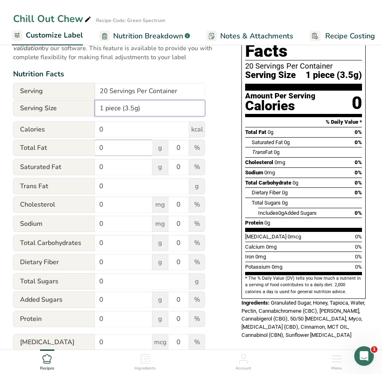
scroll to position [0, 0]
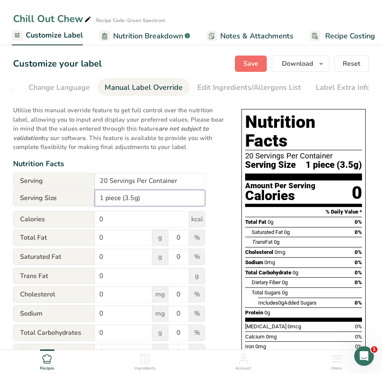
type input "1 piece (3.5g)"
click at [243, 64] on button "Save" at bounding box center [251, 64] width 32 height 16
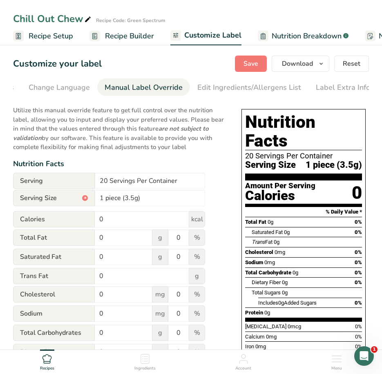
click at [137, 39] on span "Recipe Builder" at bounding box center [129, 36] width 49 height 11
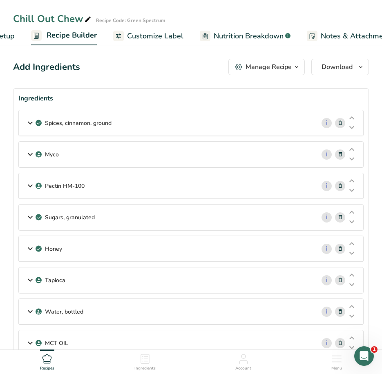
scroll to position [0, 79]
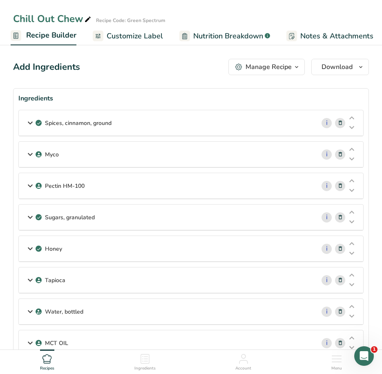
click at [135, 34] on span "Customize Label" at bounding box center [135, 36] width 56 height 11
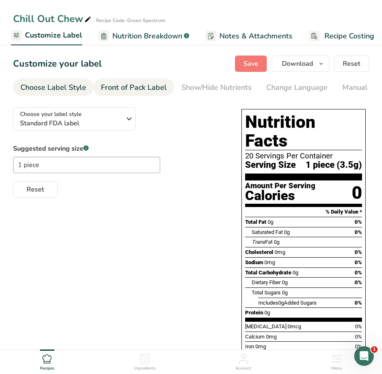
click at [116, 81] on link "Front of Pack Label" at bounding box center [134, 87] width 66 height 18
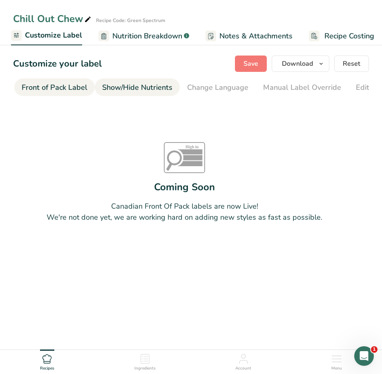
click at [176, 88] on li "Show/Hide Nutrients" at bounding box center [137, 87] width 85 height 18
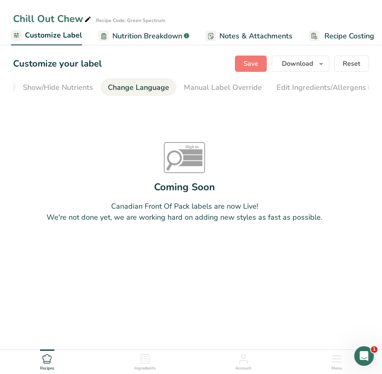
click at [155, 89] on div "Change Language" at bounding box center [138, 87] width 61 height 11
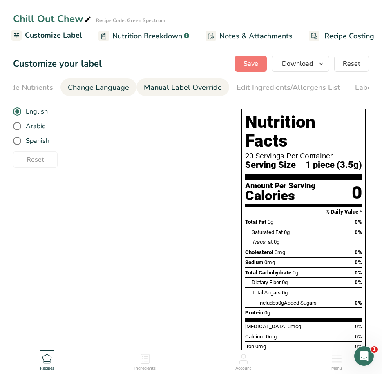
scroll to position [0, 238]
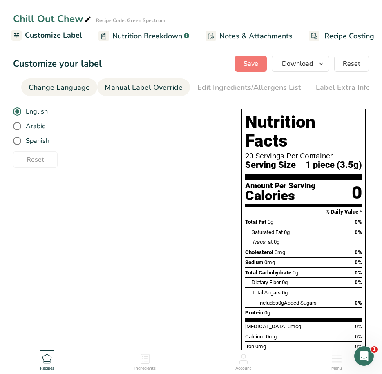
click at [139, 84] on div "Manual Label Override" at bounding box center [144, 87] width 78 height 11
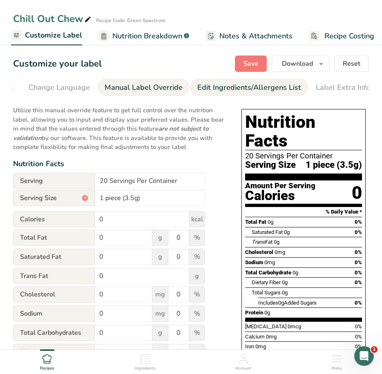
click at [212, 89] on div "Edit Ingredients/Allergens List" at bounding box center [249, 87] width 104 height 11
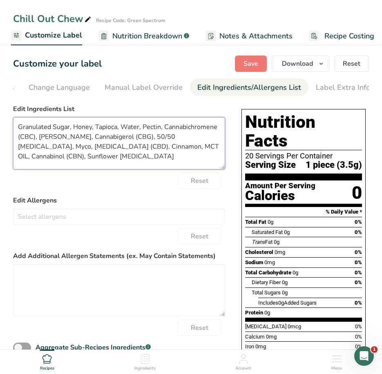
drag, startPoint x: 52, startPoint y: 127, endPoint x: -9, endPoint y: 123, distance: 60.6
click at [0, 123] on html "Chill Out Chew Recipe Code: Green Spectrum Recipe Setup Recipe Builder Customiz…" at bounding box center [191, 237] width 382 height 475
drag, startPoint x: 107, startPoint y: 129, endPoint x: 127, endPoint y: 125, distance: 21.2
click at [127, 125] on textarea "Water, Sugar, Honey, Tapioca, Water, Pectin, Cannabichromene (CBC), [PERSON_NAM…" at bounding box center [119, 143] width 212 height 52
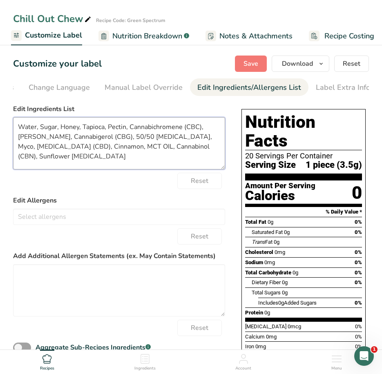
click at [103, 159] on textarea "Water, Sugar, Honey, Tapioca, Pectin, Cannabichromene (CBC), [PERSON_NAME], Can…" at bounding box center [119, 143] width 212 height 52
drag, startPoint x: 123, startPoint y: 138, endPoint x: 106, endPoint y: 139, distance: 17.2
click at [106, 139] on textarea "Water, Sugar, Honey, Tapioca, Pectin, Cannabichromene (CBC), [PERSON_NAME], Can…" at bounding box center [119, 143] width 212 height 52
drag, startPoint x: 103, startPoint y: 139, endPoint x: 44, endPoint y: 137, distance: 58.9
click at [44, 137] on textarea "Water, Sugar, Honey, Tapioca, Pectin, Cannabichromene (CBC), [PERSON_NAME], Can…" at bounding box center [119, 143] width 212 height 52
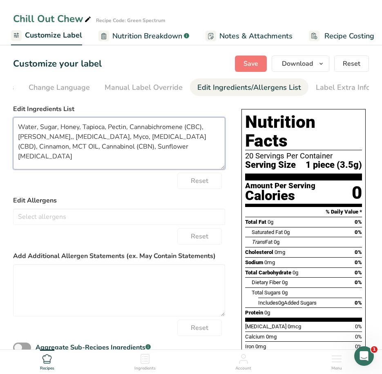
click at [137, 148] on textarea "Water, Sugar, Honey, Tapioca, Pectin, Cannabichromene (CBC), [PERSON_NAME],, [M…" at bounding box center [119, 143] width 212 height 52
paste textarea "Cannabigerol (CBG)"
drag, startPoint x: 98, startPoint y: 140, endPoint x: 155, endPoint y: 141, distance: 57.2
click at [155, 141] on textarea "Water, Sugar, Honey, Tapioca, Pectin, Cannabichromene (CBC), [PERSON_NAME],, [M…" at bounding box center [119, 143] width 212 height 52
click at [134, 149] on textarea "Water, Sugar, Honey, Tapioca, Pectin, Cannabichromene (CBC), [PERSON_NAME],, [M…" at bounding box center [119, 143] width 212 height 52
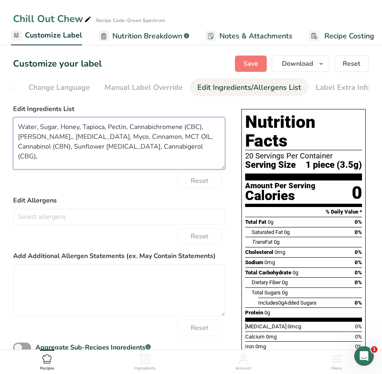
paste textarea "[MEDICAL_DATA] (CBD),"
click at [198, 152] on textarea "Water, Sugar, Honey, Tapioca, Pectin, Cannabichromene (CBC), [PERSON_NAME],, [M…" at bounding box center [119, 143] width 212 height 52
drag, startPoint x: 158, startPoint y: 138, endPoint x: 218, endPoint y: 140, distance: 59.7
click at [218, 140] on textarea "Water, Sugar, Honey, Tapioca, Pectin, Cannabichromene (CBC), [PERSON_NAME],, [M…" at bounding box center [119, 143] width 212 height 52
drag, startPoint x: 210, startPoint y: 144, endPoint x: 163, endPoint y: 139, distance: 46.8
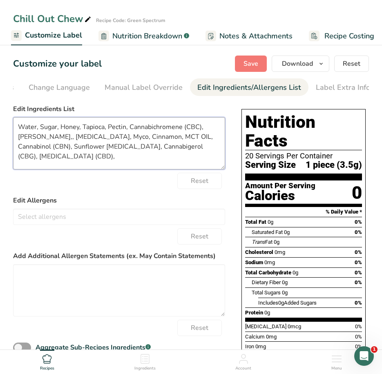
click at [163, 139] on textarea "Water, Sugar, Honey, Tapioca, Pectin, Cannabichromene (CBC), [PERSON_NAME],, [M…" at bounding box center [119, 143] width 212 height 52
drag, startPoint x: 159, startPoint y: 139, endPoint x: 214, endPoint y: 141, distance: 55.2
click at [214, 141] on textarea "Water, Sugar, Honey, Tapioca, Pectin, Cannabichromene (CBC), [PERSON_NAME],, [M…" at bounding box center [119, 143] width 212 height 52
click at [147, 150] on textarea "Water, Sugar, Honey, Tapioca, Pectin, Cannabichromene (CBC), [PERSON_NAME],, [M…" at bounding box center [119, 143] width 212 height 52
paste textarea "Cannabinol (CBN),"
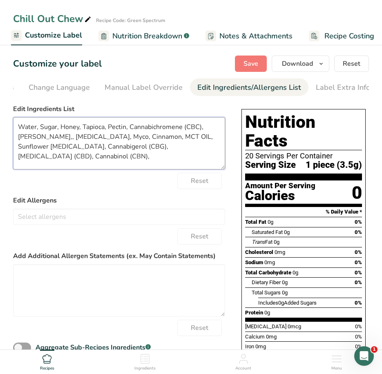
click at [64, 163] on textarea "Water, Sugar, Honey, Tapioca, Pectin, Cannabichromene (CBC), [PERSON_NAME],, [M…" at bounding box center [119, 143] width 212 height 52
click at [132, 163] on textarea "Water, Sugar, Honey, Tapioca, Pectin, Cannabichromene (CBC), [PERSON_NAME],, [M…" at bounding box center [119, 143] width 212 height 52
drag, startPoint x: 127, startPoint y: 129, endPoint x: 205, endPoint y: 127, distance: 78.9
click at [205, 127] on textarea "Water, Sugar, Honey, Tapioca, Pectin, Cannabichromene (CBC), [PERSON_NAME],, [M…" at bounding box center [119, 143] width 212 height 52
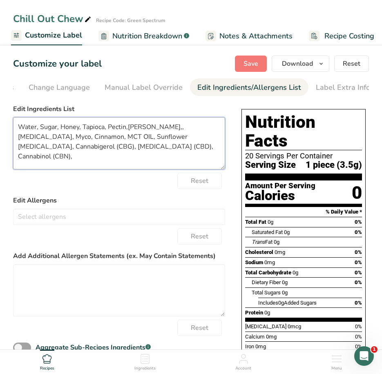
click at [138, 152] on textarea "Water, Sugar, Honey, Tapioca, Pectin,[PERSON_NAME],, [MEDICAL_DATA], Myco, Cinn…" at bounding box center [119, 143] width 212 height 52
paste textarea "Cannabichromene (CBC),"
click at [156, 129] on textarea "Water, Sugar, Honey, Tapioca, Pectin, [PERSON_NAME],, [MEDICAL_DATA], Myco, Cin…" at bounding box center [119, 143] width 212 height 52
click at [95, 163] on textarea "Water, Sugar, Honey, Tapioca, Pectin, [PERSON_NAME], [MEDICAL_DATA], Myco, Cinn…" at bounding box center [119, 143] width 212 height 52
drag, startPoint x: 76, startPoint y: 140, endPoint x: 51, endPoint y: 138, distance: 25.0
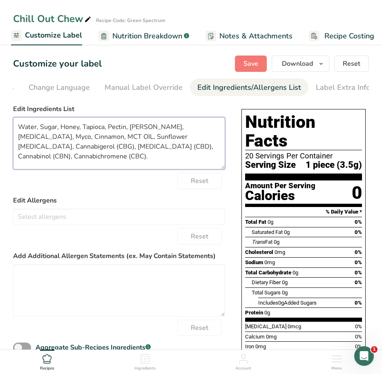
click at [51, 138] on textarea "Water, Sugar, Honey, Tapioca, Pectin, [PERSON_NAME], [MEDICAL_DATA], Myco, Cinn…" at bounding box center [119, 143] width 212 height 52
paste textarea "[MEDICAL_DATA] oil"
click at [55, 140] on textarea "Water, Sugar, Honey, Tapioca, Pectin, [PERSON_NAME], [MEDICAL_DATA], Myco, Cinn…" at bounding box center [119, 143] width 212 height 52
click at [143, 165] on textarea "Water, Sugar, Honey, Tapioca, Pectin, [PERSON_NAME], [MEDICAL_DATA], Myco, Cinn…" at bounding box center [119, 143] width 212 height 52
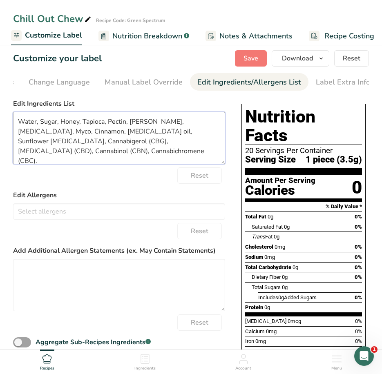
scroll to position [2, 0]
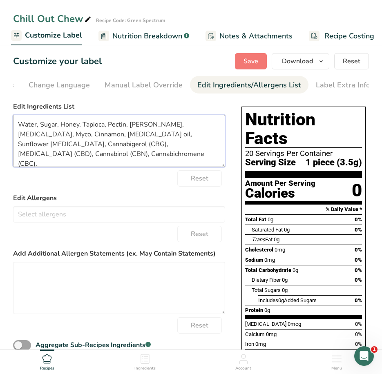
type textarea "Water, Sugar, Honey, Tapioca, Pectin, [PERSON_NAME], [MEDICAL_DATA], Myco, Cinn…"
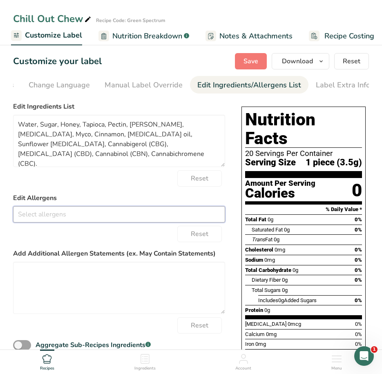
drag, startPoint x: 145, startPoint y: 127, endPoint x: 165, endPoint y: 217, distance: 91.2
click at [165, 217] on input "text" at bounding box center [118, 214] width 211 height 13
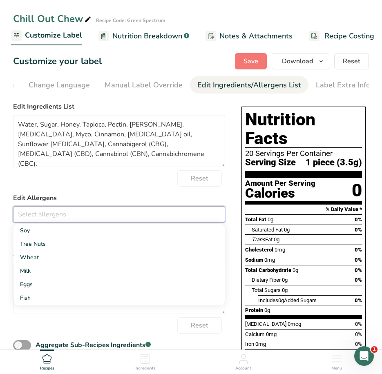
click at [93, 181] on div "Reset" at bounding box center [119, 178] width 212 height 16
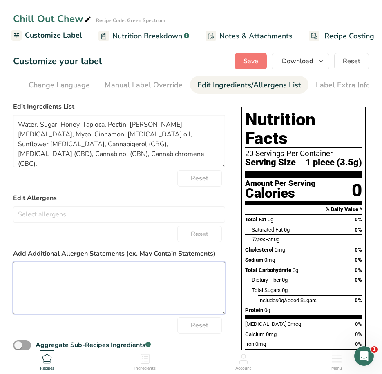
click at [89, 275] on textarea at bounding box center [119, 288] width 212 height 52
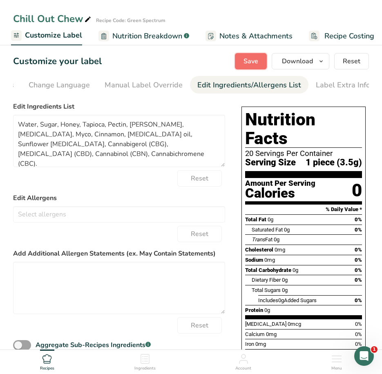
click at [254, 61] on span "Save" at bounding box center [250, 61] width 15 height 10
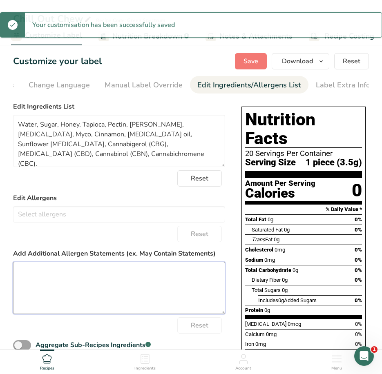
click at [69, 282] on textarea at bounding box center [119, 288] width 212 height 52
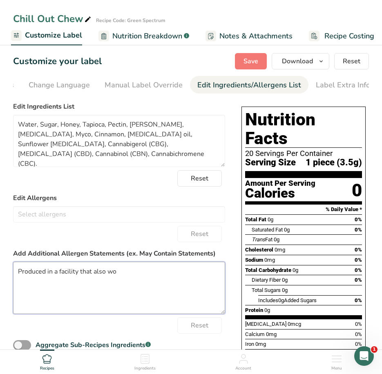
drag, startPoint x: 138, startPoint y: 271, endPoint x: 13, endPoint y: 273, distance: 125.4
click at [13, 273] on section "Customize your label Save Download Choose what to show on your downloaded label…" at bounding box center [191, 248] width 382 height 416
paste textarea "Manufactured in a facility that also processes tree nuts and dairy"
click at [95, 297] on textarea "Manufactured in a facility that also processes tree nuts and dairy" at bounding box center [119, 288] width 212 height 52
click at [194, 294] on textarea "Manufactured in a facility that also processes tree nuts and dairy" at bounding box center [119, 288] width 212 height 52
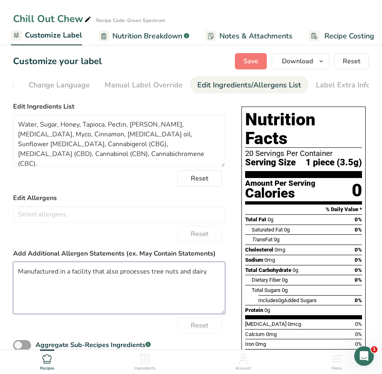
click at [209, 271] on textarea "Manufactured in a facility that also processes tree nuts and dairy" at bounding box center [119, 288] width 212 height 52
type textarea "Manufactured in a facility that also processes tree nuts and dairy."
click at [250, 60] on span "Save" at bounding box center [250, 61] width 15 height 10
click at [49, 360] on icon at bounding box center [47, 359] width 10 height 10
click at [51, 360] on icon at bounding box center [47, 359] width 10 height 10
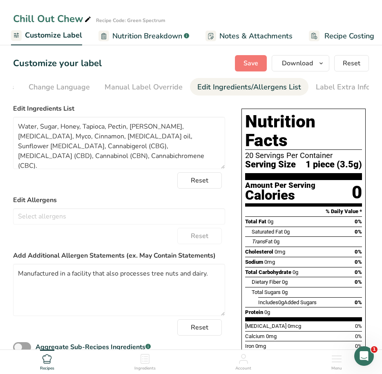
scroll to position [0, 0]
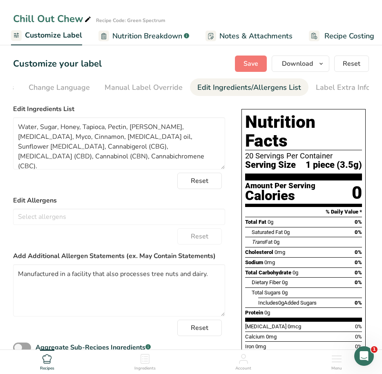
click at [249, 365] on div "Account" at bounding box center [243, 361] width 16 height 22
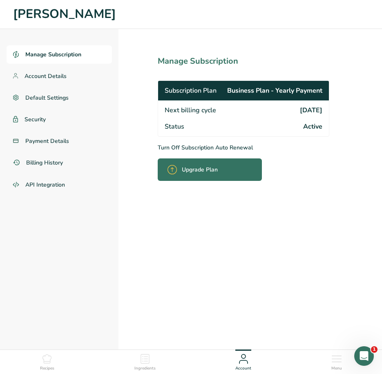
click at [51, 362] on icon at bounding box center [46, 359] width 9 height 9
